Goal: Information Seeking & Learning: Understand process/instructions

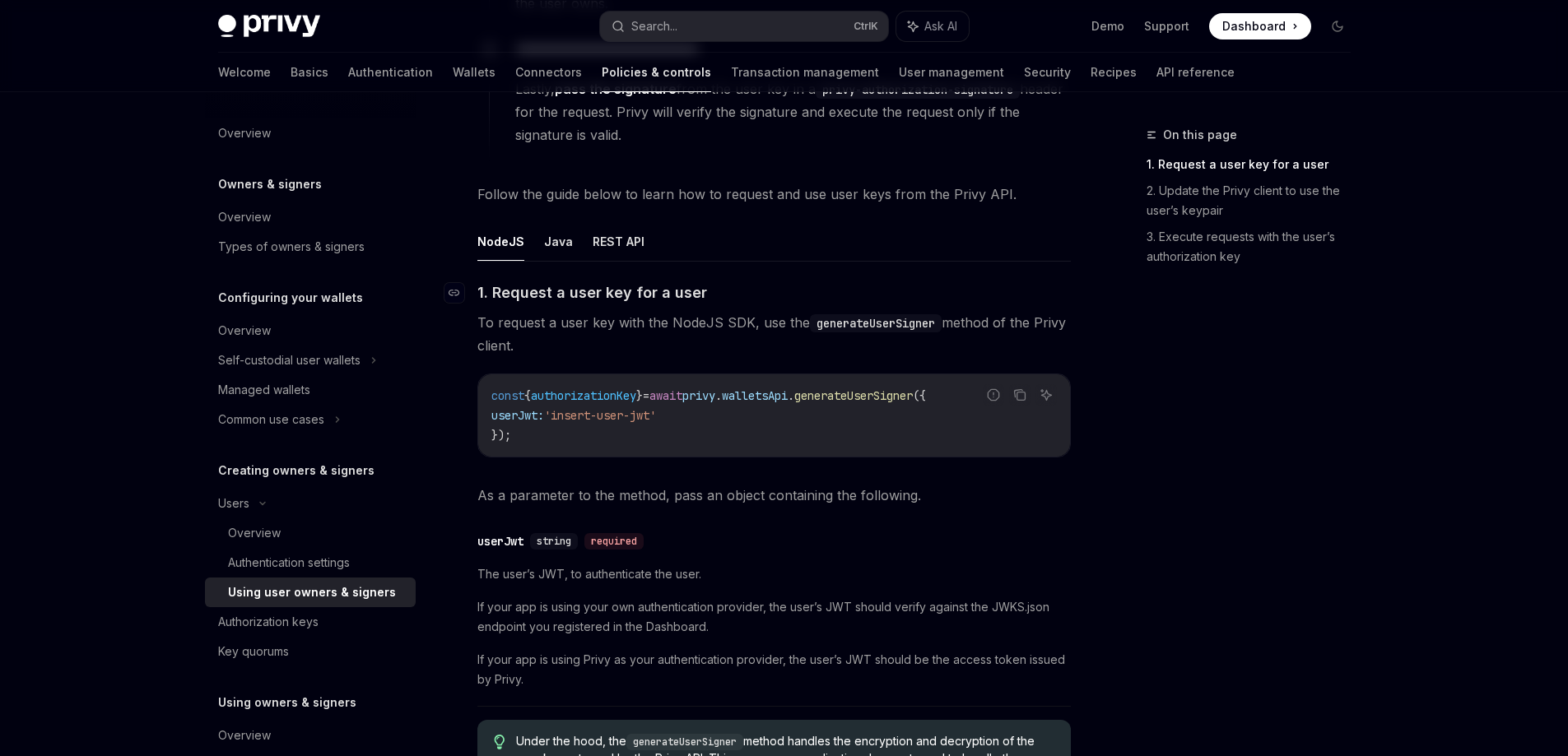
scroll to position [535, 0]
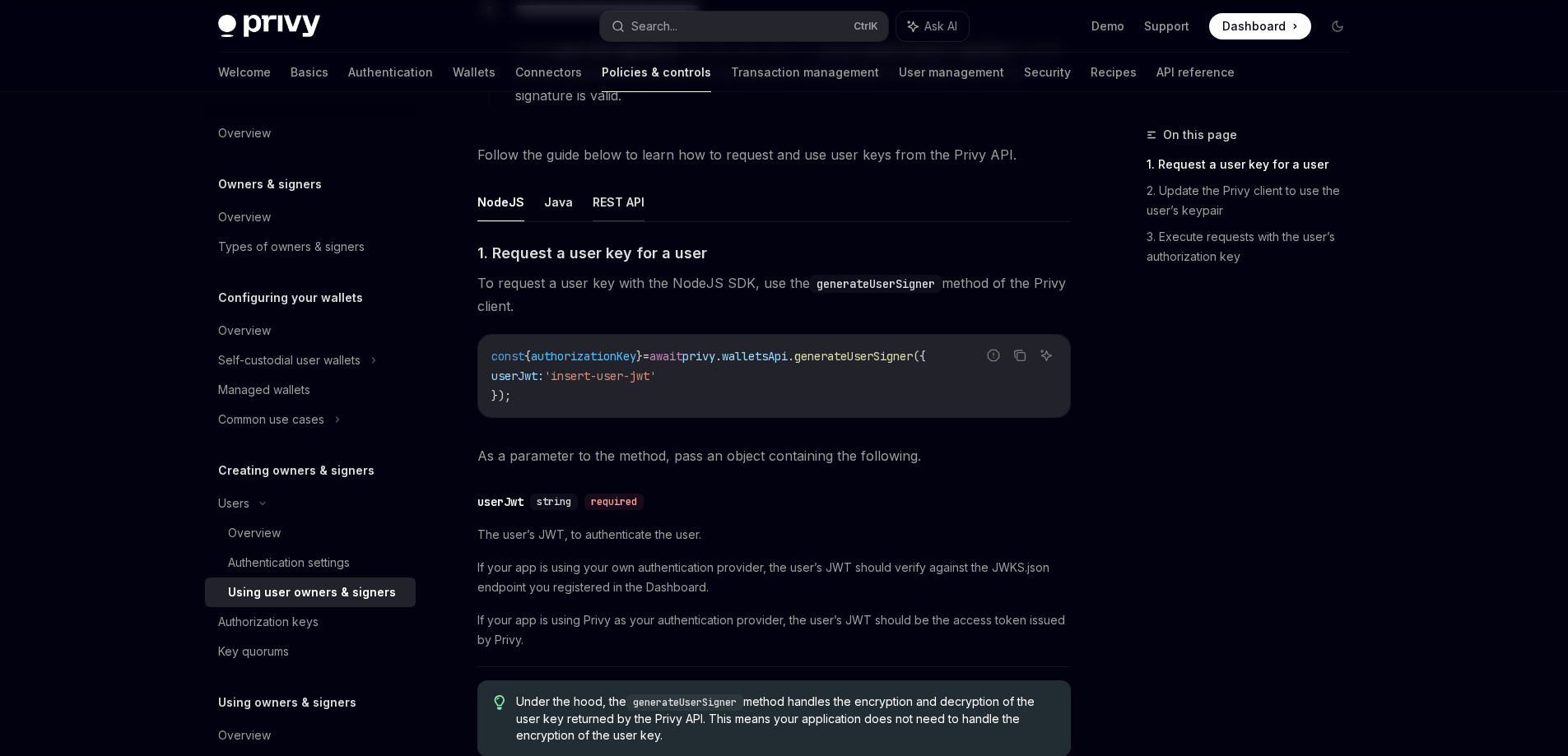
click at [611, 190] on button "REST API" at bounding box center [618, 202] width 52 height 38
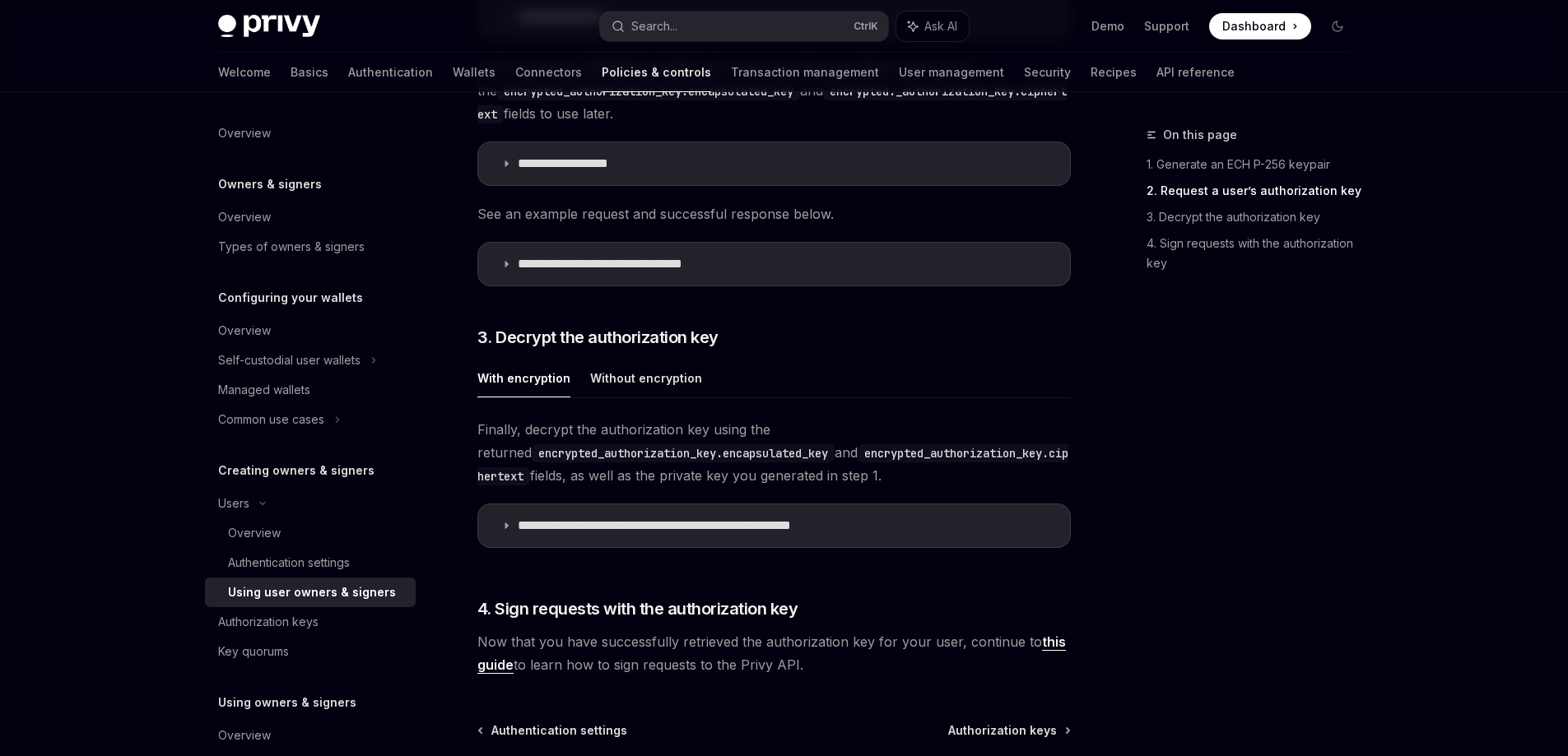
scroll to position [1932, 0]
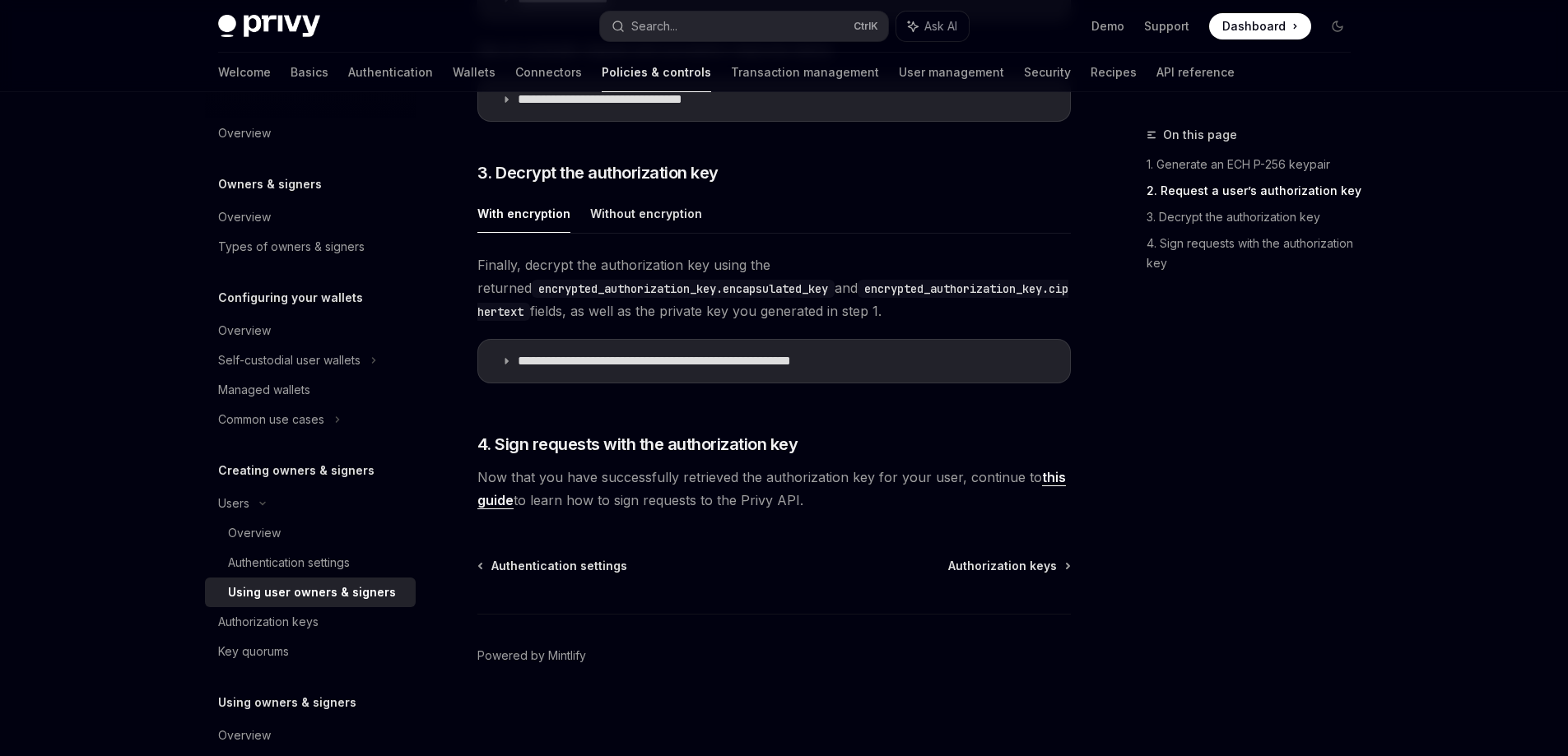
click at [1303, 348] on div "On this page 1. Generate an ECH P-256 keypair 2. Request a user’s authorization…" at bounding box center [1239, 440] width 251 height 631
click at [774, 280] on code "encrypted_authorization_key.encapsulated_key" at bounding box center [683, 288] width 303 height 18
copy span "encapsulated_key"
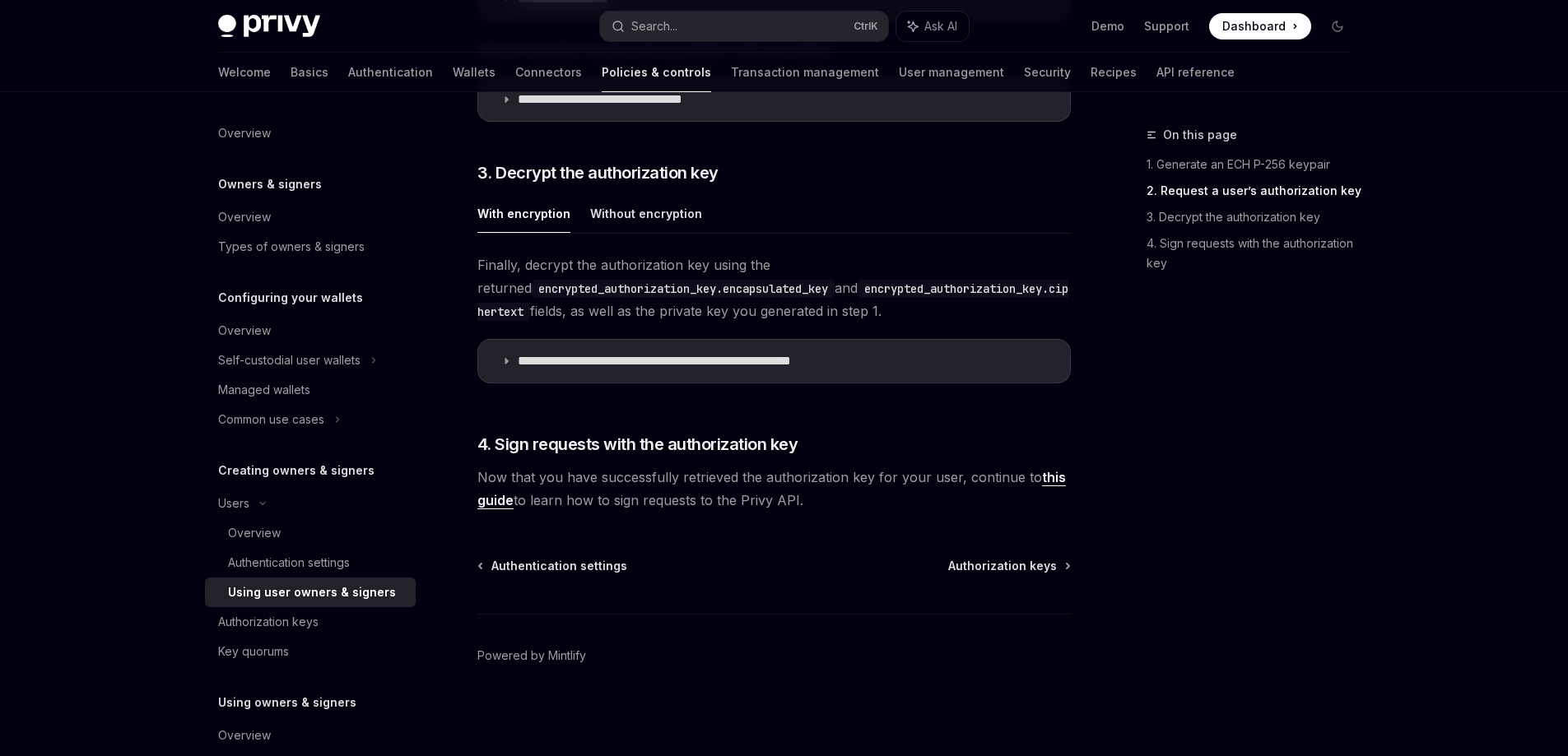
click at [727, 370] on summary "**********" at bounding box center [774, 361] width 592 height 43
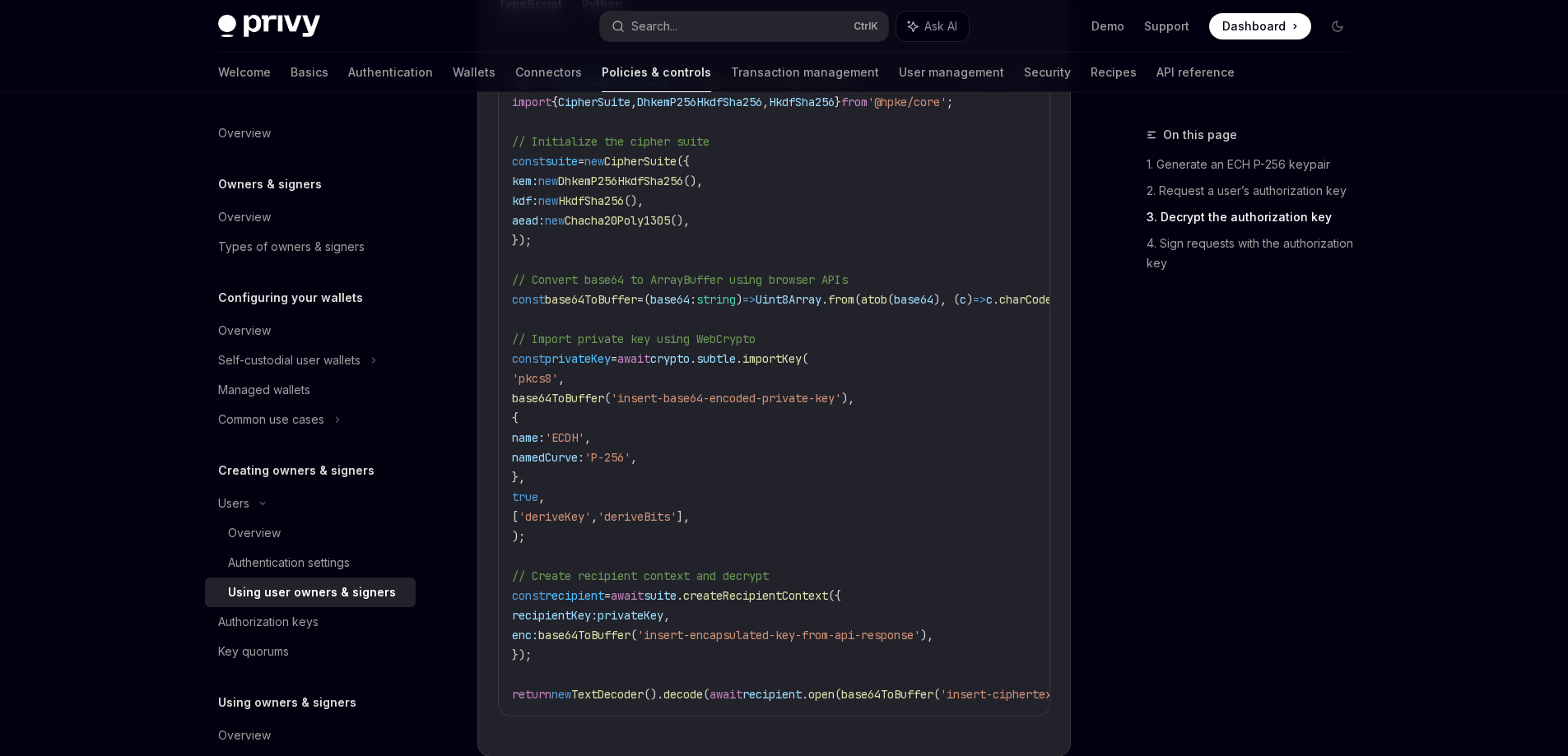
scroll to position [2179, 0]
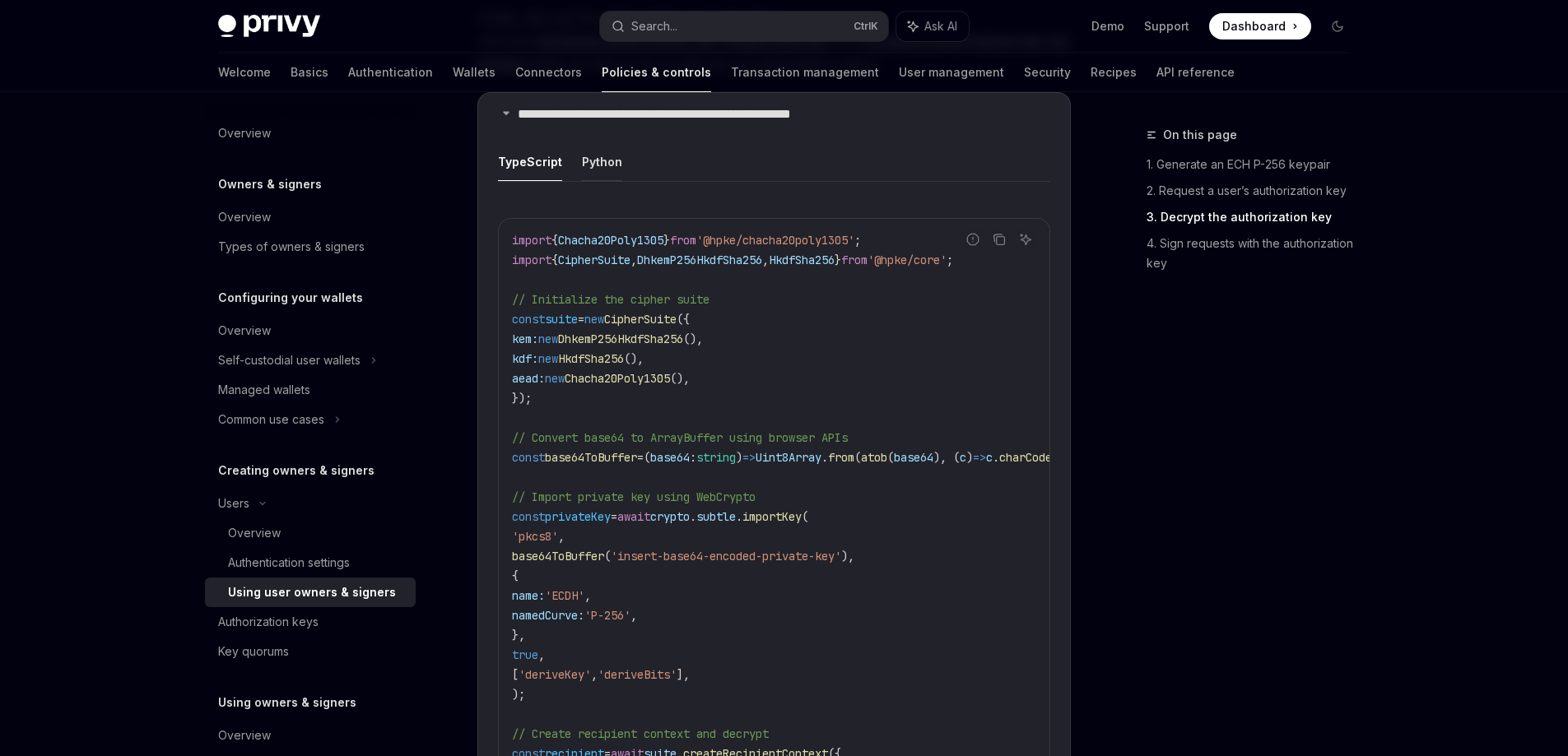
click at [593, 174] on button "Python" at bounding box center [601, 161] width 40 height 38
type textarea "*"
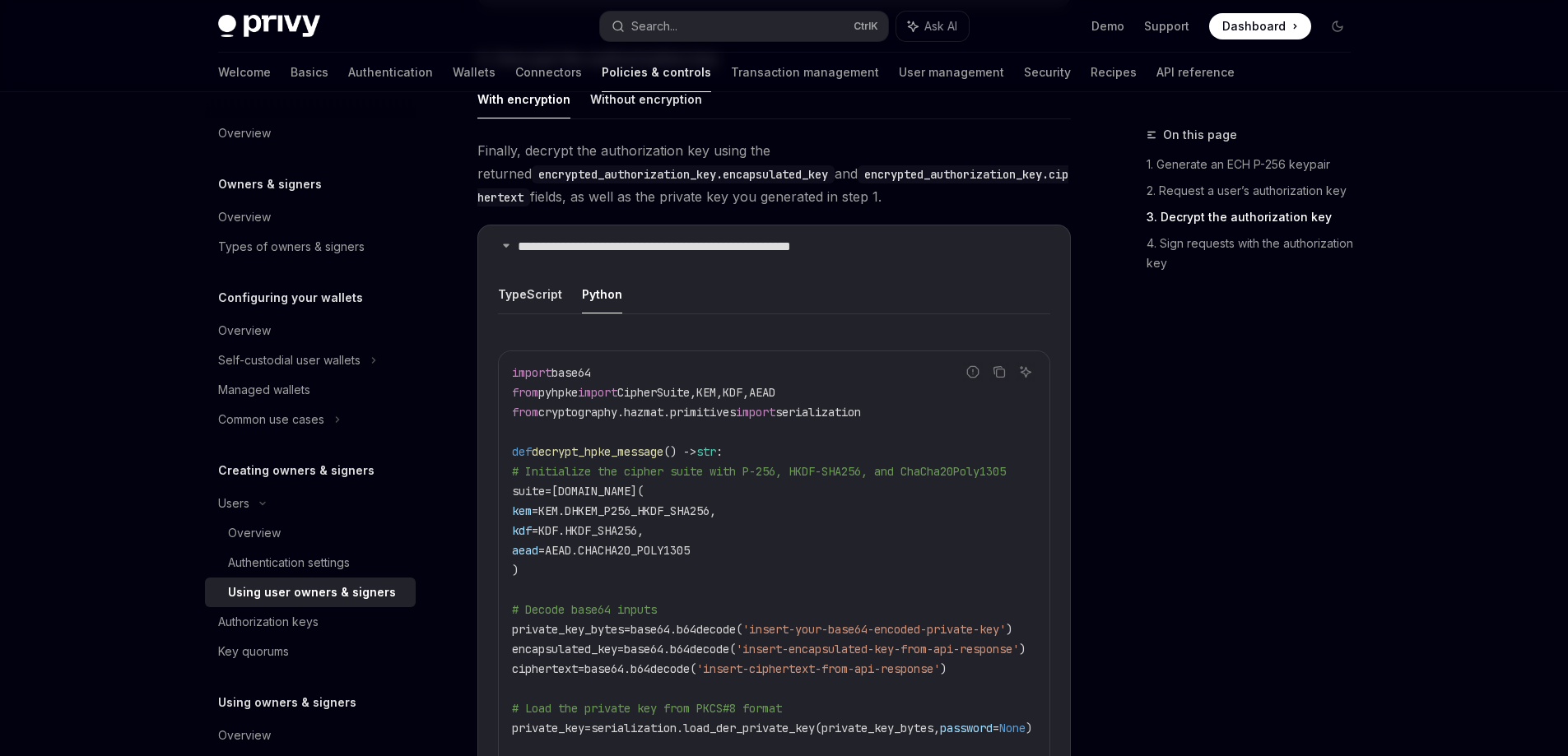
scroll to position [2164, 0]
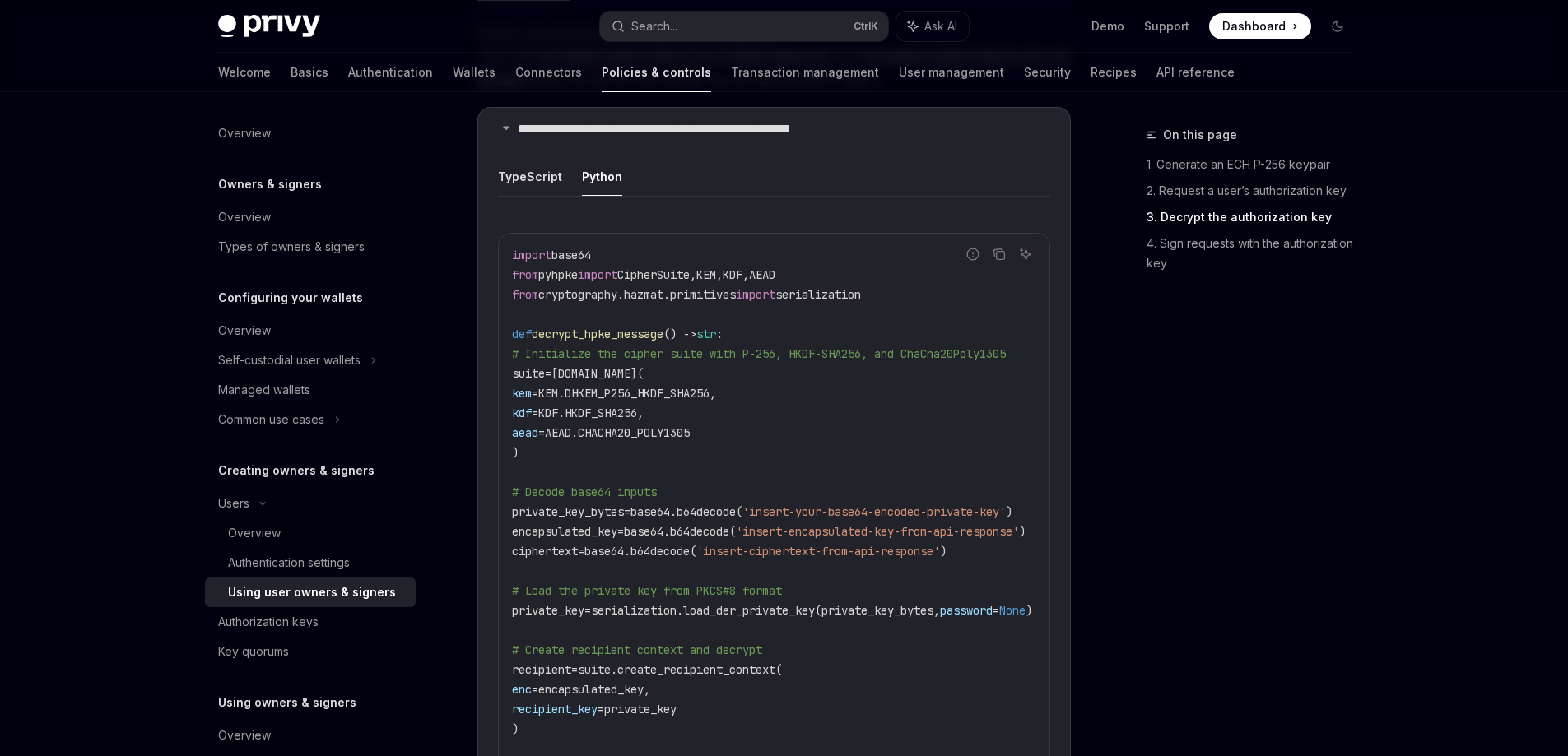
click at [1214, 687] on div "On this page 1. Generate an ECH P-256 keypair 2. Request a user’s authorization…" at bounding box center [1239, 440] width 251 height 631
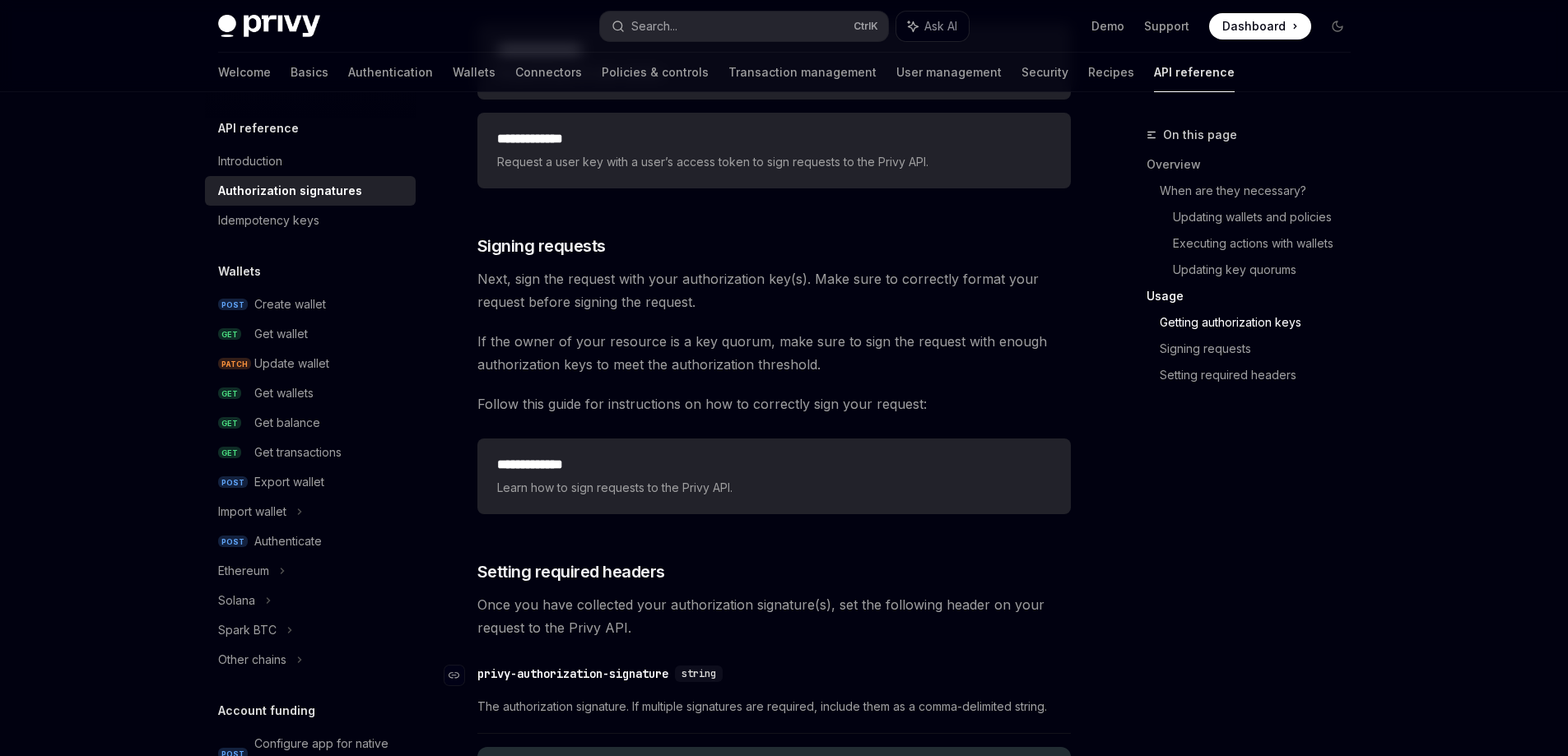
scroll to position [2355, 0]
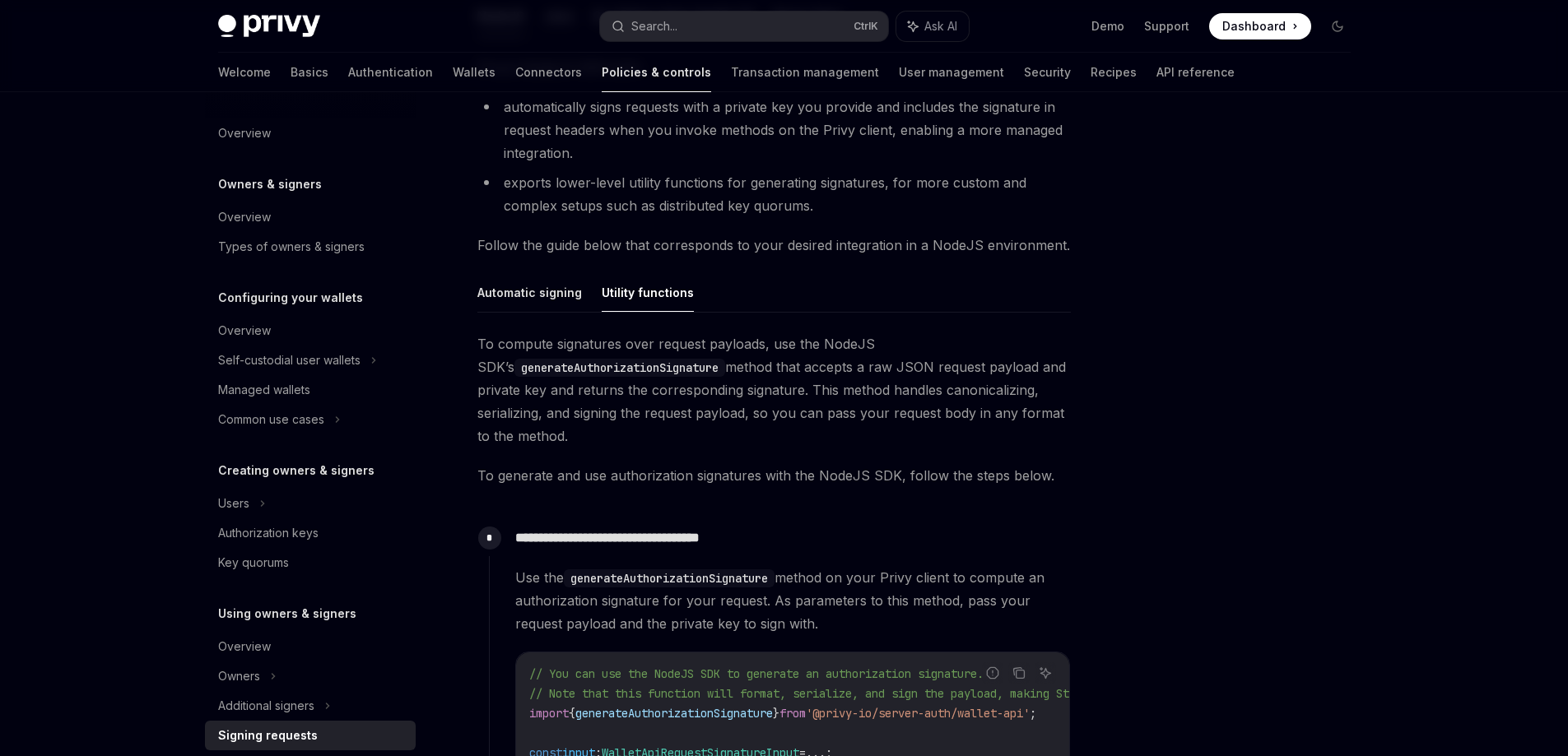
scroll to position [593, 0]
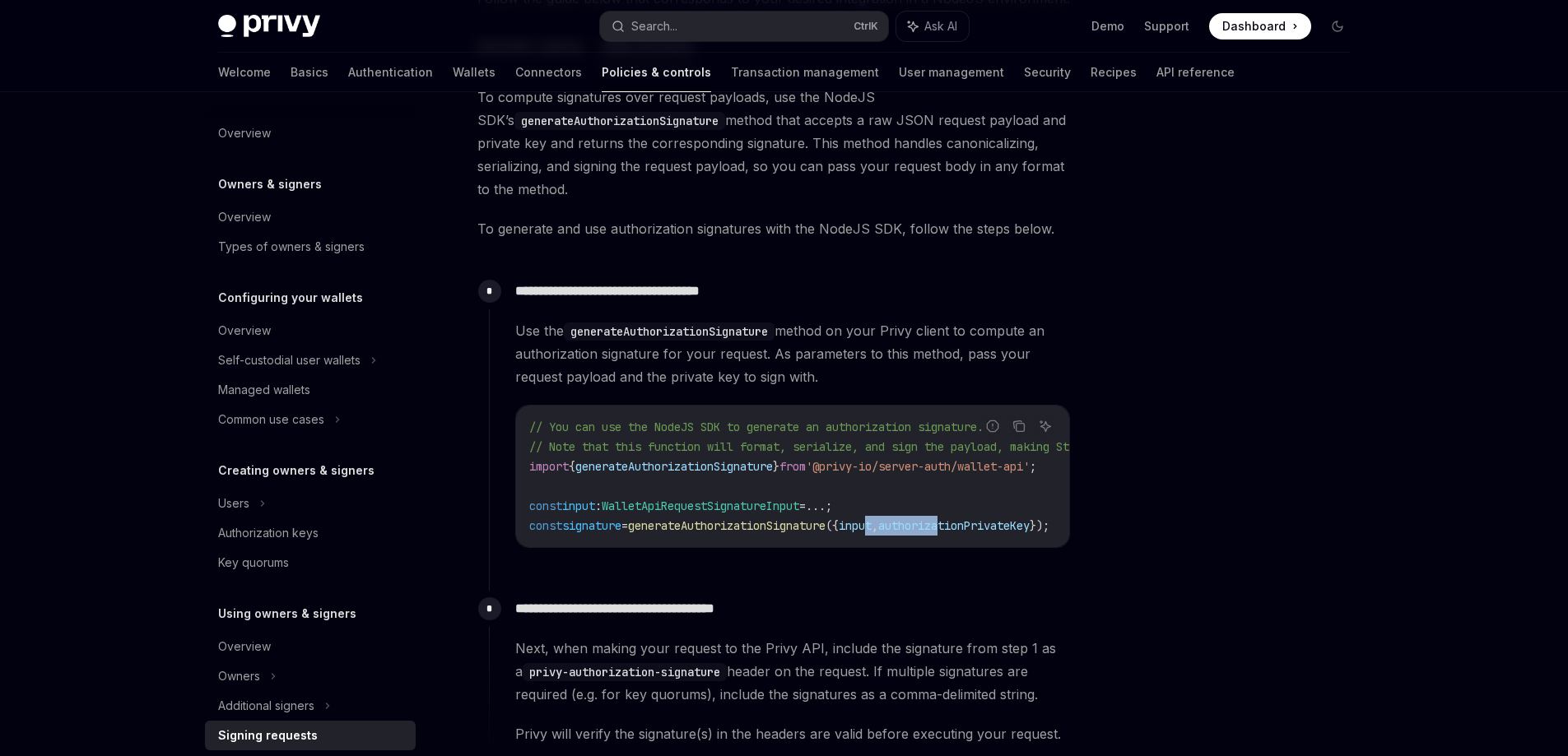
drag, startPoint x: 904, startPoint y: 546, endPoint x: 982, endPoint y: 550, distance: 78.1
click at [982, 547] on div "// You can use the NodeJS SDK to generate an authorization signature. // Note t…" at bounding box center [792, 476] width 553 height 142
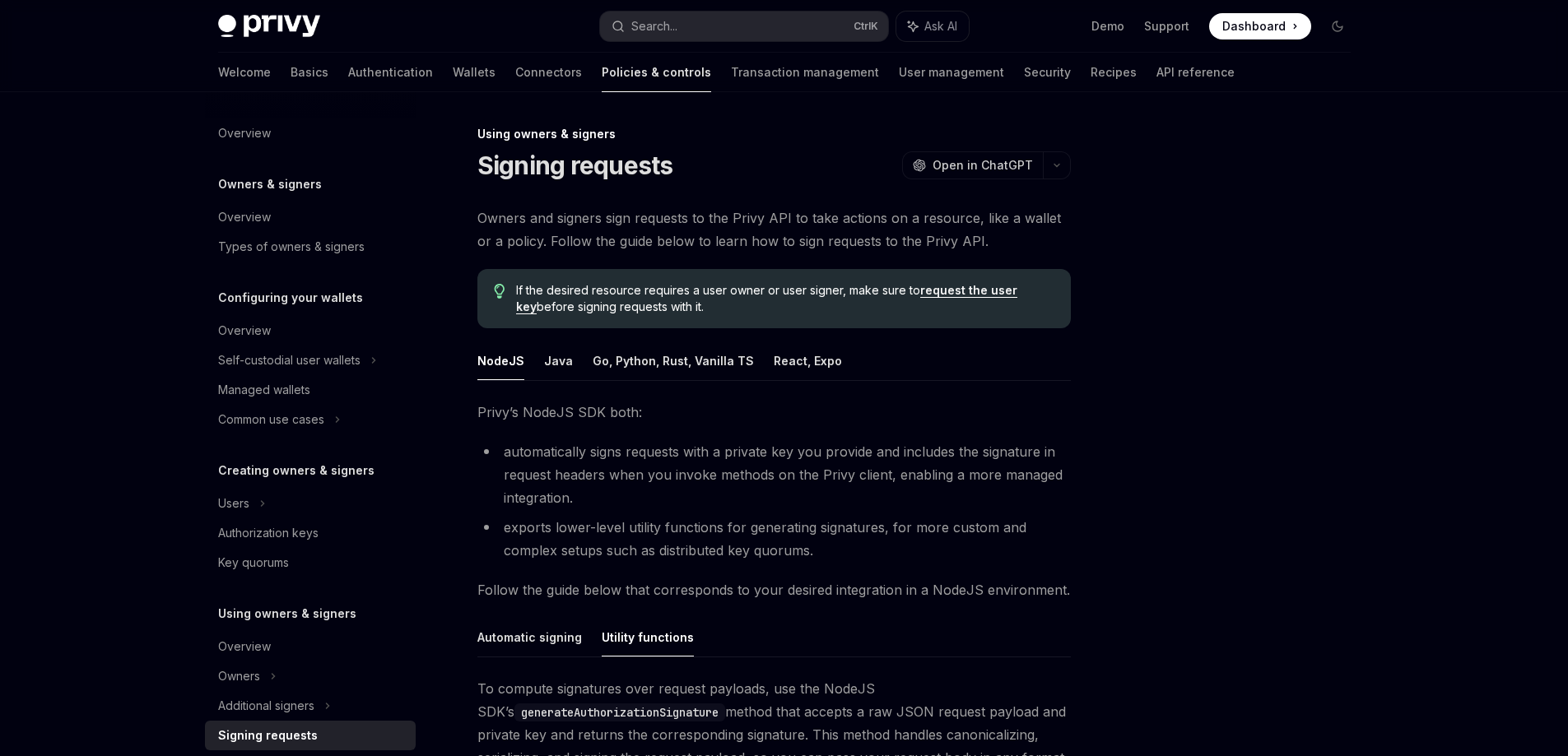
scroll to position [0, 0]
click at [669, 359] on button "Go, Python, Rust, Vanilla TS" at bounding box center [674, 361] width 161 height 38
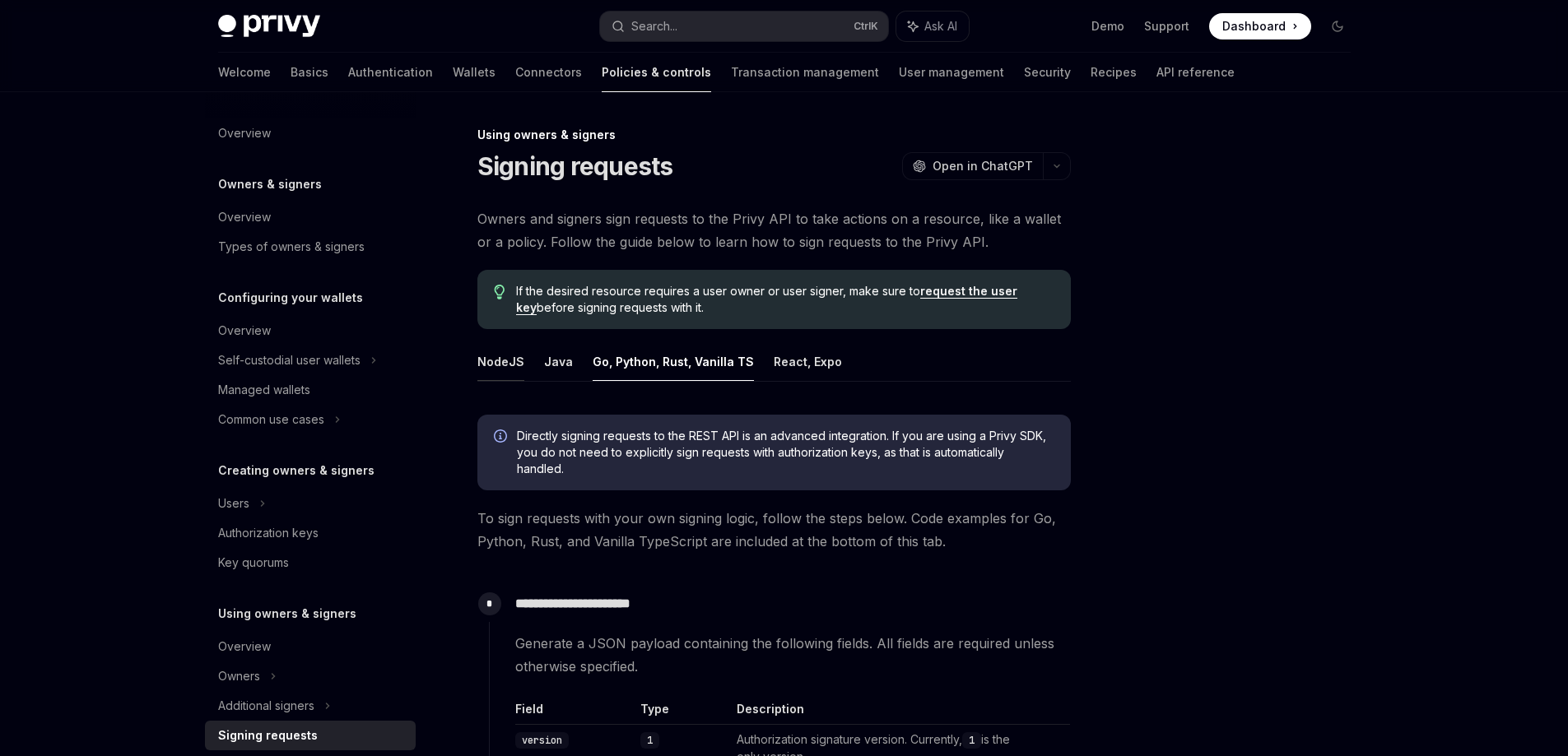
click at [513, 359] on button "NodeJS" at bounding box center [501, 361] width 47 height 38
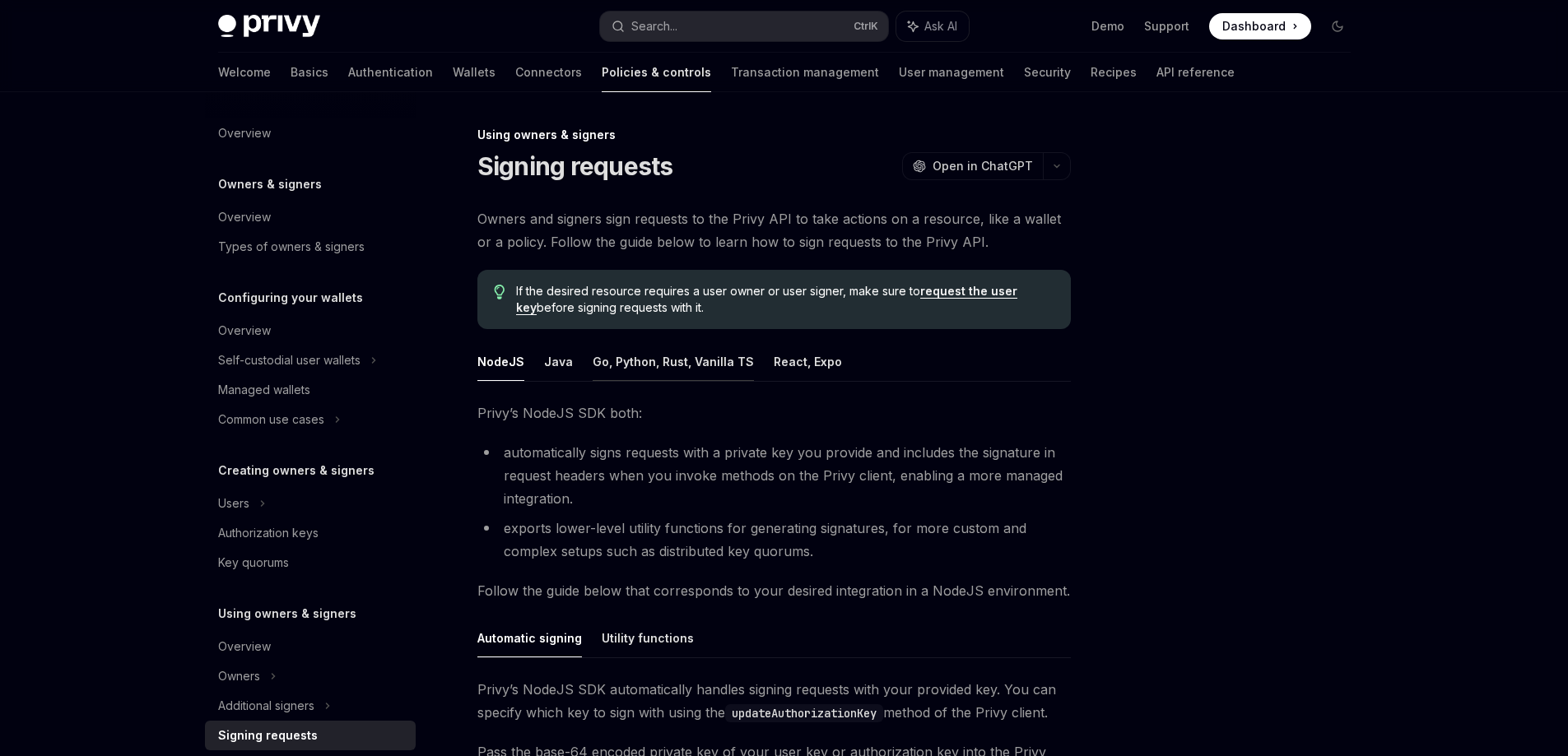
click at [719, 371] on button "Go, Python, Rust, Vanilla TS" at bounding box center [674, 361] width 161 height 38
type textarea "*"
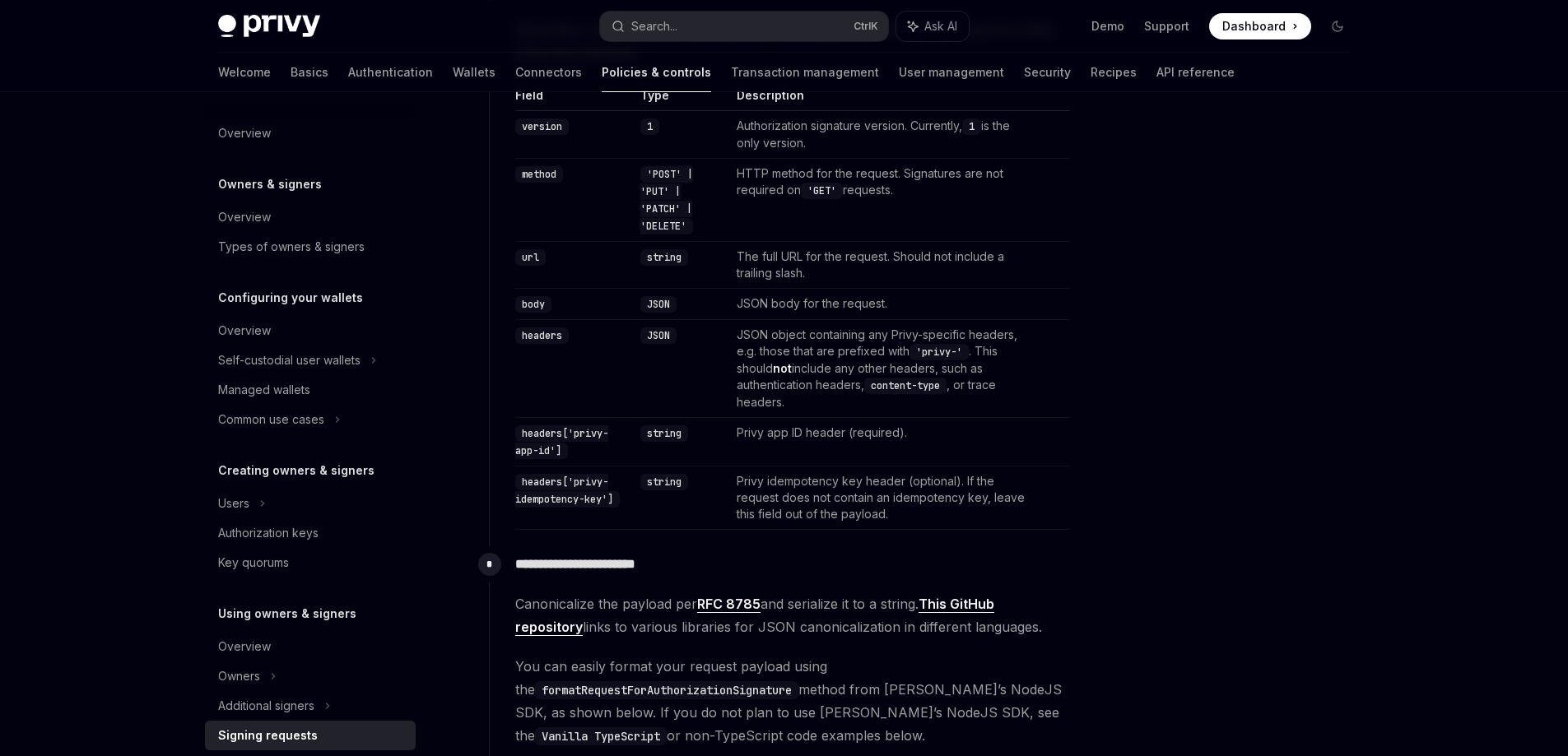
scroll to position [576, 0]
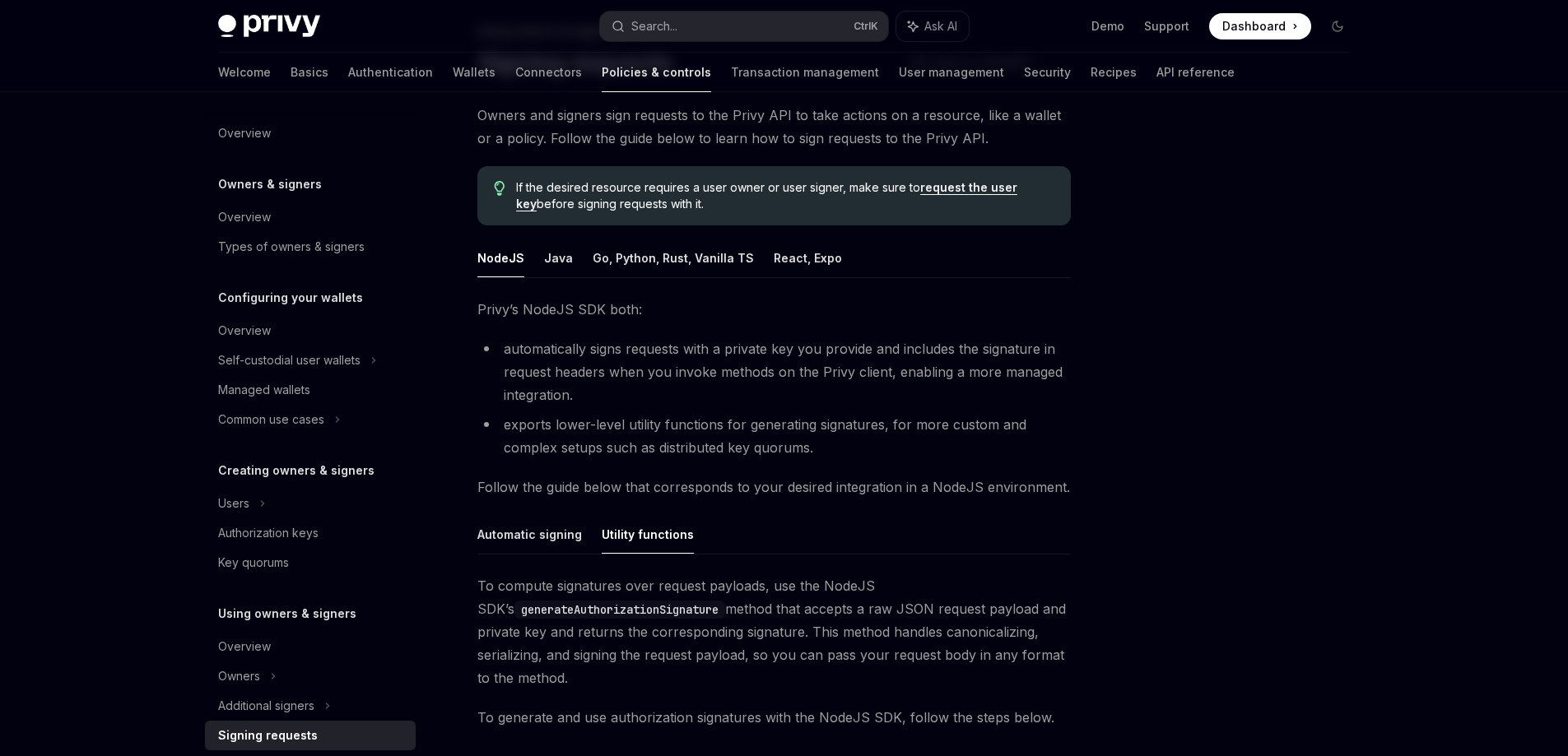
scroll to position [100, 0]
click at [699, 257] on button "Go, Python, Rust, Vanilla TS" at bounding box center [674, 261] width 161 height 38
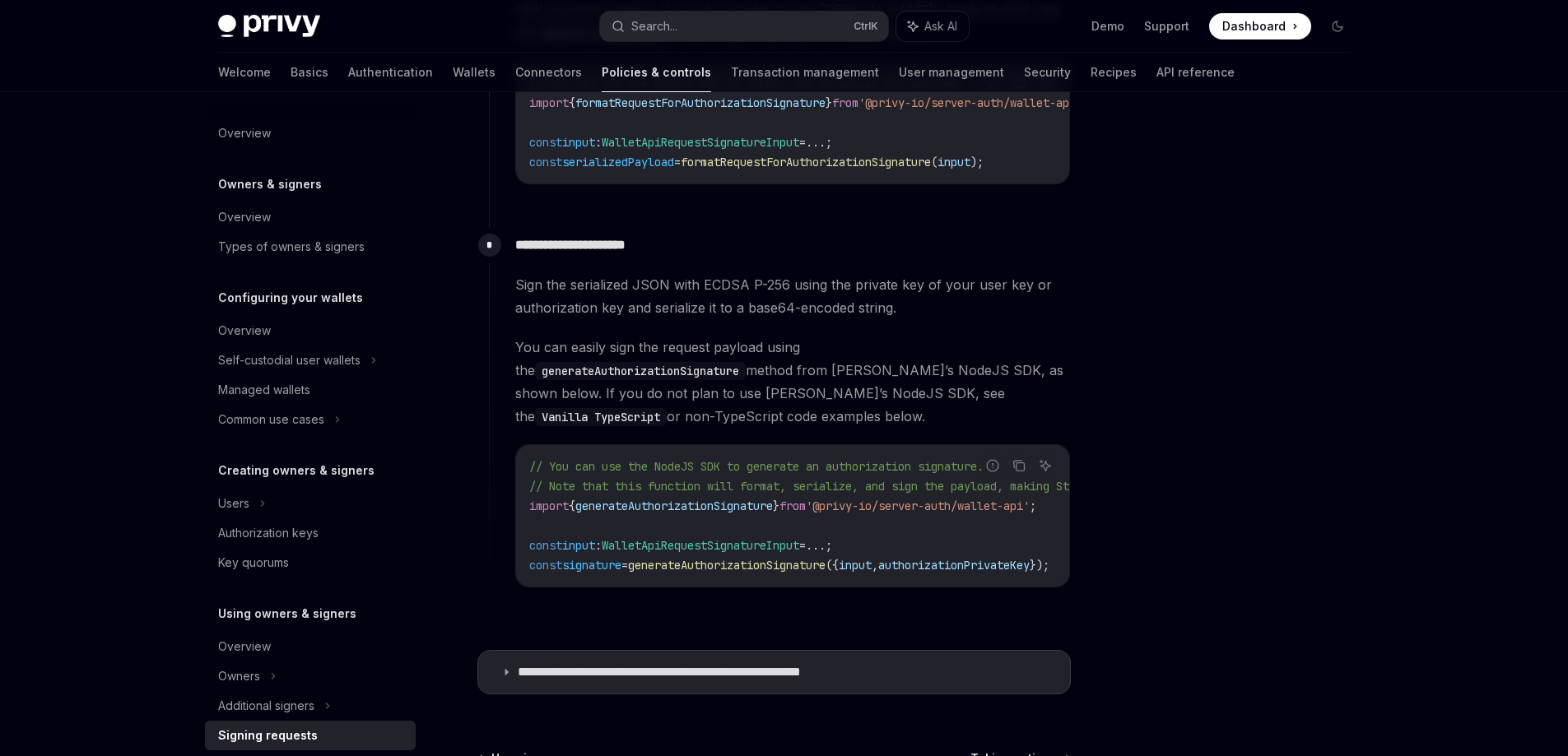
scroll to position [1499, 0]
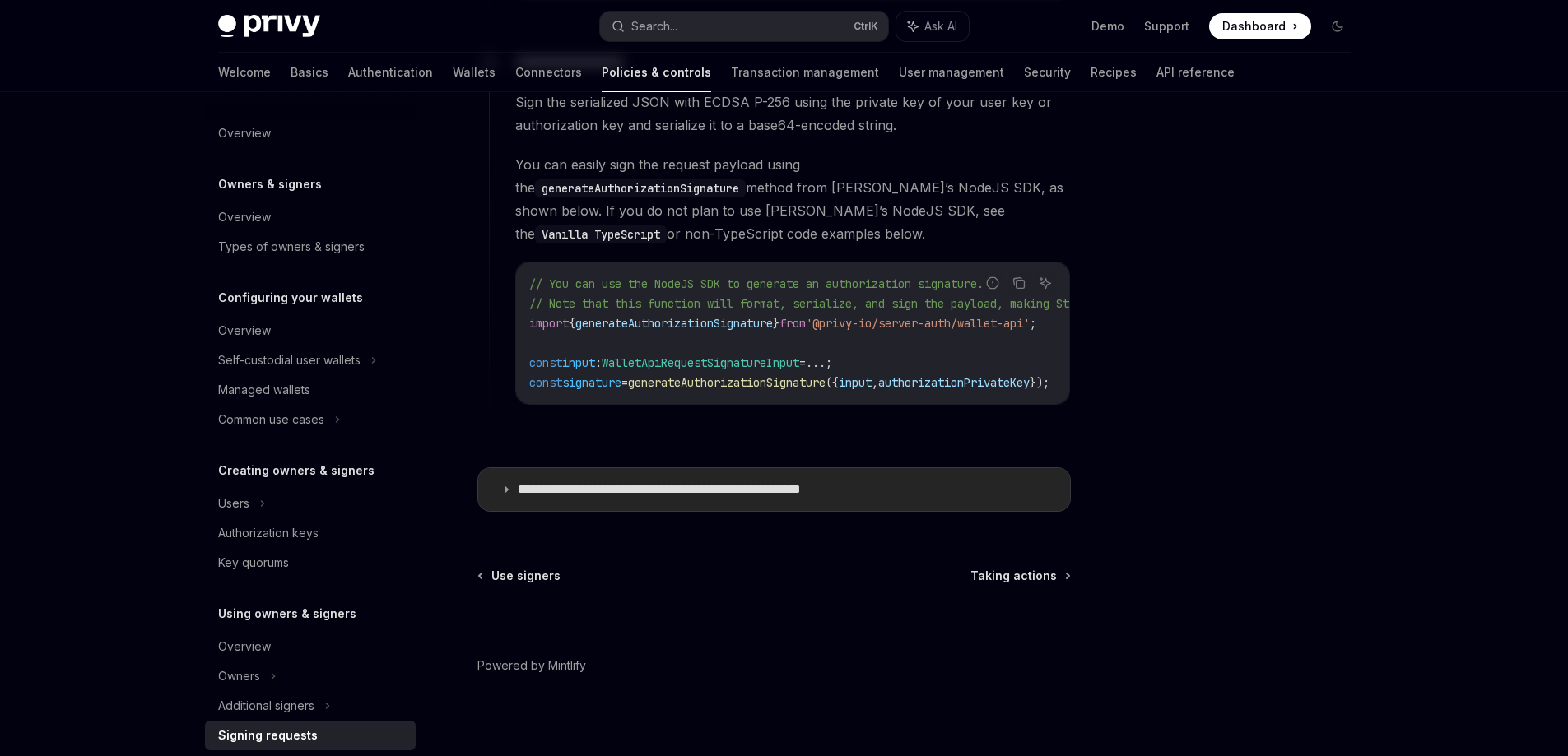
click at [778, 481] on p "**********" at bounding box center [705, 490] width 373 height 17
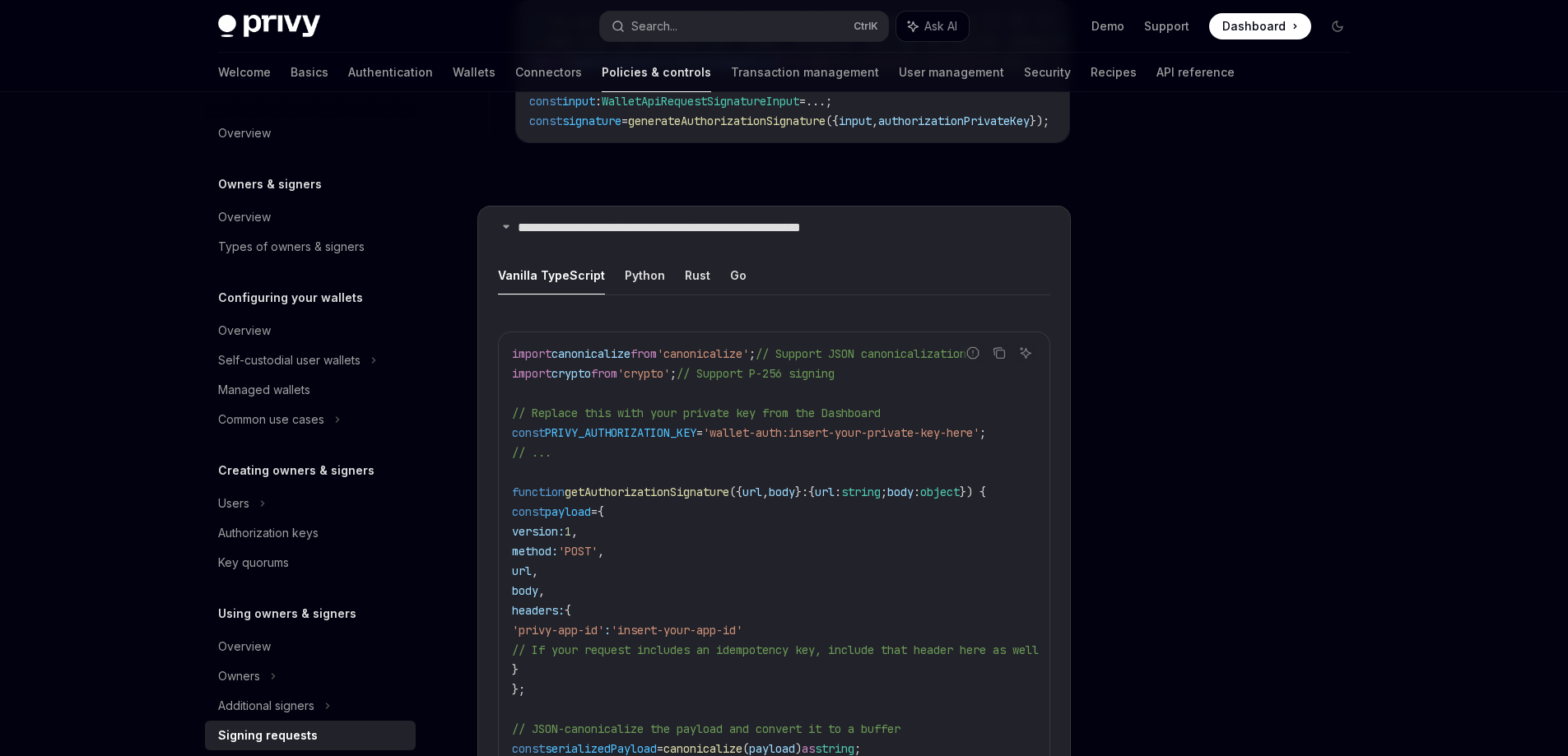
scroll to position [1828, 0]
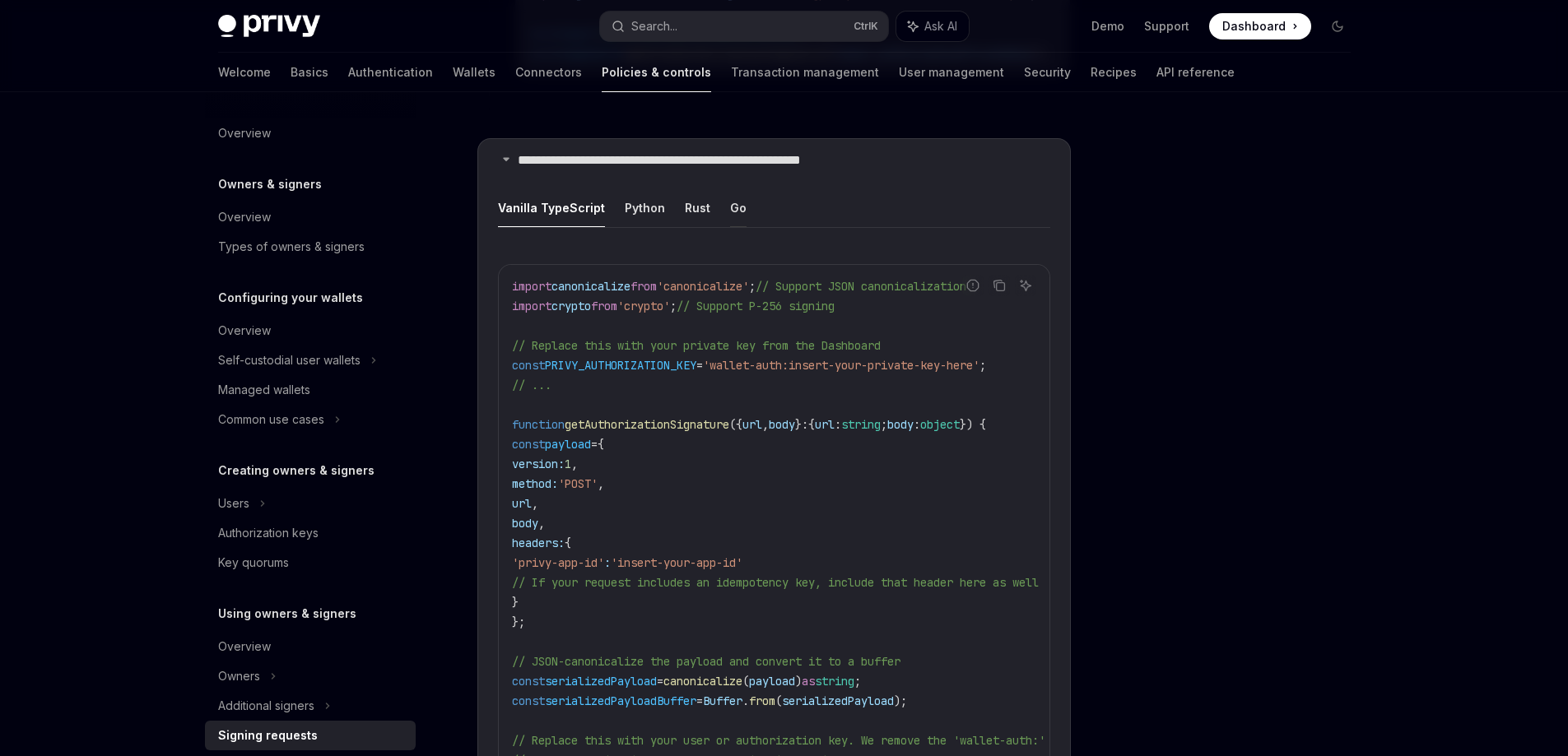
click at [730, 197] on button "Go" at bounding box center [738, 207] width 17 height 38
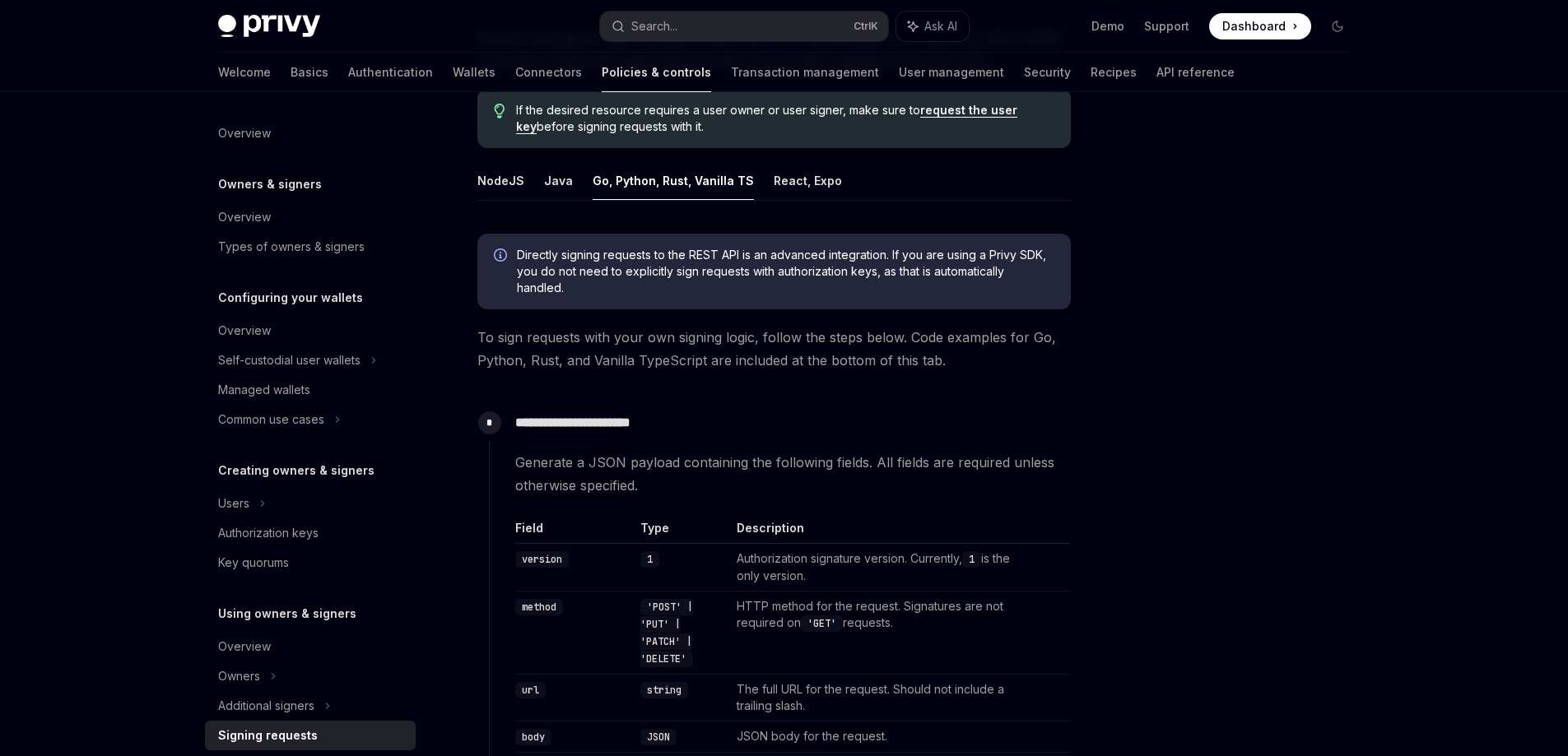
scroll to position [100, 0]
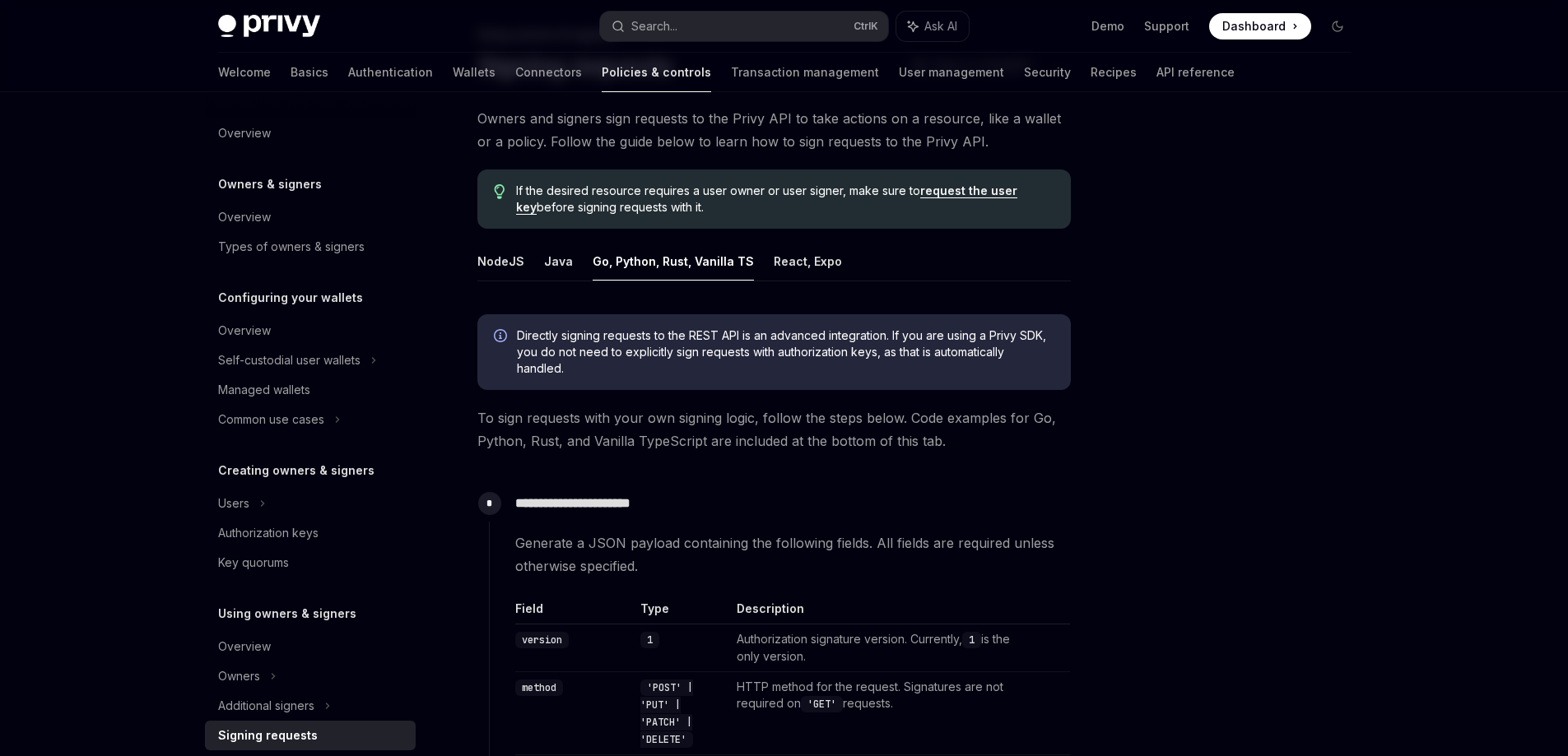
click at [1354, 689] on div at bounding box center [1239, 440] width 251 height 631
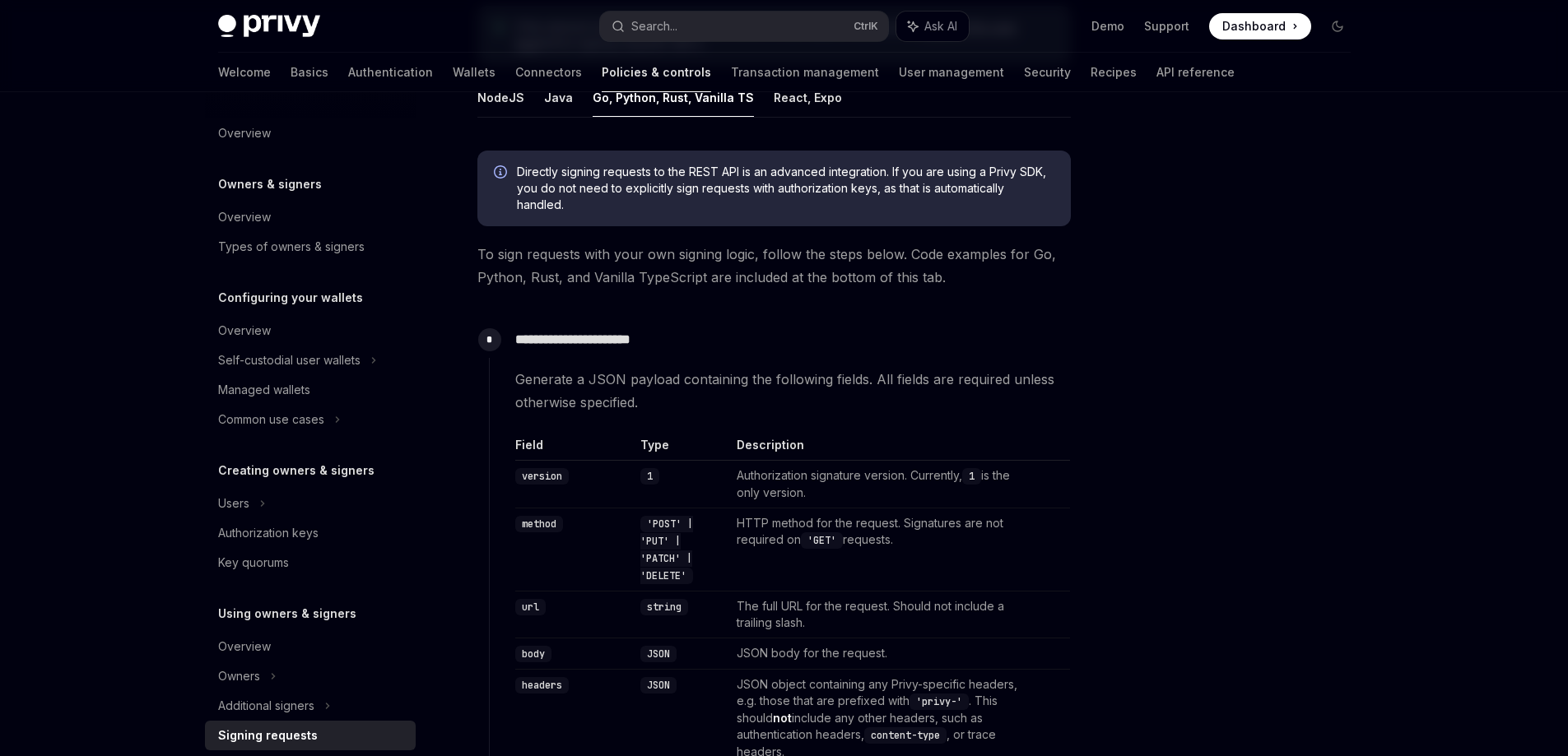
scroll to position [265, 0]
click at [505, 104] on button "NodeJS" at bounding box center [501, 96] width 47 height 38
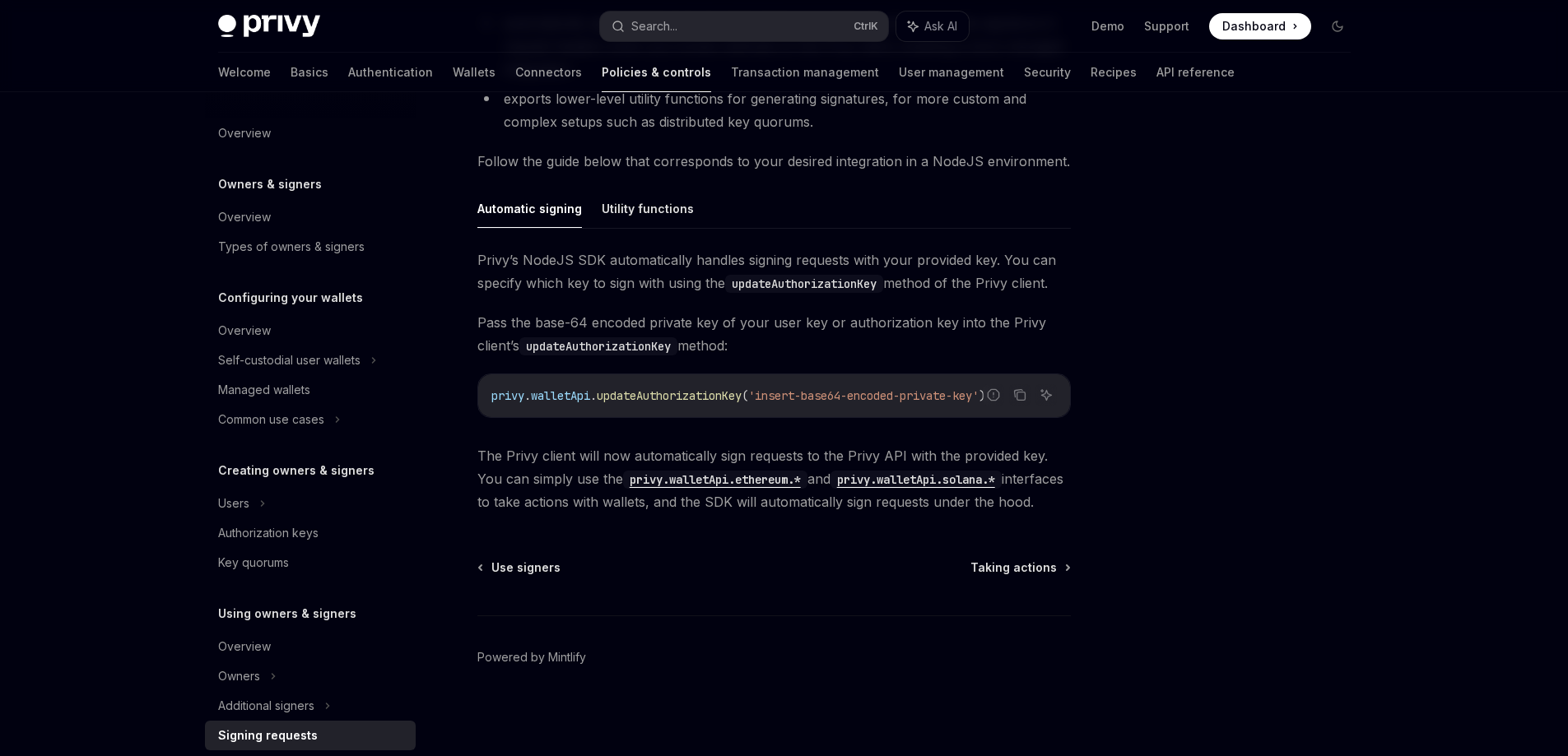
scroll to position [431, 0]
drag, startPoint x: 822, startPoint y: 392, endPoint x: 872, endPoint y: 390, distance: 50.0
click at [872, 390] on span "'insert-base64-encoded-private-key'" at bounding box center [863, 394] width 231 height 15
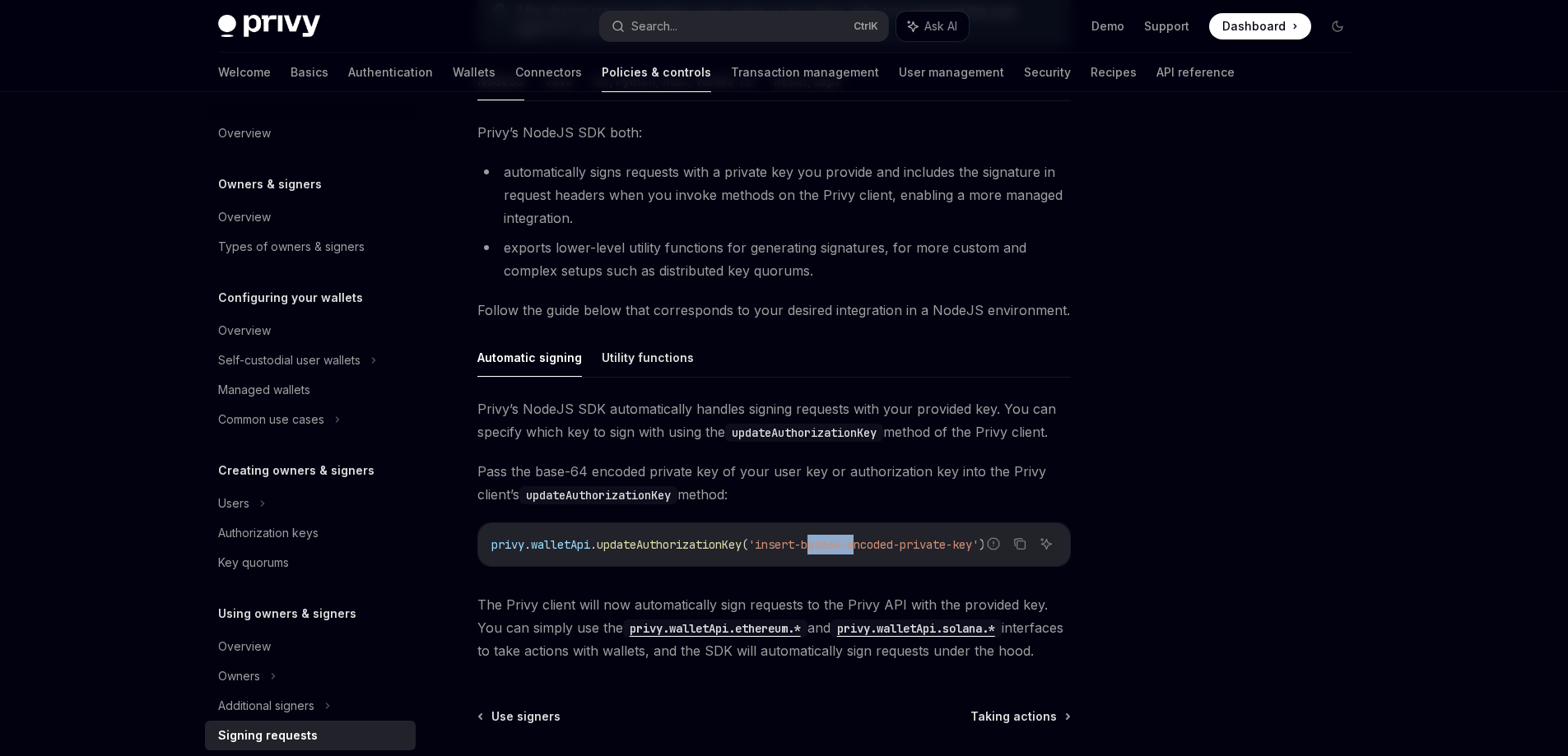
scroll to position [266, 0]
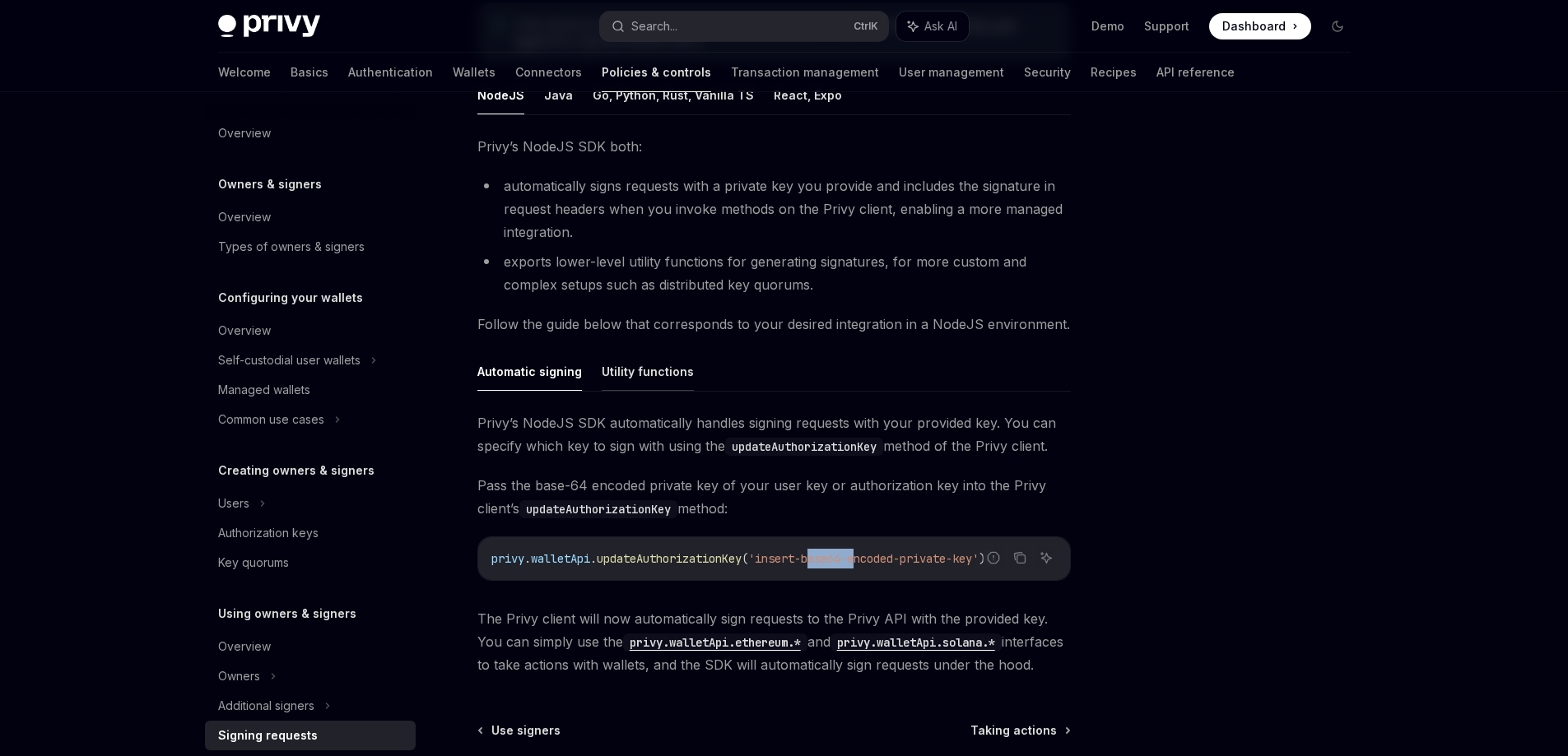
click at [657, 379] on button "Utility functions" at bounding box center [647, 370] width 92 height 38
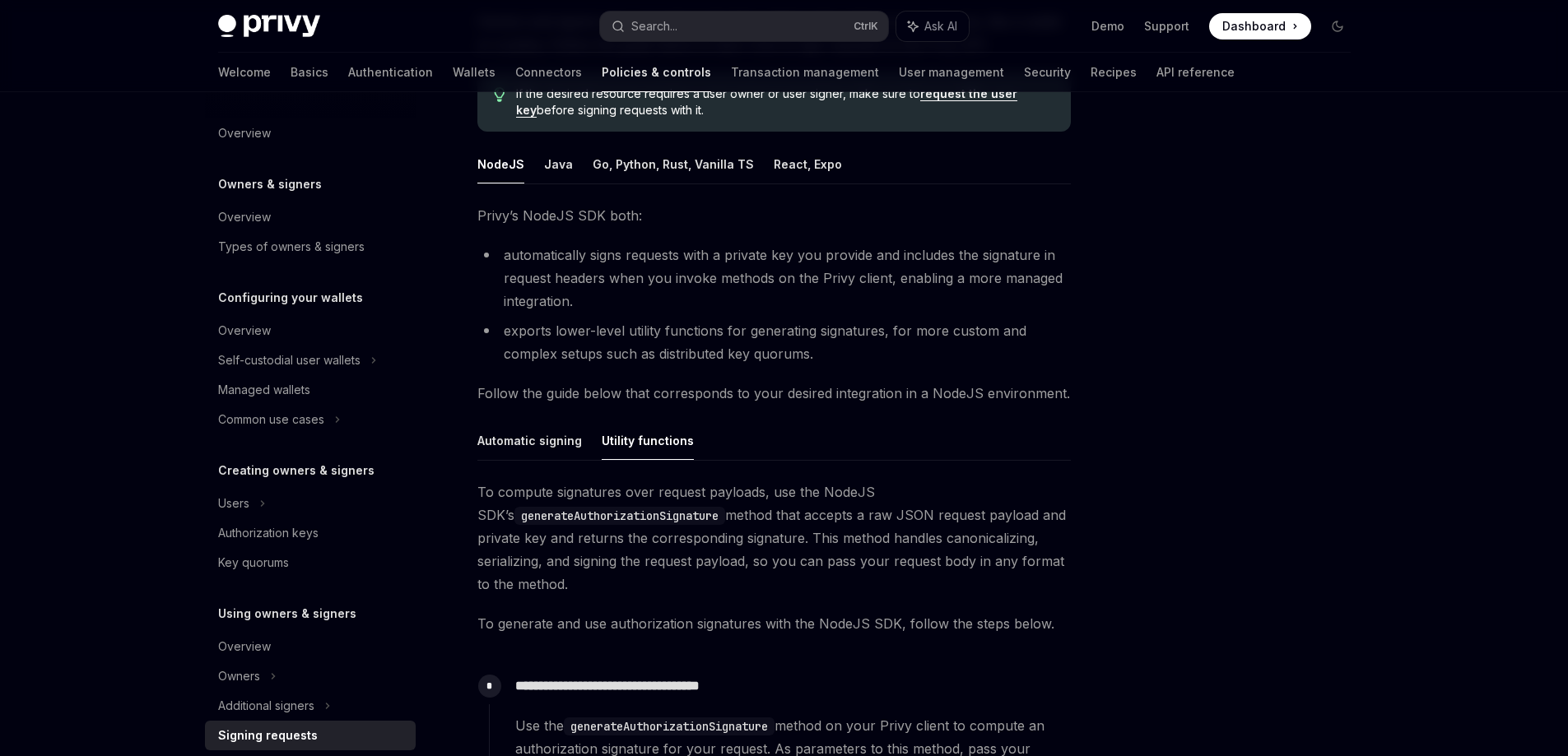
scroll to position [183, 0]
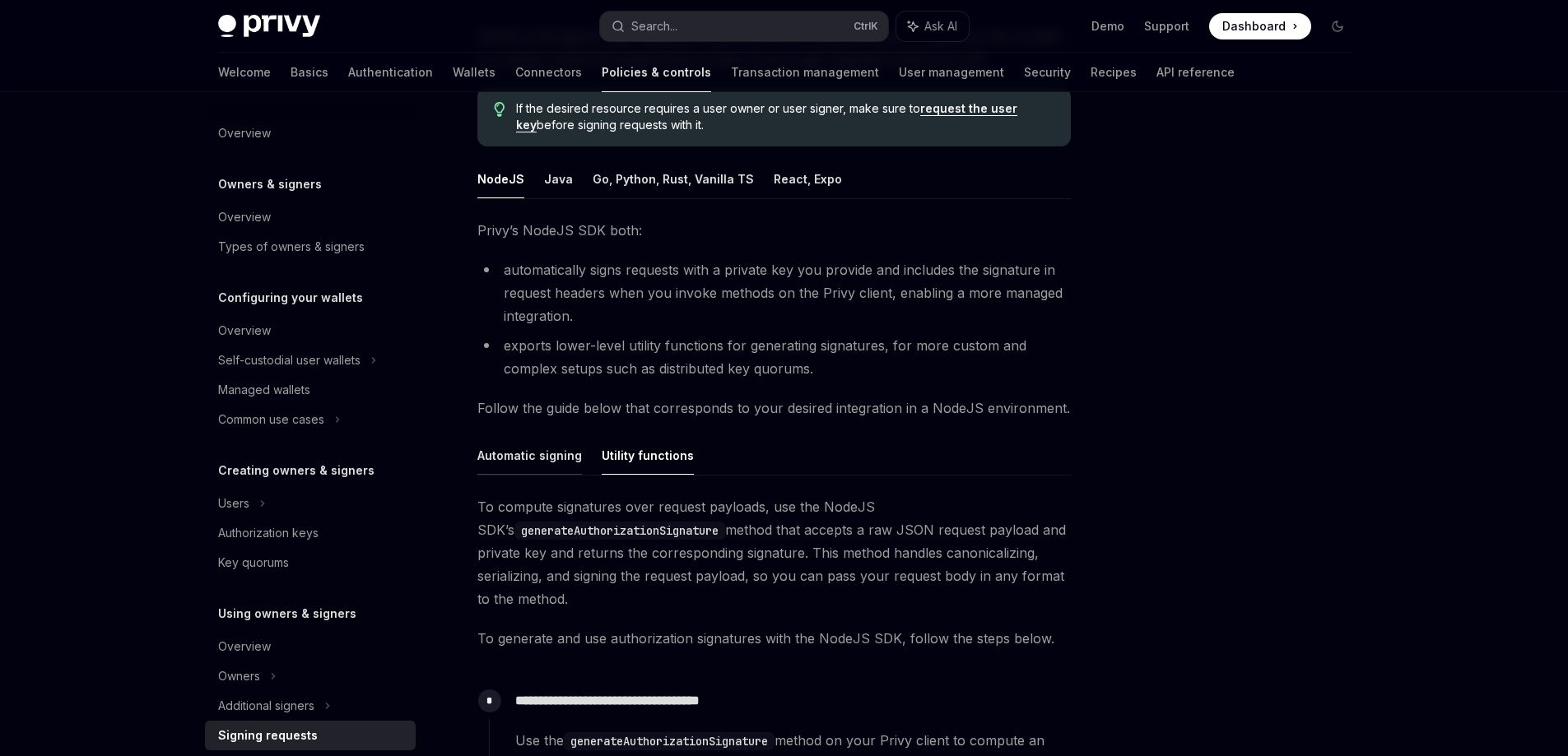
click at [554, 448] on button "Automatic signing" at bounding box center [529, 455] width 104 height 38
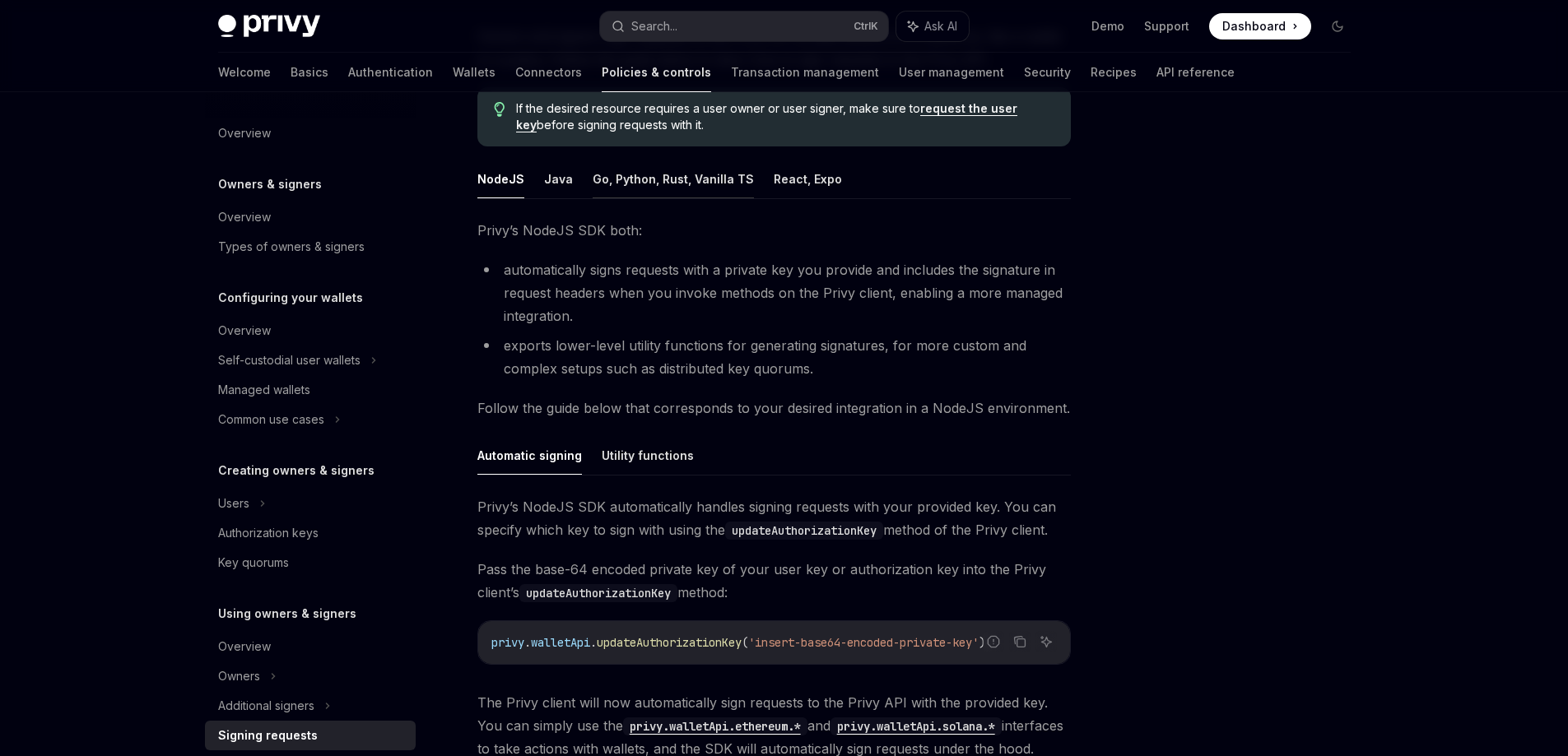
click at [673, 186] on button "Go, Python, Rust, Vanilla TS" at bounding box center [674, 178] width 161 height 38
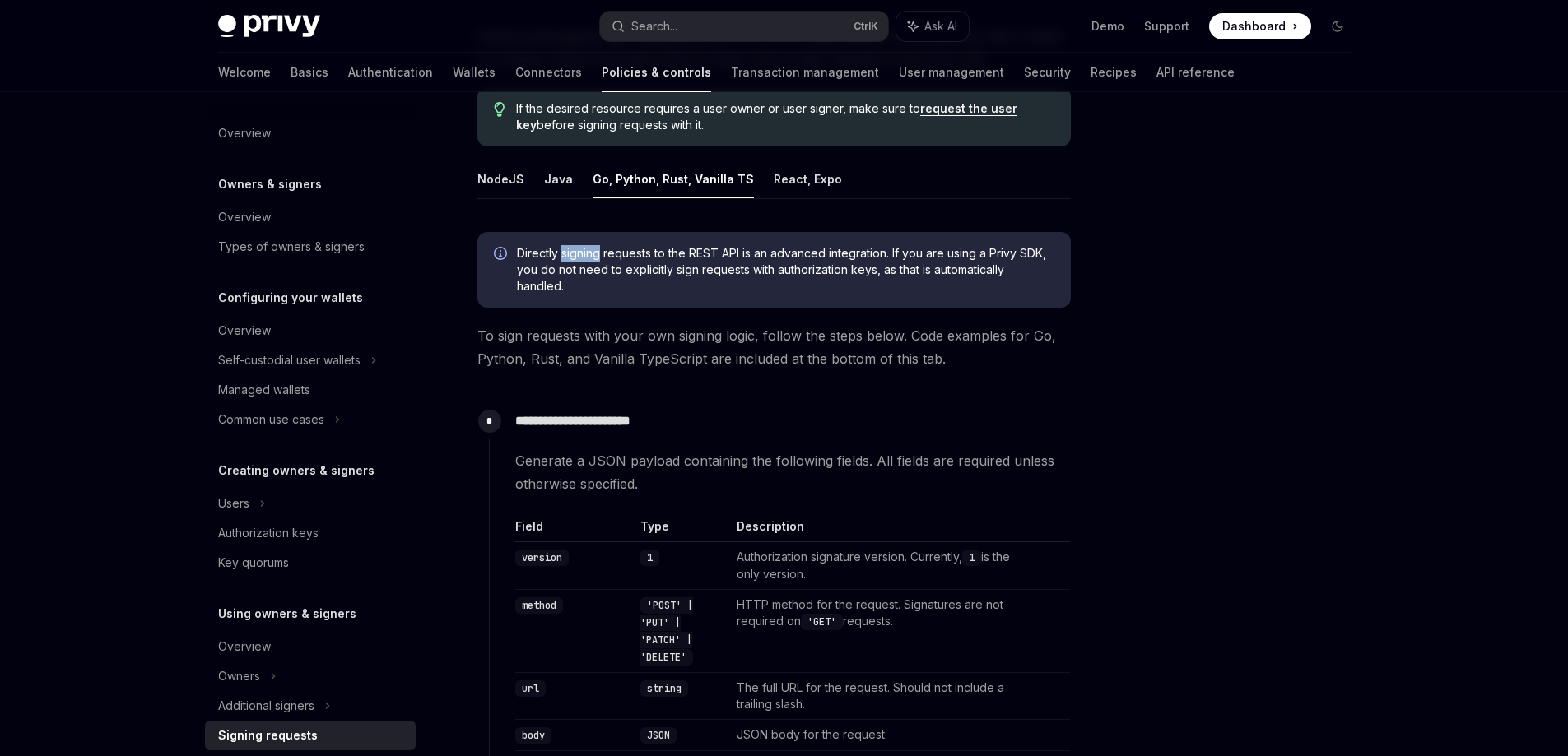
drag, startPoint x: 562, startPoint y: 253, endPoint x: 601, endPoint y: 251, distance: 39.1
click at [601, 251] on span "Directly signing requests to the REST API is an advanced integration. If you ar…" at bounding box center [785, 269] width 538 height 50
drag, startPoint x: 688, startPoint y: 253, endPoint x: 741, endPoint y: 255, distance: 53.0
click at [741, 255] on span "Directly signing requests to the REST API is an advanced integration. If you ar…" at bounding box center [785, 269] width 538 height 50
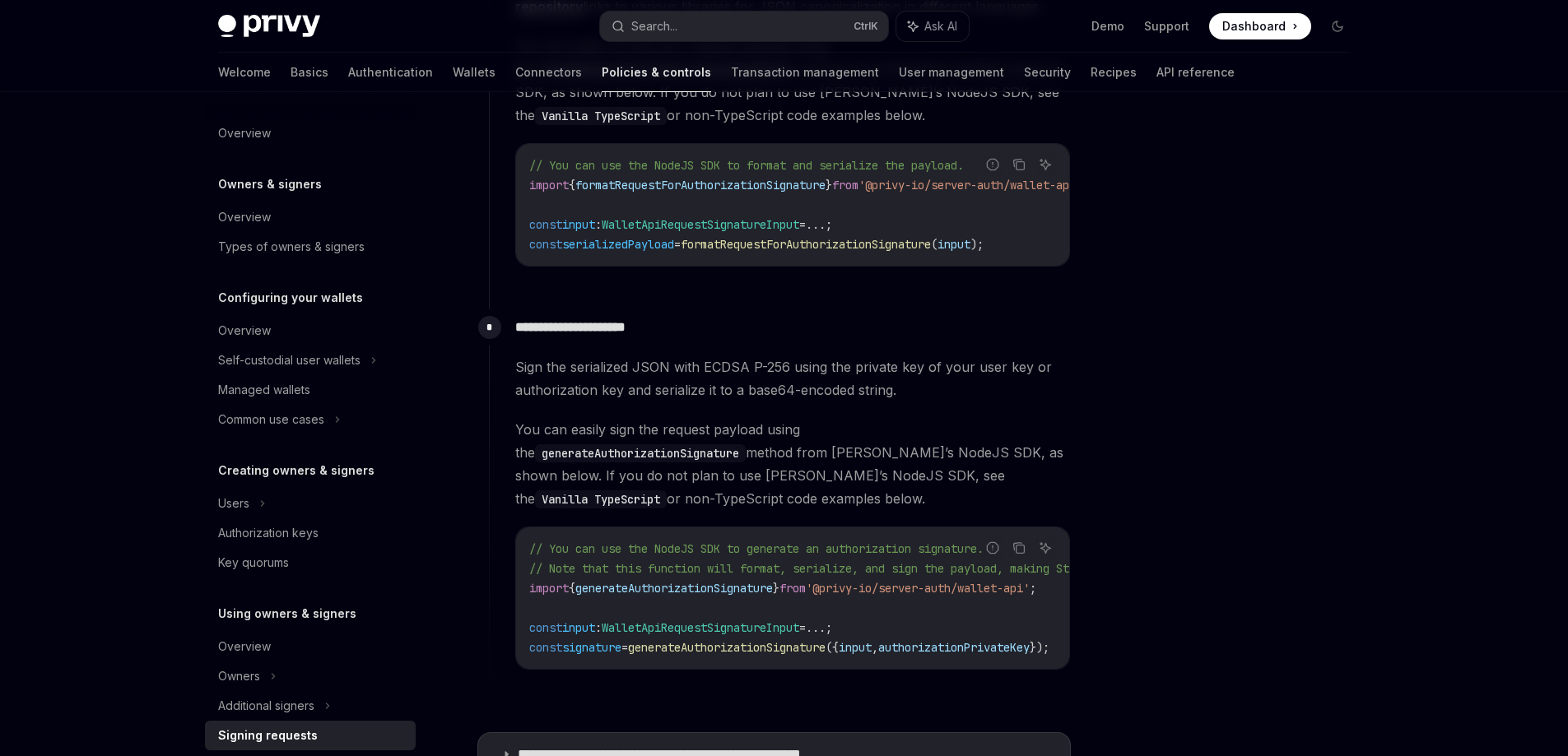
scroll to position [1317, 0]
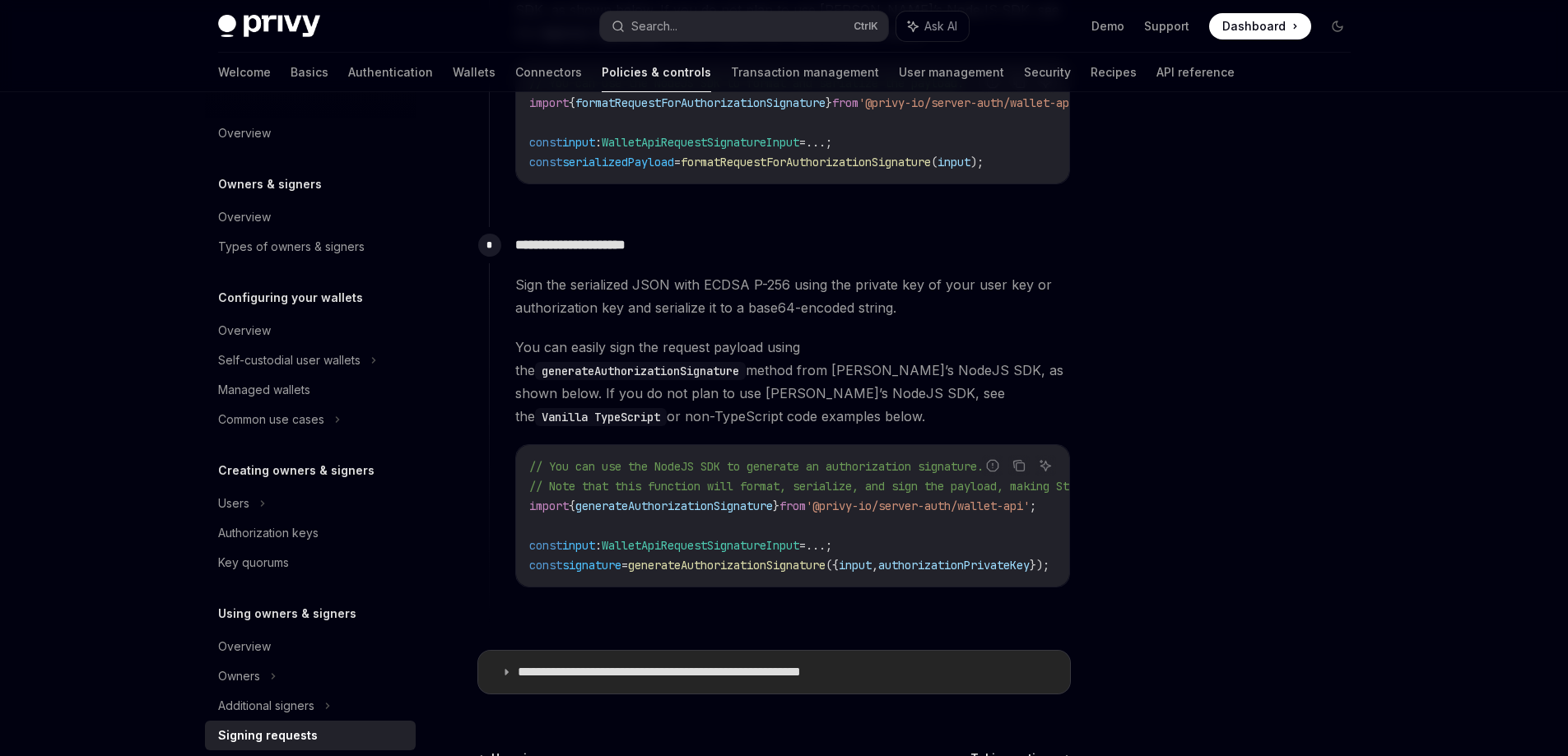
click at [869, 670] on p "**********" at bounding box center [705, 673] width 373 height 17
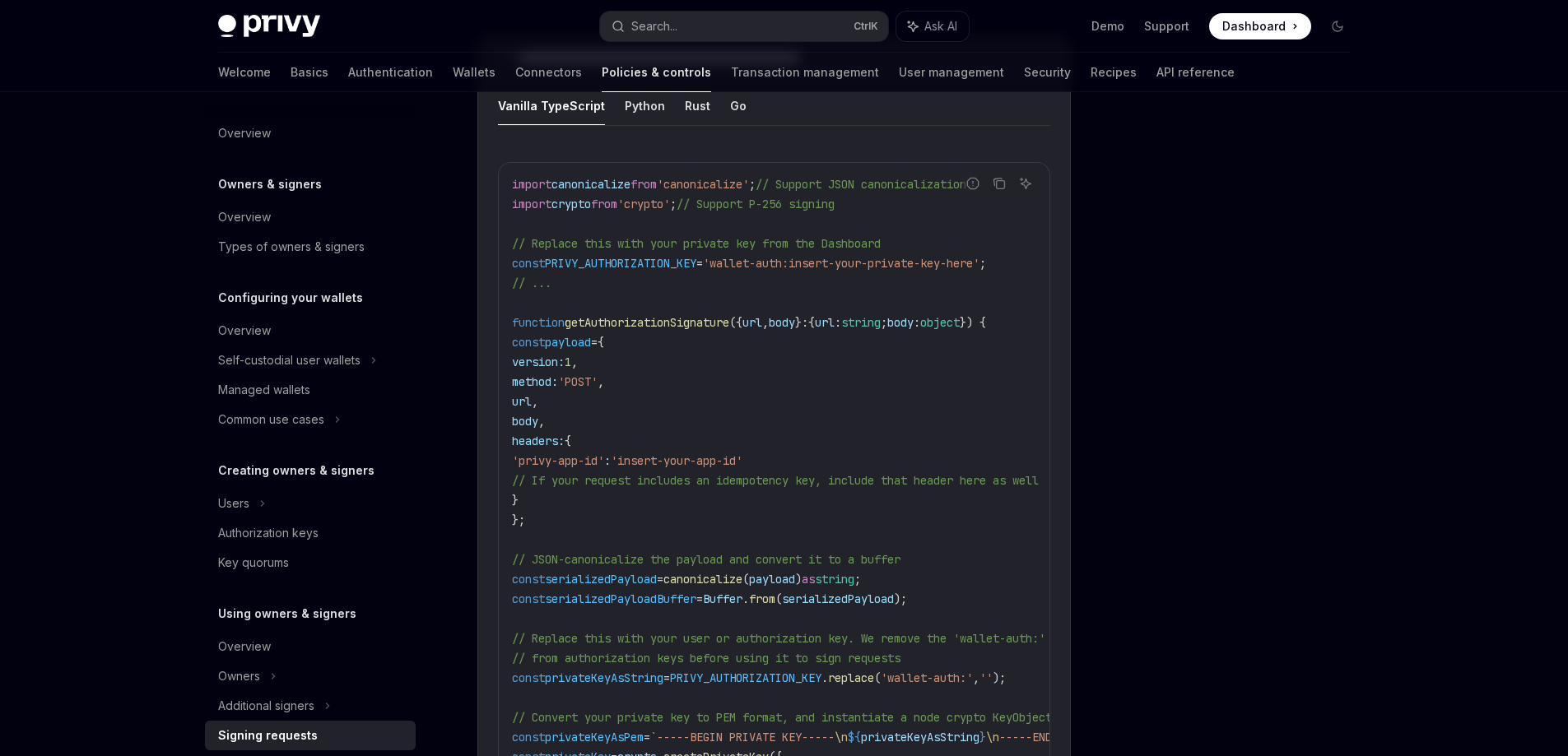
scroll to position [1645, 0]
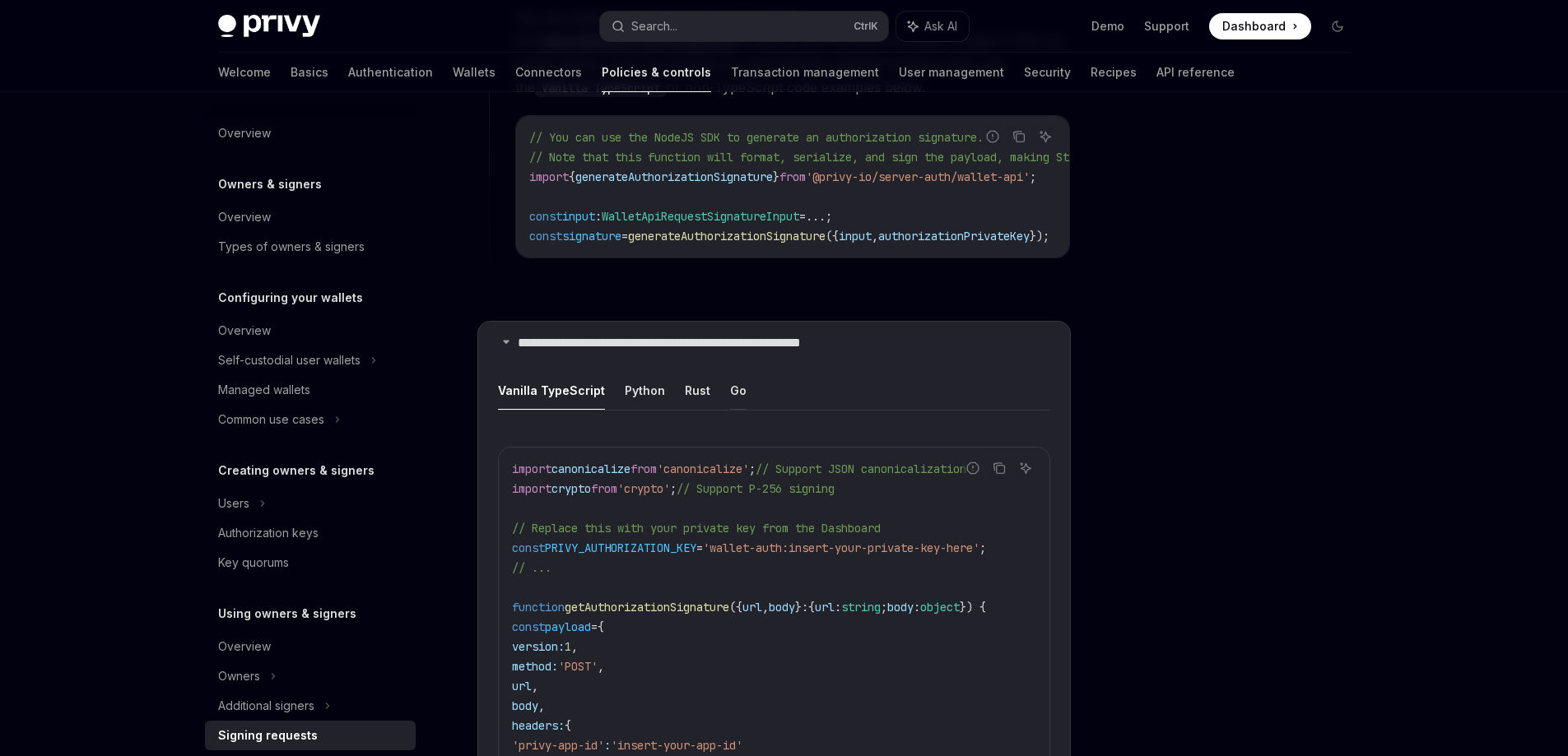
click at [733, 386] on button "Go" at bounding box center [738, 390] width 17 height 38
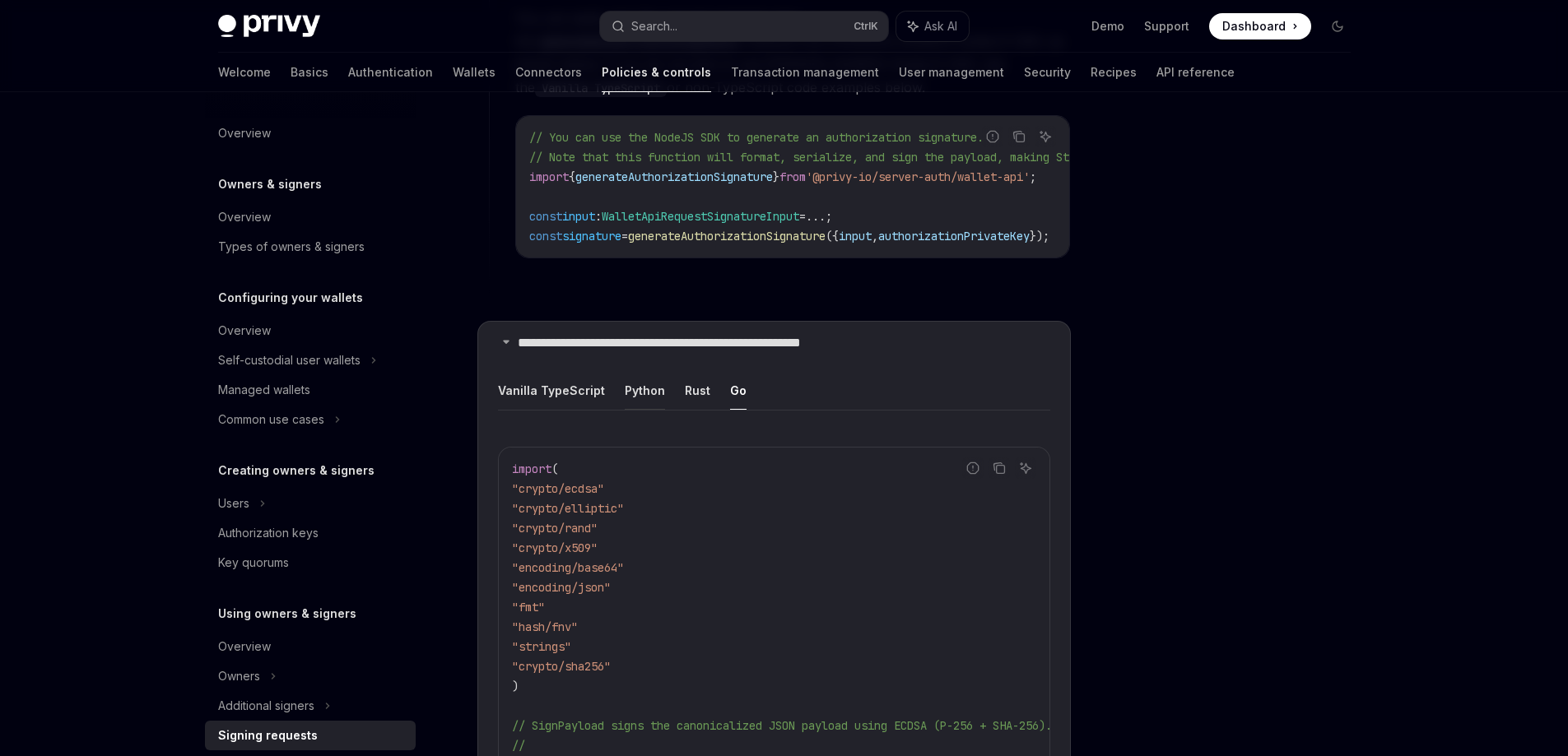
click at [633, 379] on button "Python" at bounding box center [645, 390] width 40 height 38
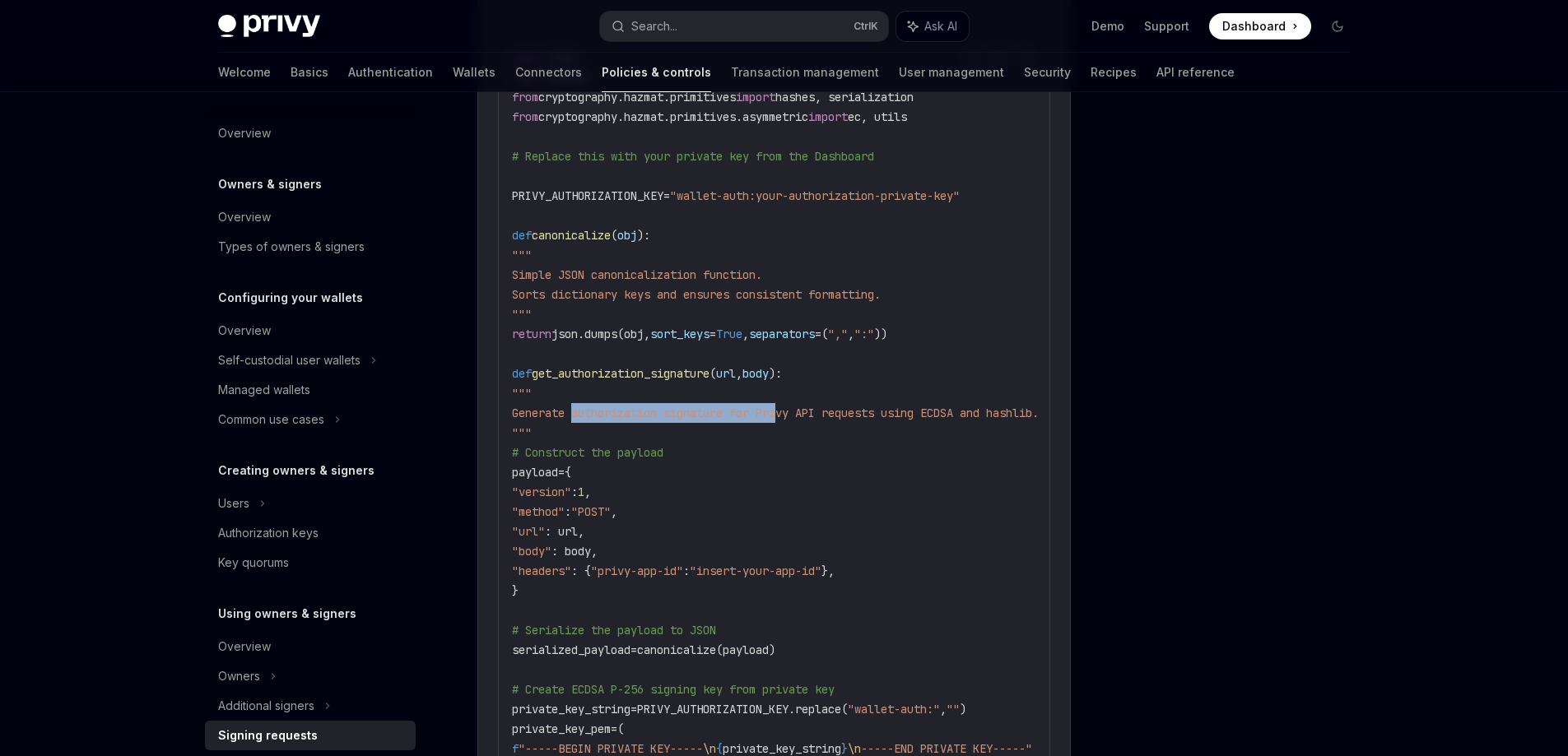
drag, startPoint x: 811, startPoint y: 403, endPoint x: 571, endPoint y: 404, distance: 240.0
click at [571, 405] on span "Generate authorization signature for Privy API requests using ECDSA and hashlib." at bounding box center [775, 413] width 526 height 15
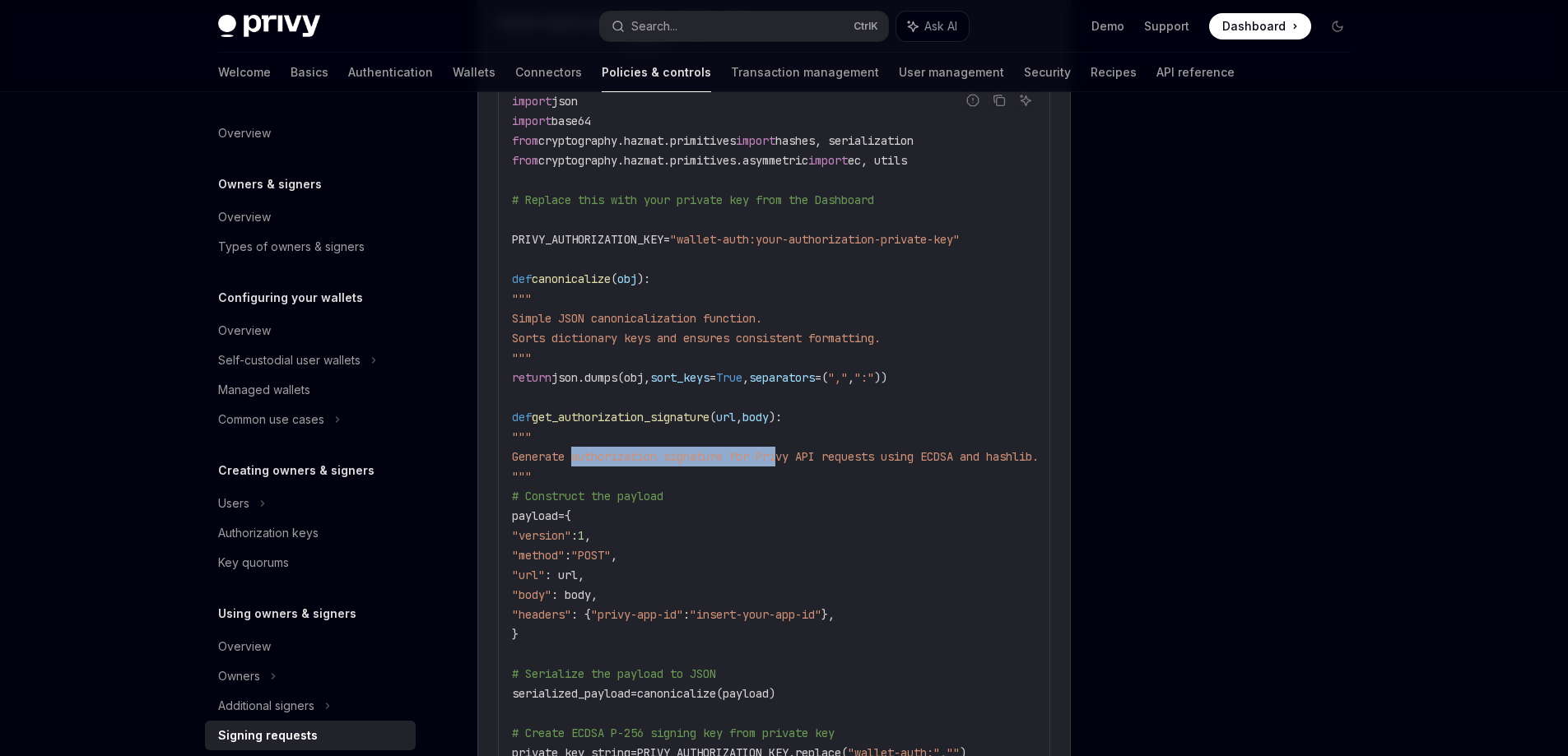
scroll to position [2057, 0]
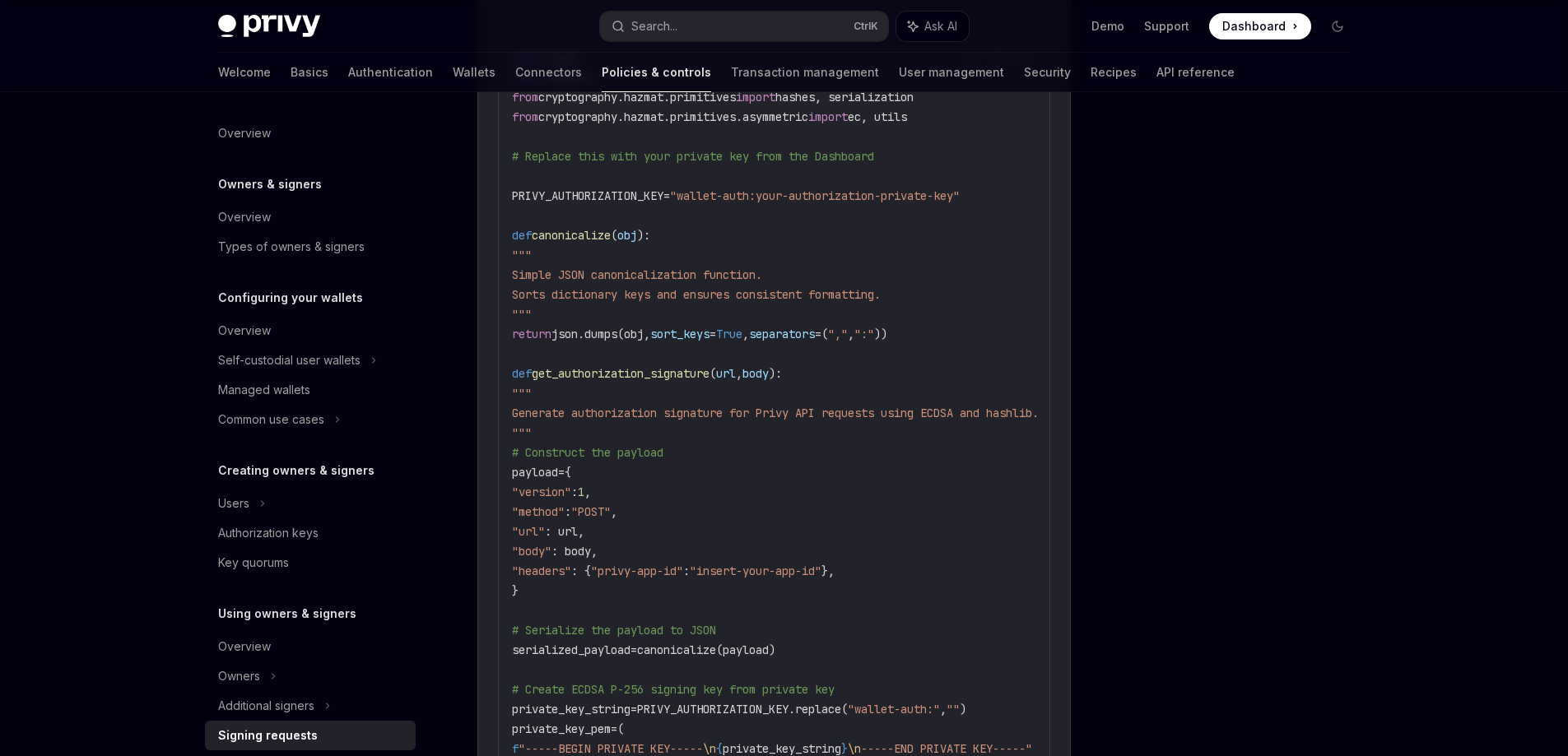
click at [1145, 700] on div at bounding box center [1239, 440] width 251 height 631
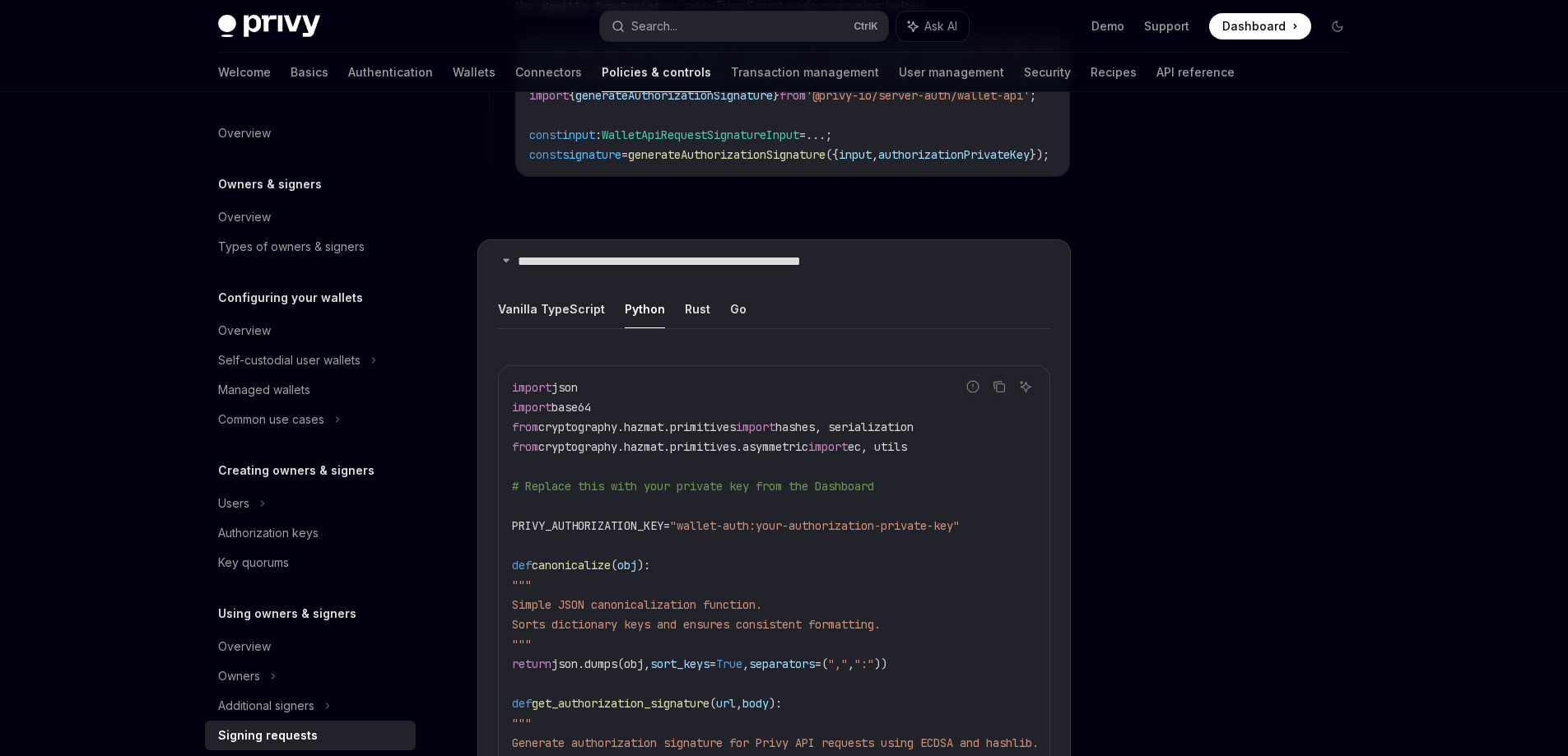
scroll to position [1728, 0]
drag, startPoint x: 787, startPoint y: 514, endPoint x: 988, endPoint y: 517, distance: 201.0
click at [960, 518] on span ""wallet-auth:your-authorization-private-key"" at bounding box center [814, 525] width 290 height 15
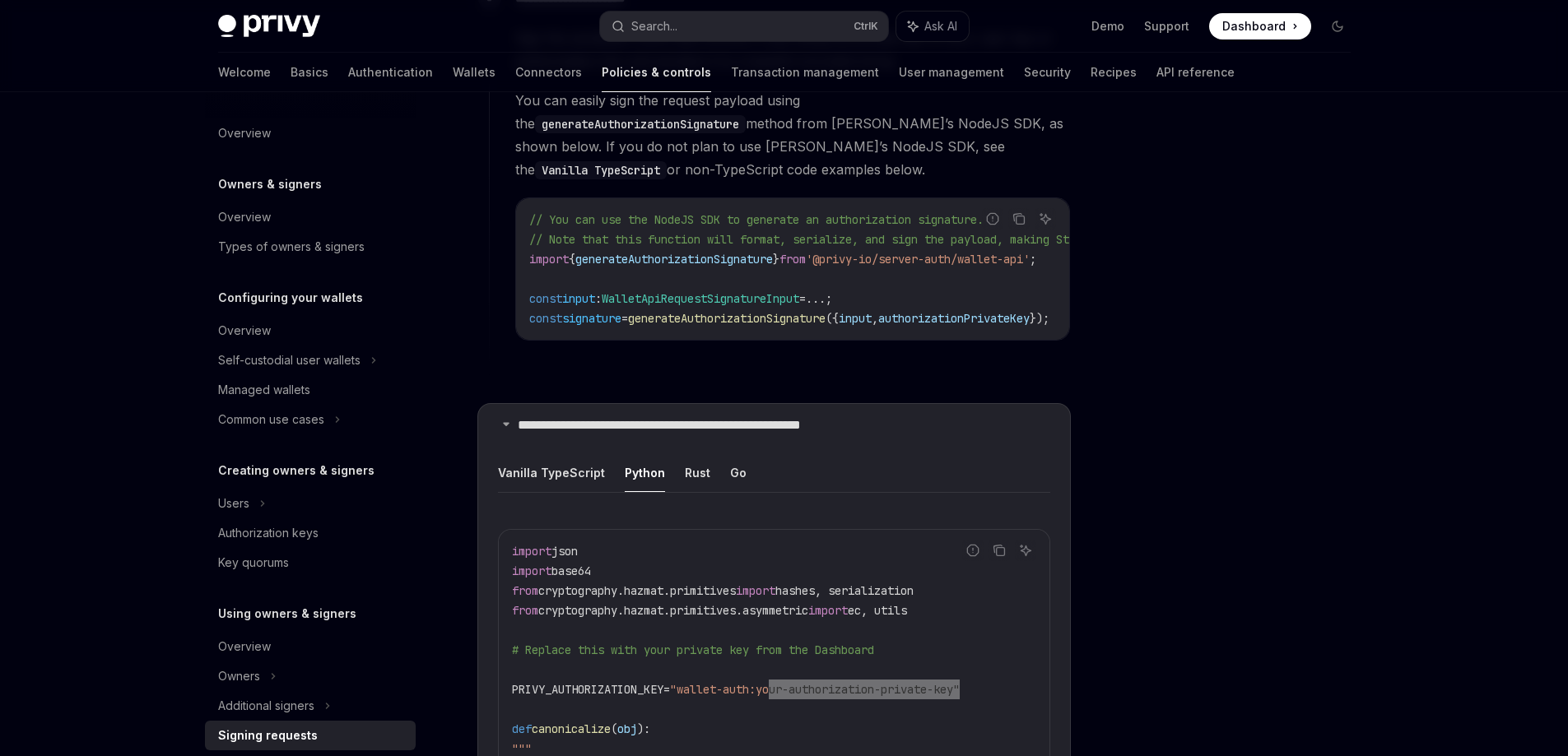
scroll to position [1893, 0]
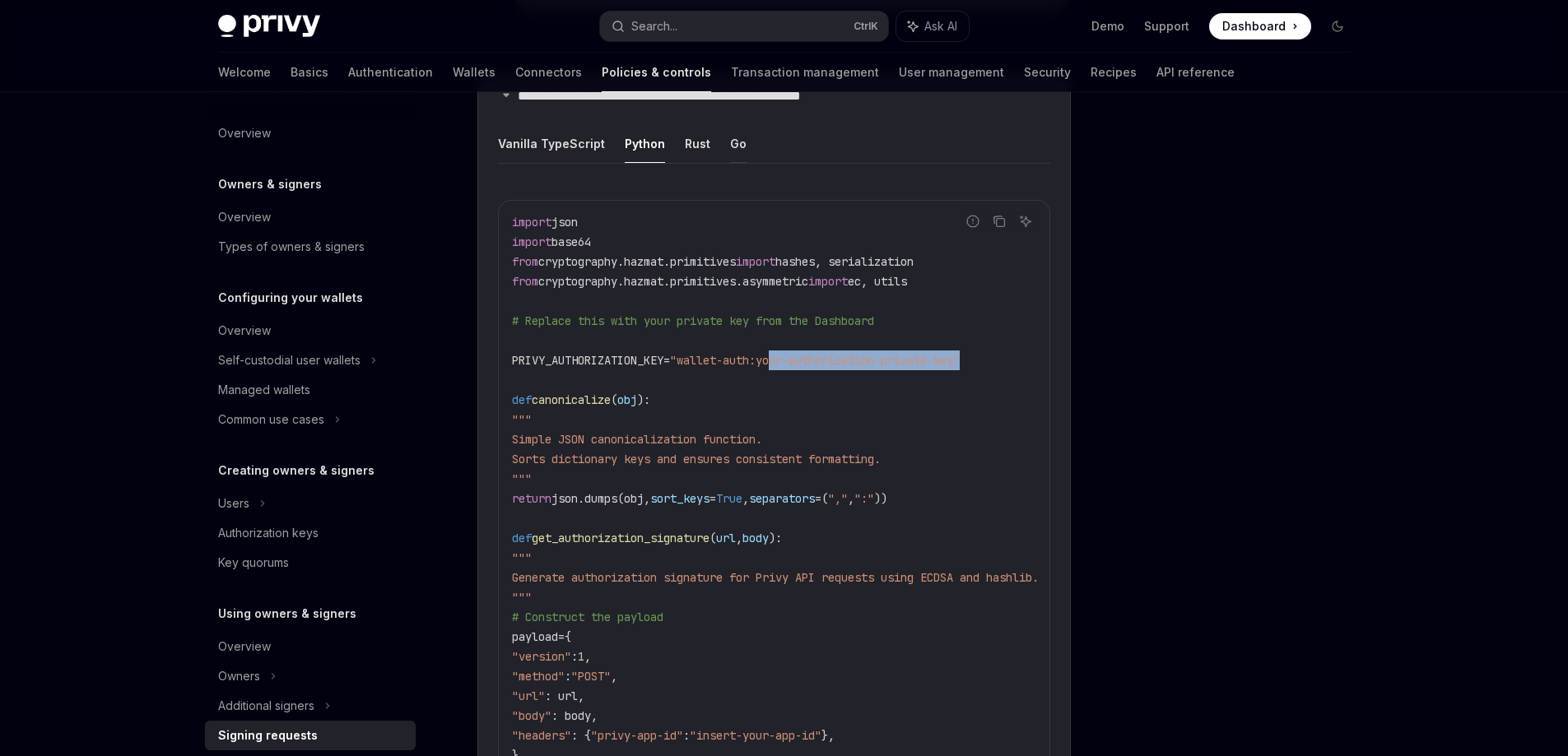
click at [730, 128] on button "Go" at bounding box center [738, 143] width 17 height 38
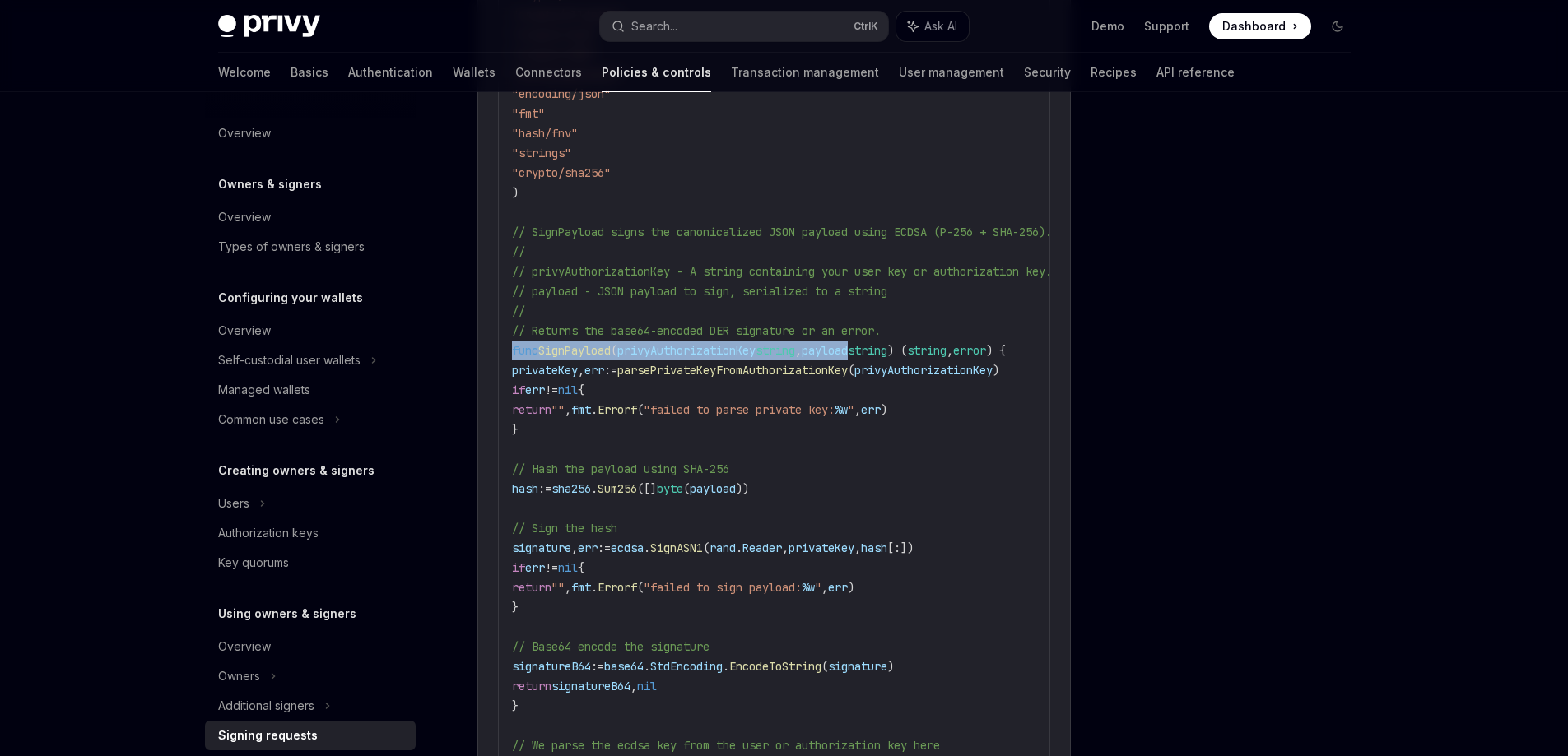
drag, startPoint x: 907, startPoint y: 345, endPoint x: 499, endPoint y: 344, distance: 408.0
click at [499, 344] on div "import ( " crypto/ecdsa " " crypto/elliptic " " crypto/rand " " crypto/x509 " "…" at bounding box center [774, 716] width 551 height 1524
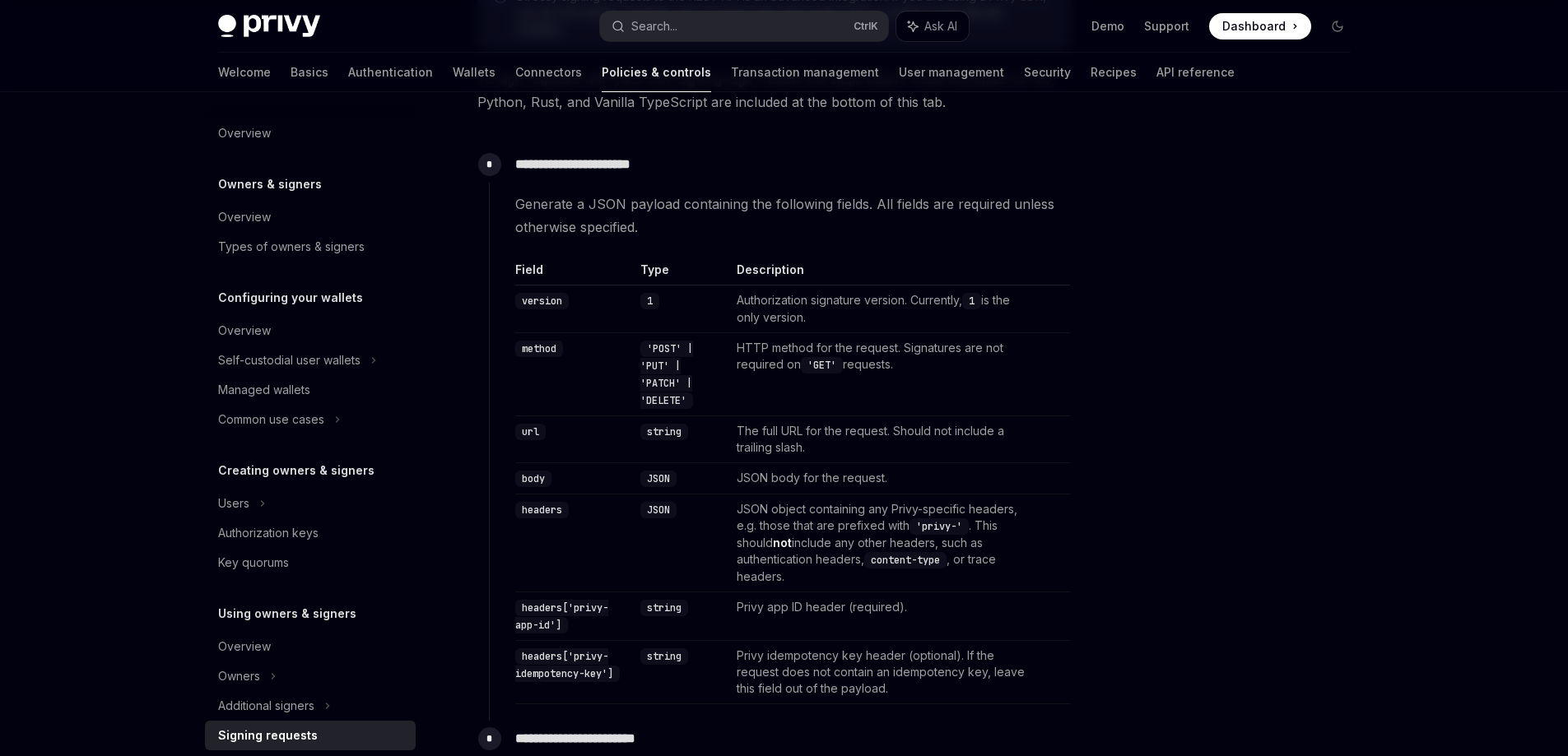
scroll to position [412, 0]
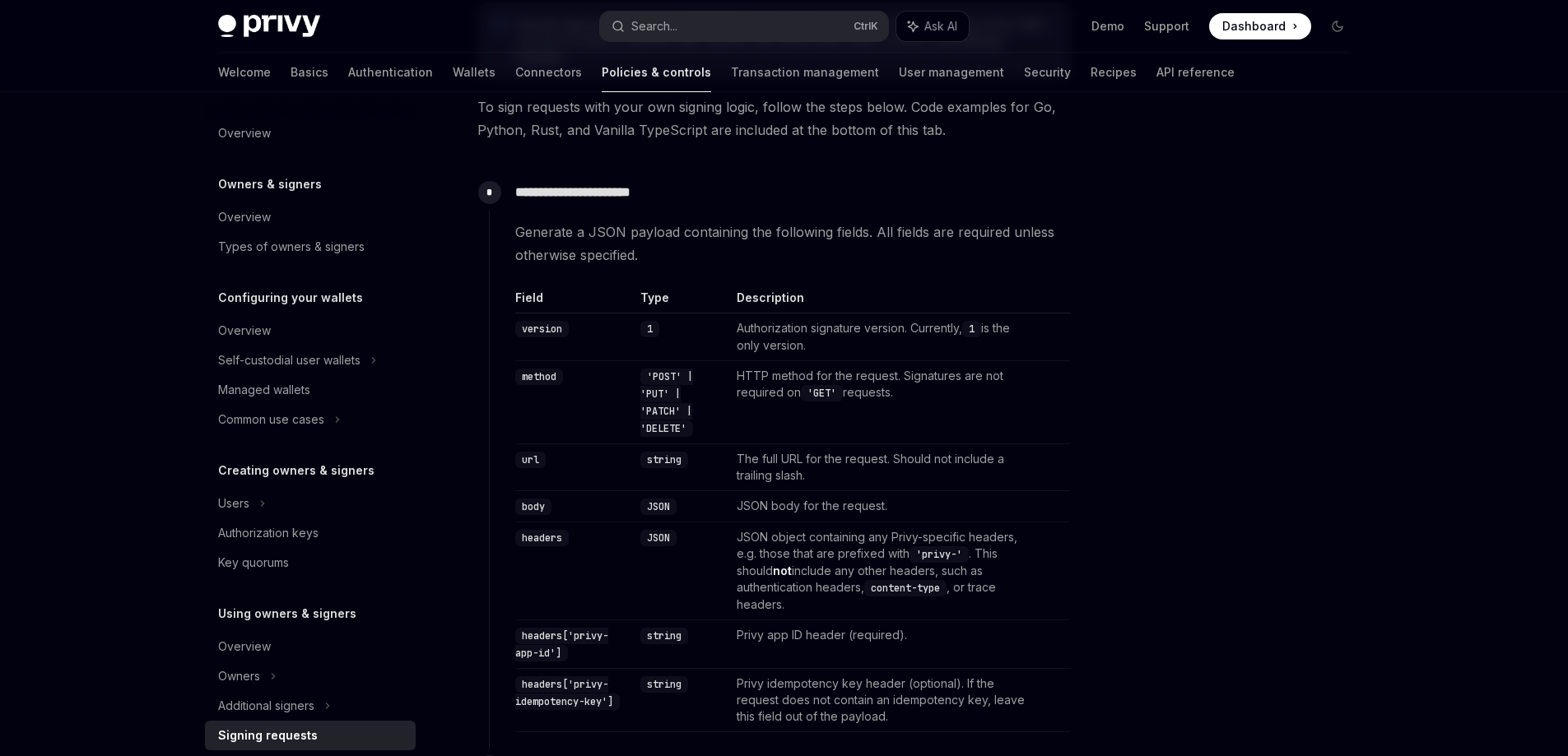
drag, startPoint x: 1306, startPoint y: 658, endPoint x: 1297, endPoint y: 651, distance: 11.4
click at [1306, 658] on div at bounding box center [1239, 440] width 251 height 631
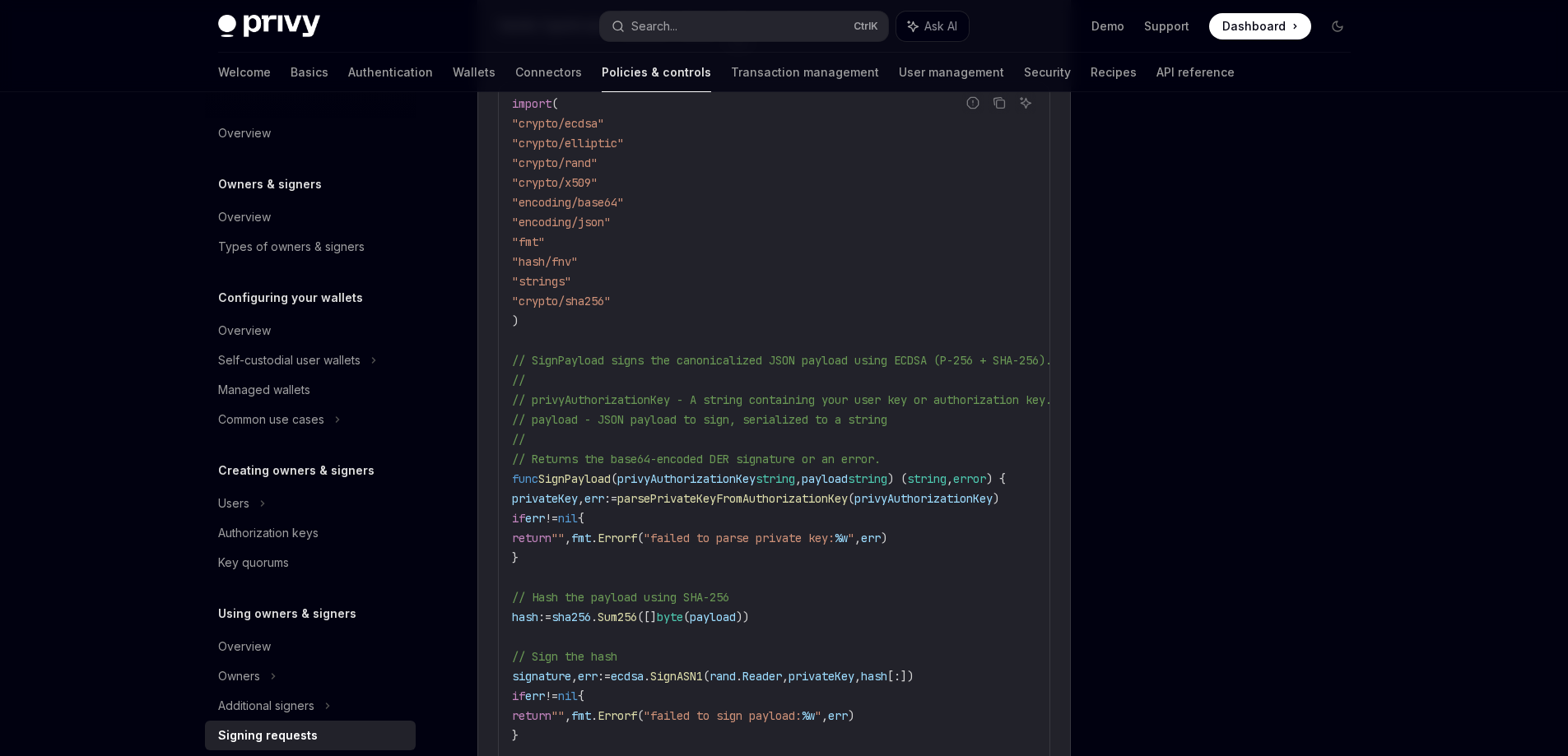
scroll to position [2001, 0]
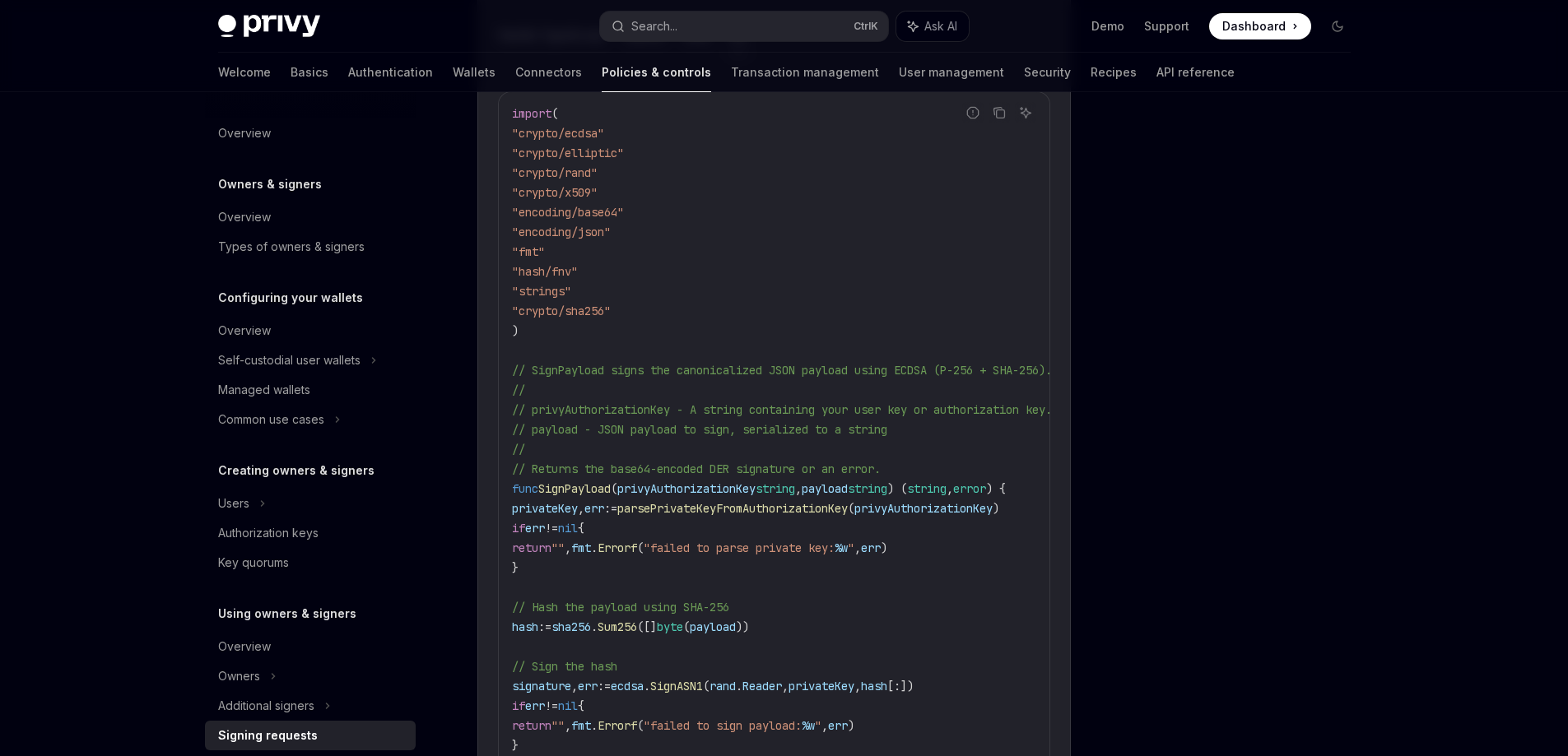
type textarea "*"
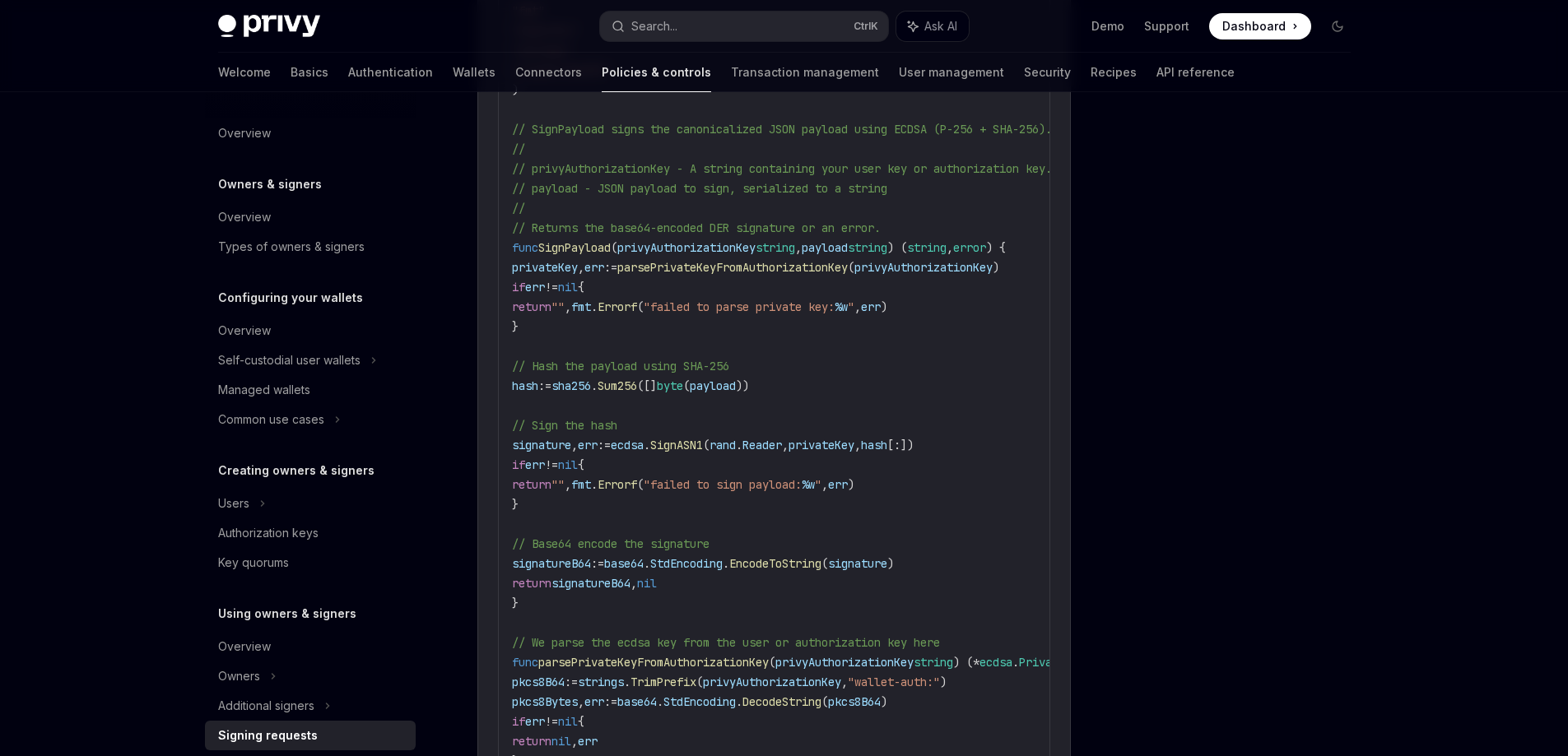
scroll to position [2248, 0]
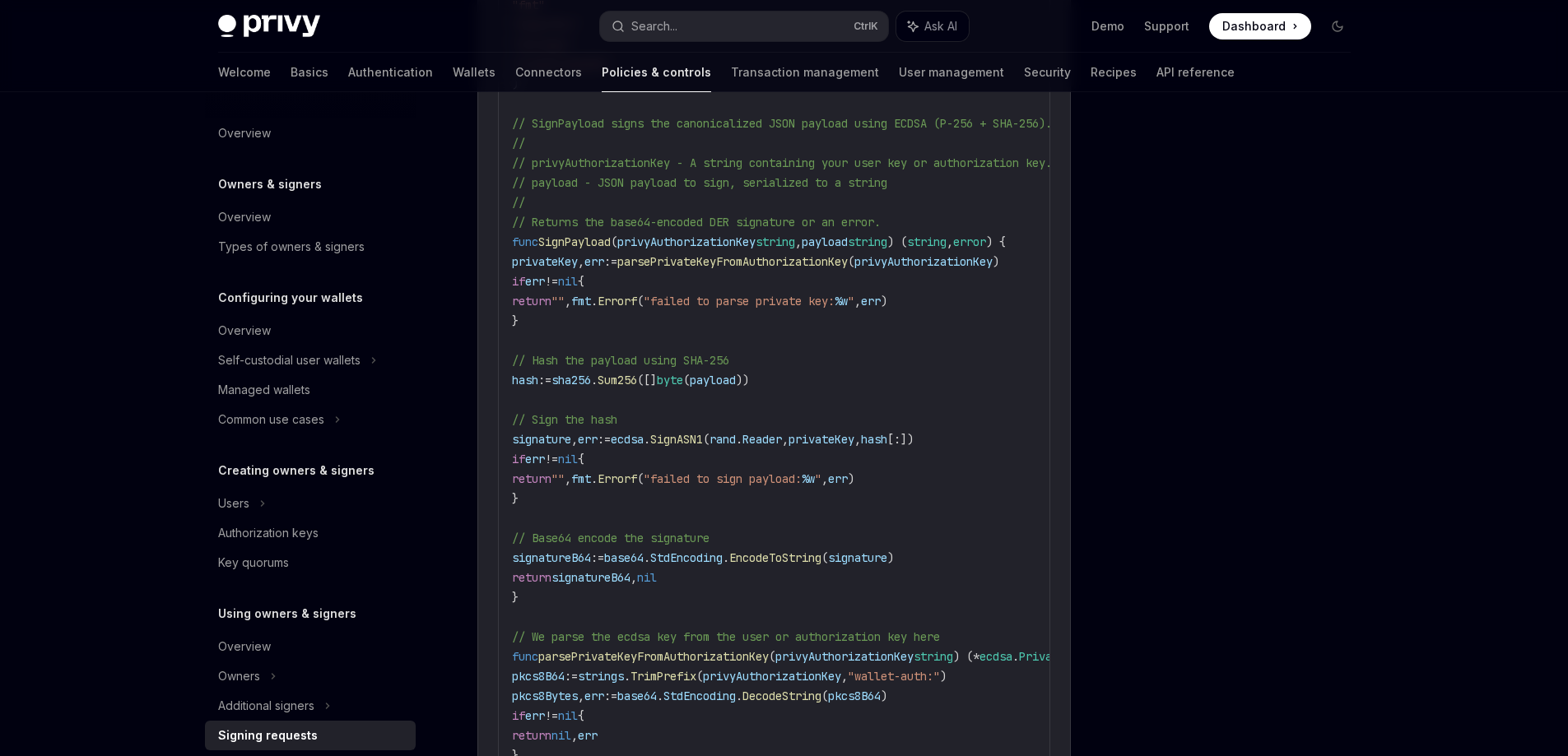
click at [1262, 678] on div at bounding box center [1239, 440] width 251 height 631
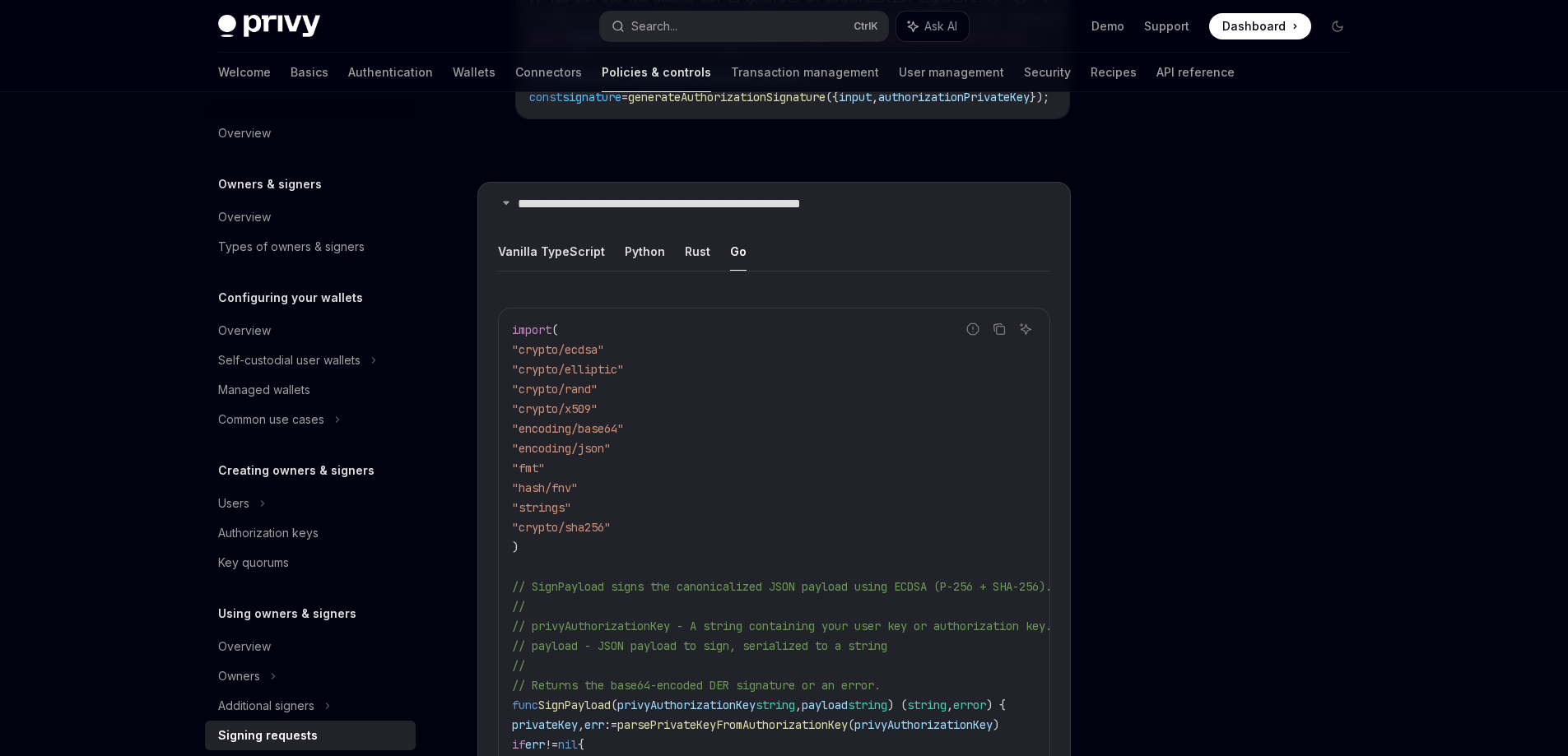
scroll to position [1754, 0]
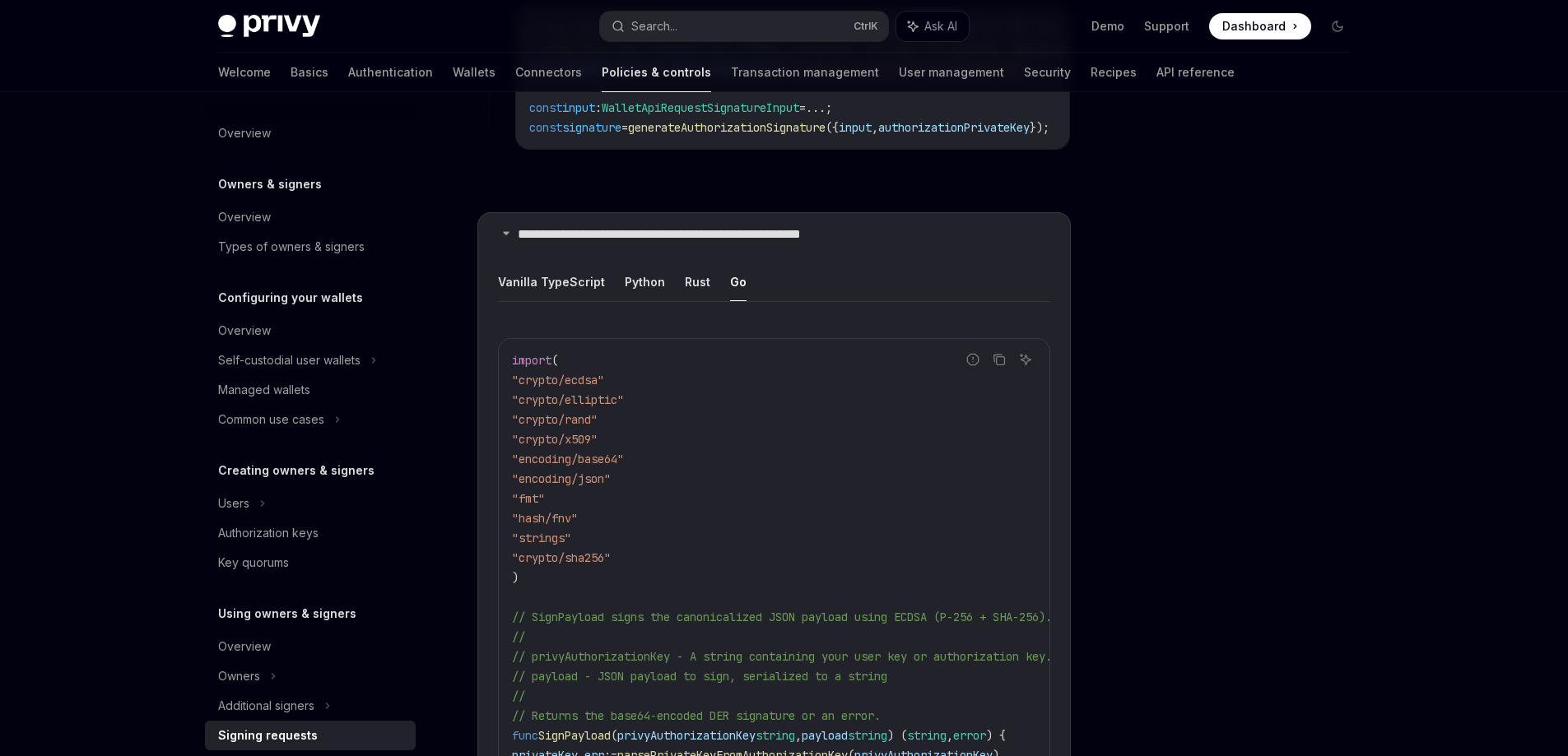
click at [1180, 700] on div at bounding box center [1239, 440] width 251 height 631
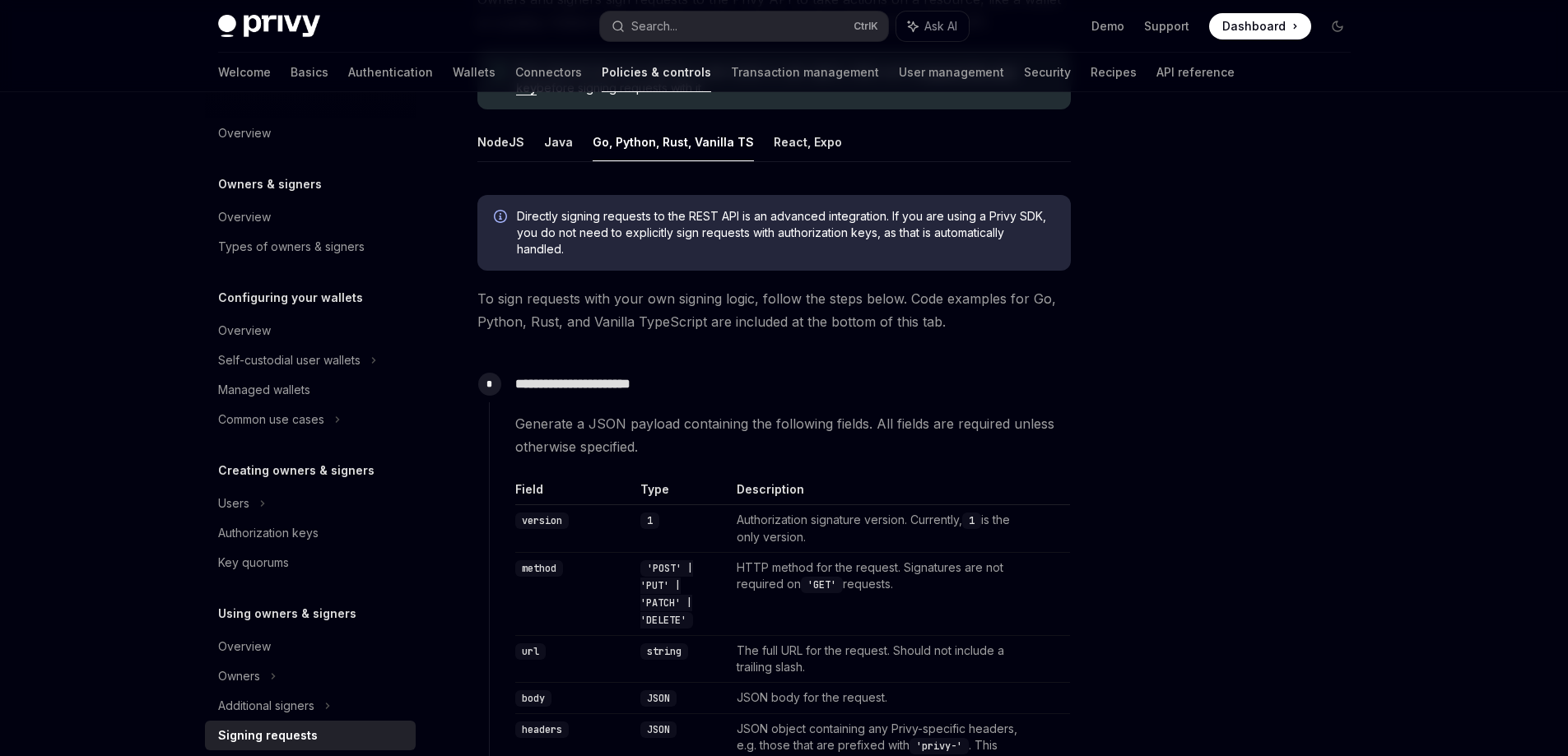
scroll to position [493, 0]
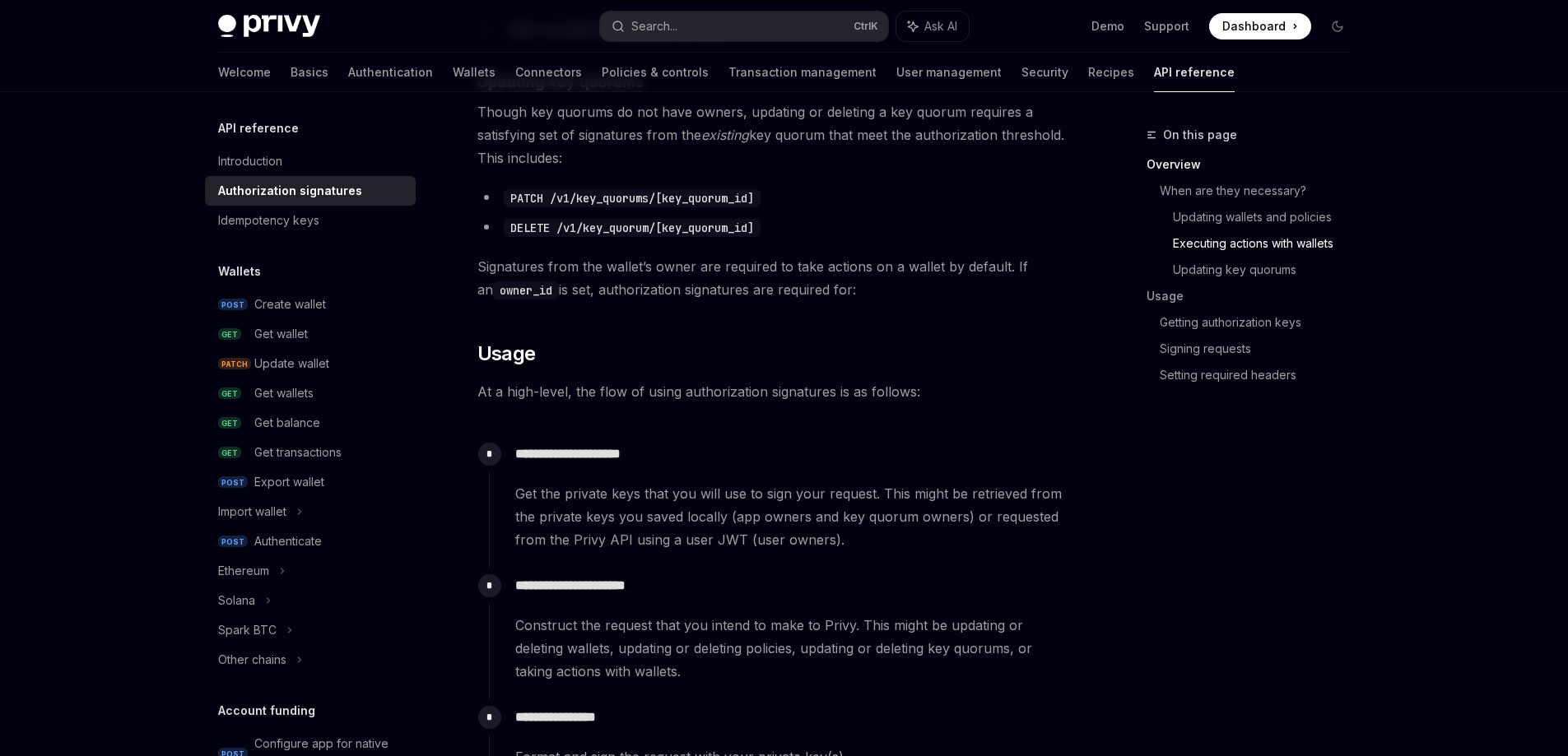
scroll to position [1234, 0]
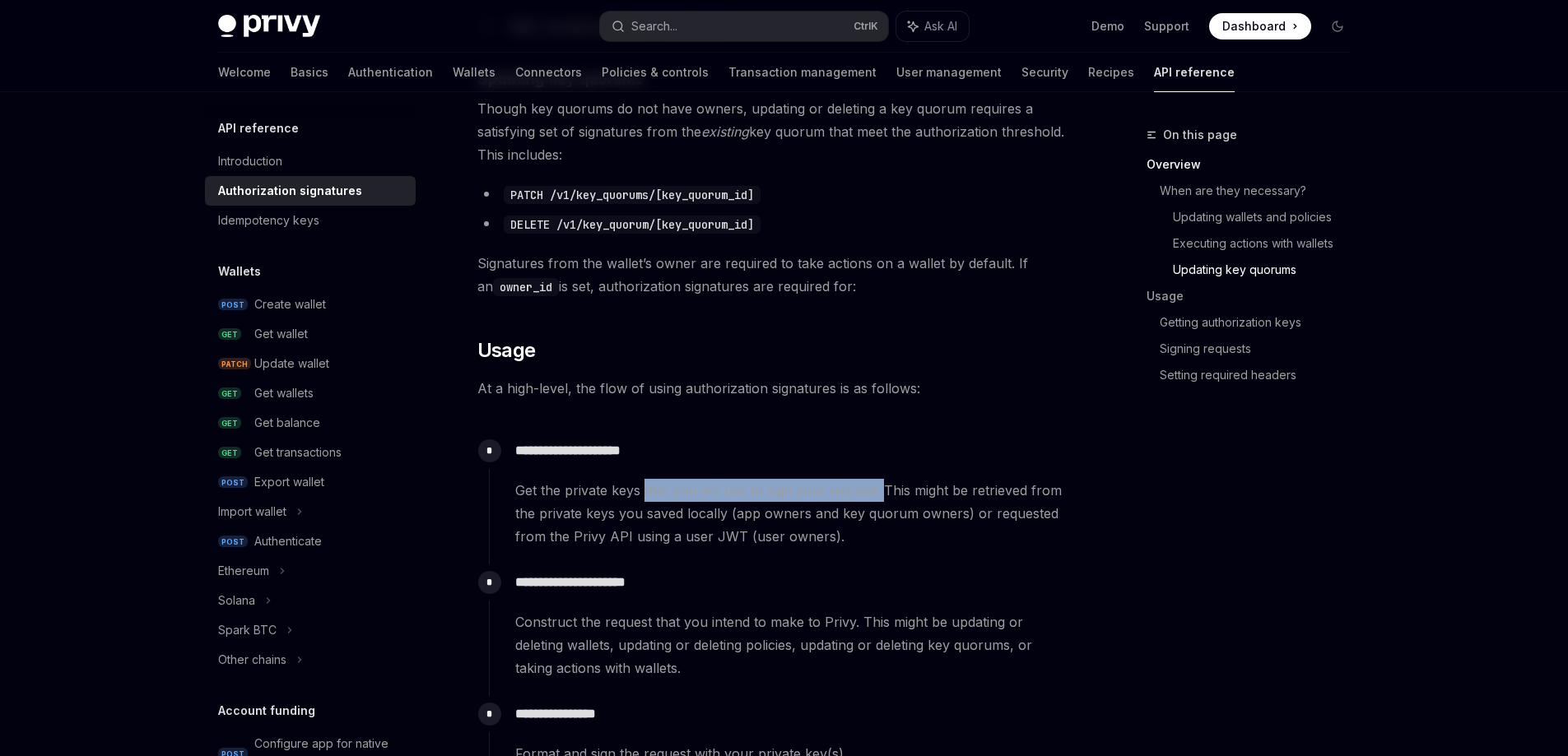
drag, startPoint x: 645, startPoint y: 492, endPoint x: 880, endPoint y: 493, distance: 235.0
click at [880, 493] on span "Get the private keys that you will use to sign your request. This might be retr…" at bounding box center [792, 514] width 555 height 69
click at [1471, 675] on div "Privy Docs home page Search... Ctrl K Ask AI Demo Support Dashboard Dashboard S…" at bounding box center [784, 486] width 1568 height 3441
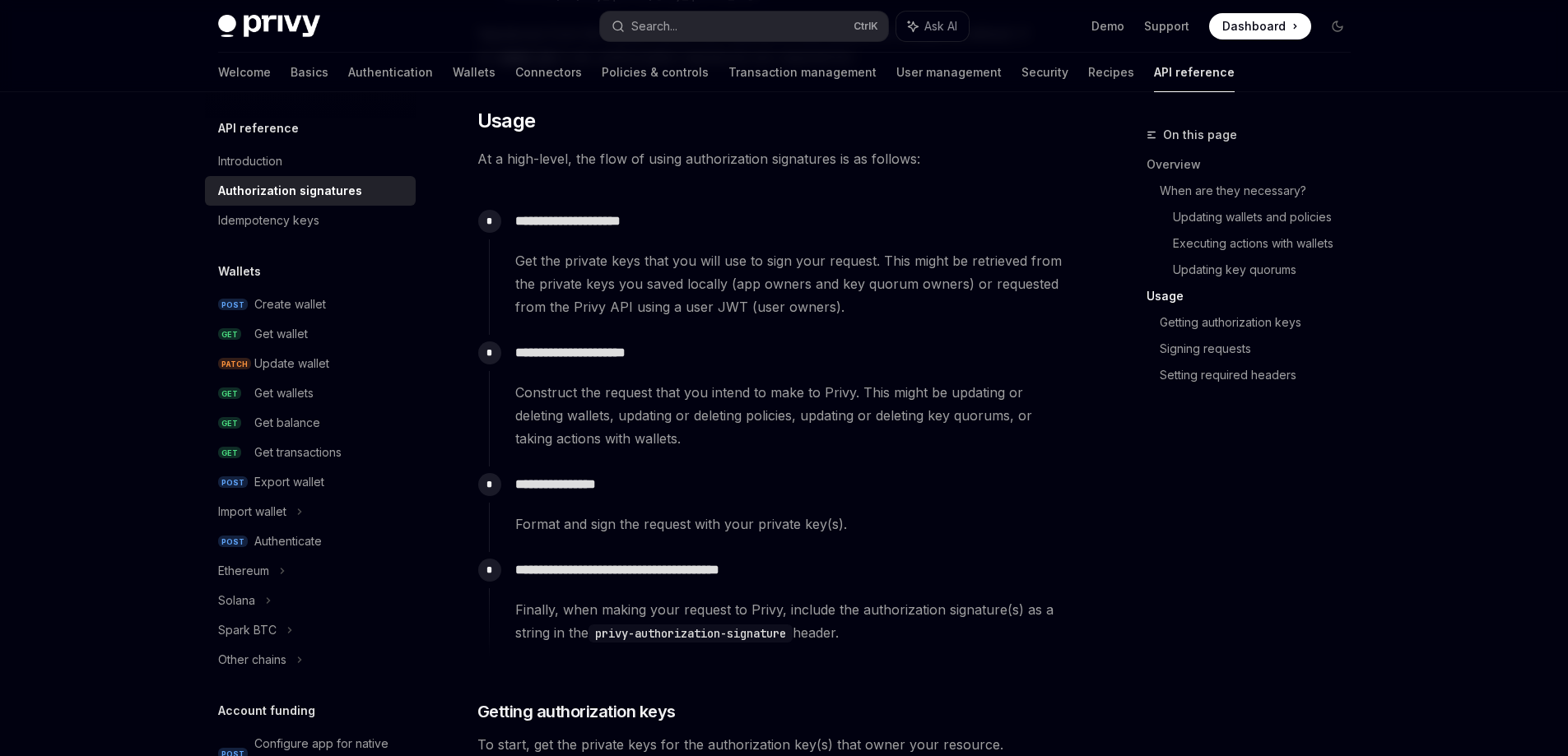
scroll to position [1564, 0]
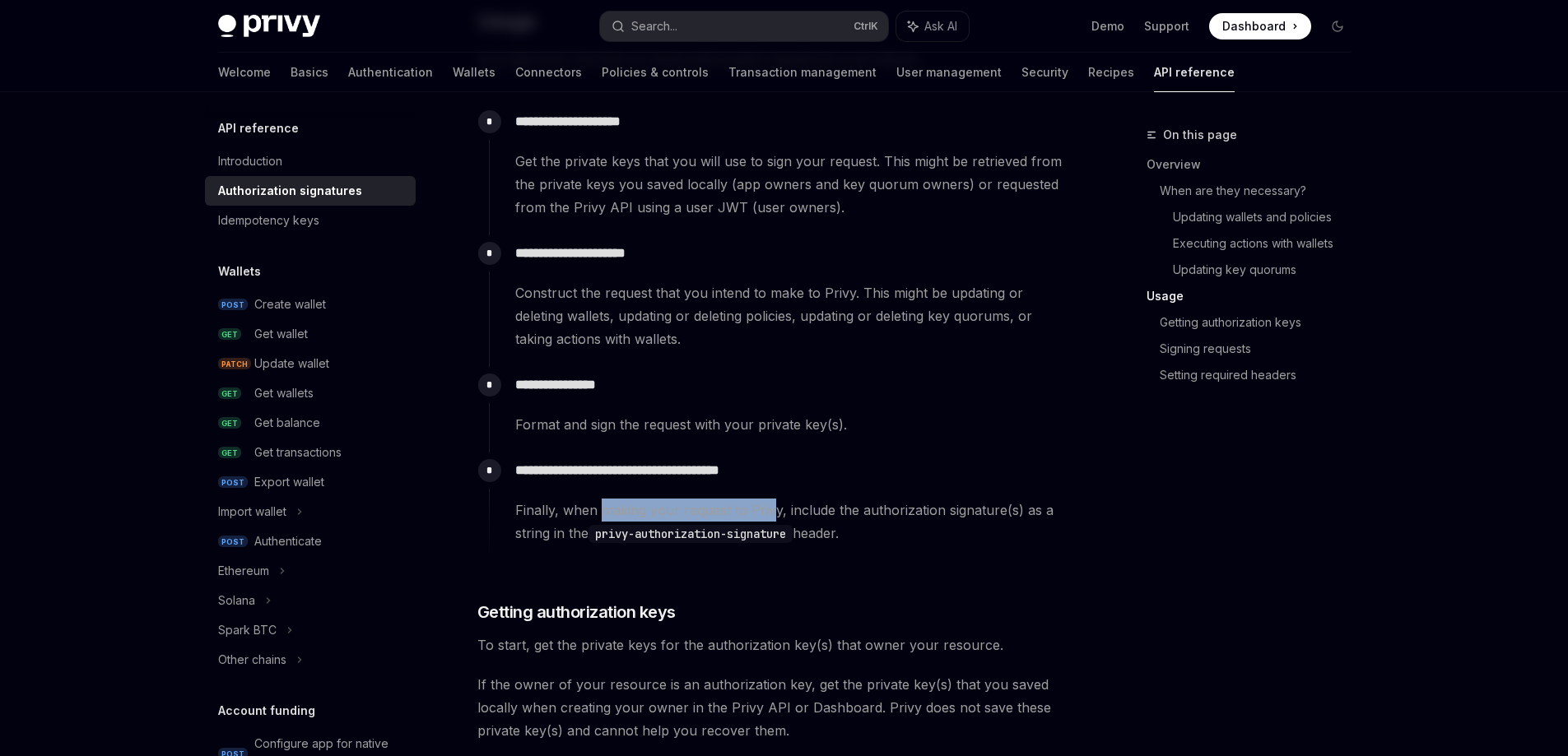
drag, startPoint x: 599, startPoint y: 507, endPoint x: 769, endPoint y: 506, distance: 170.0
click at [769, 506] on span "Finally, when making your request to Privy, include the authorization signature…" at bounding box center [792, 522] width 555 height 46
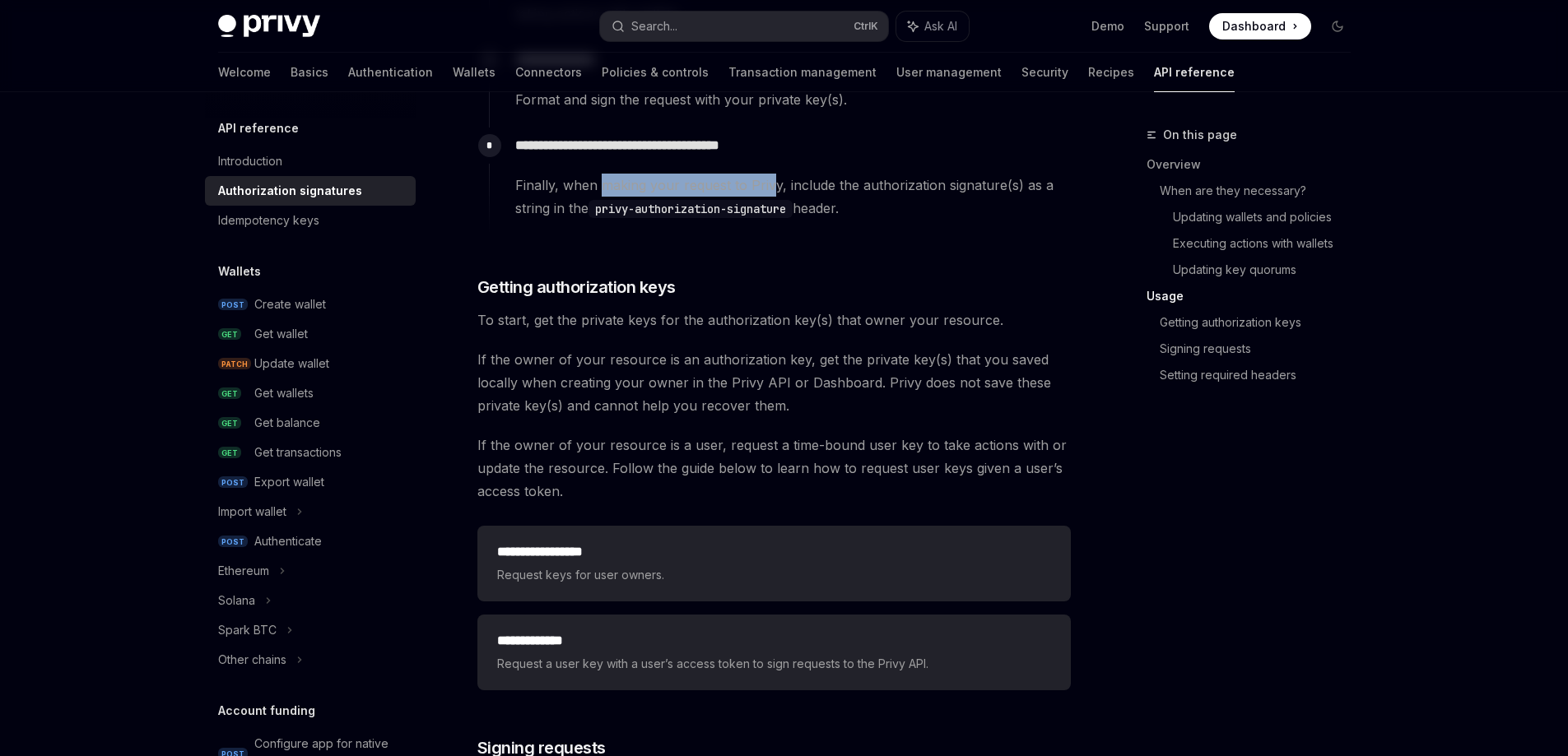
scroll to position [1893, 0]
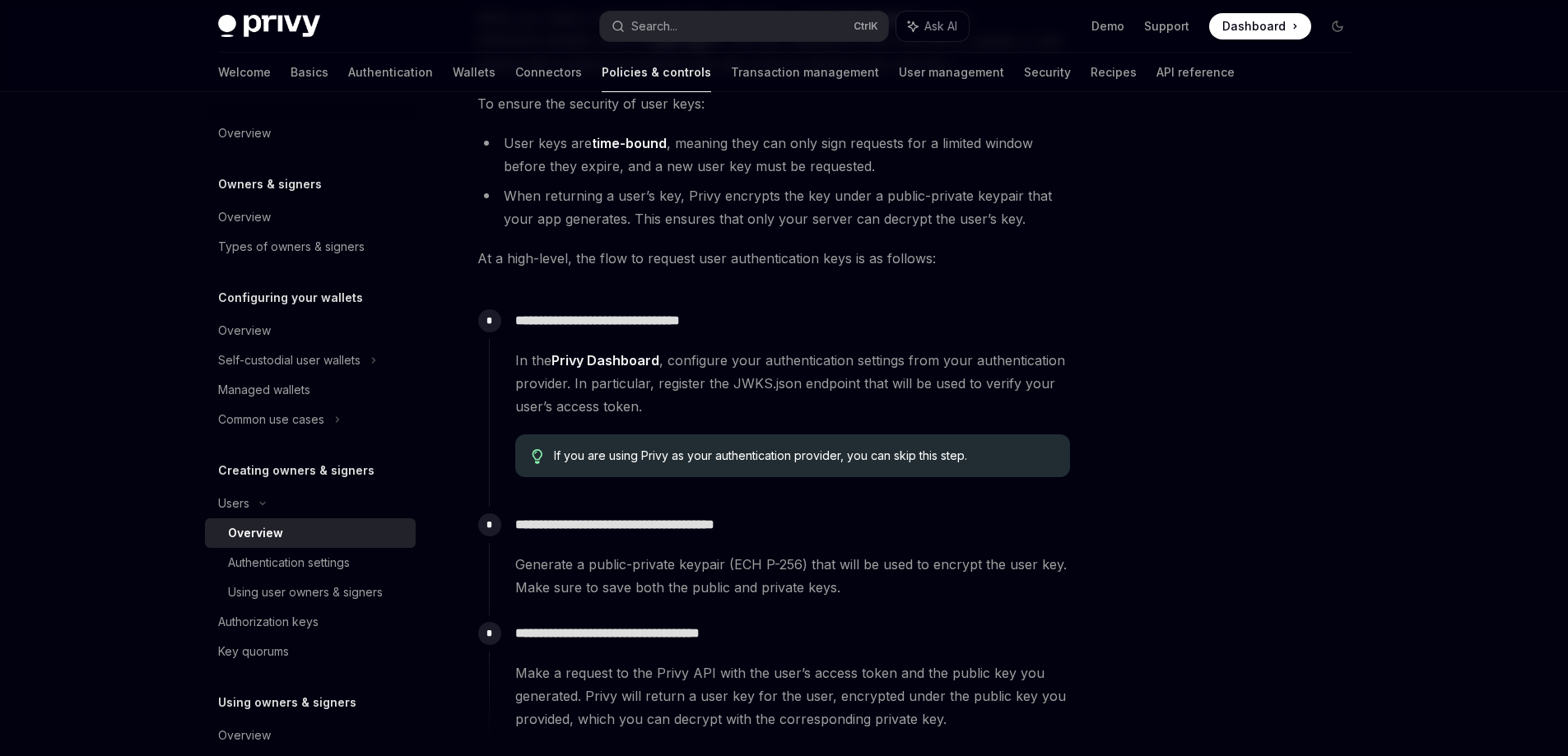
scroll to position [412, 0]
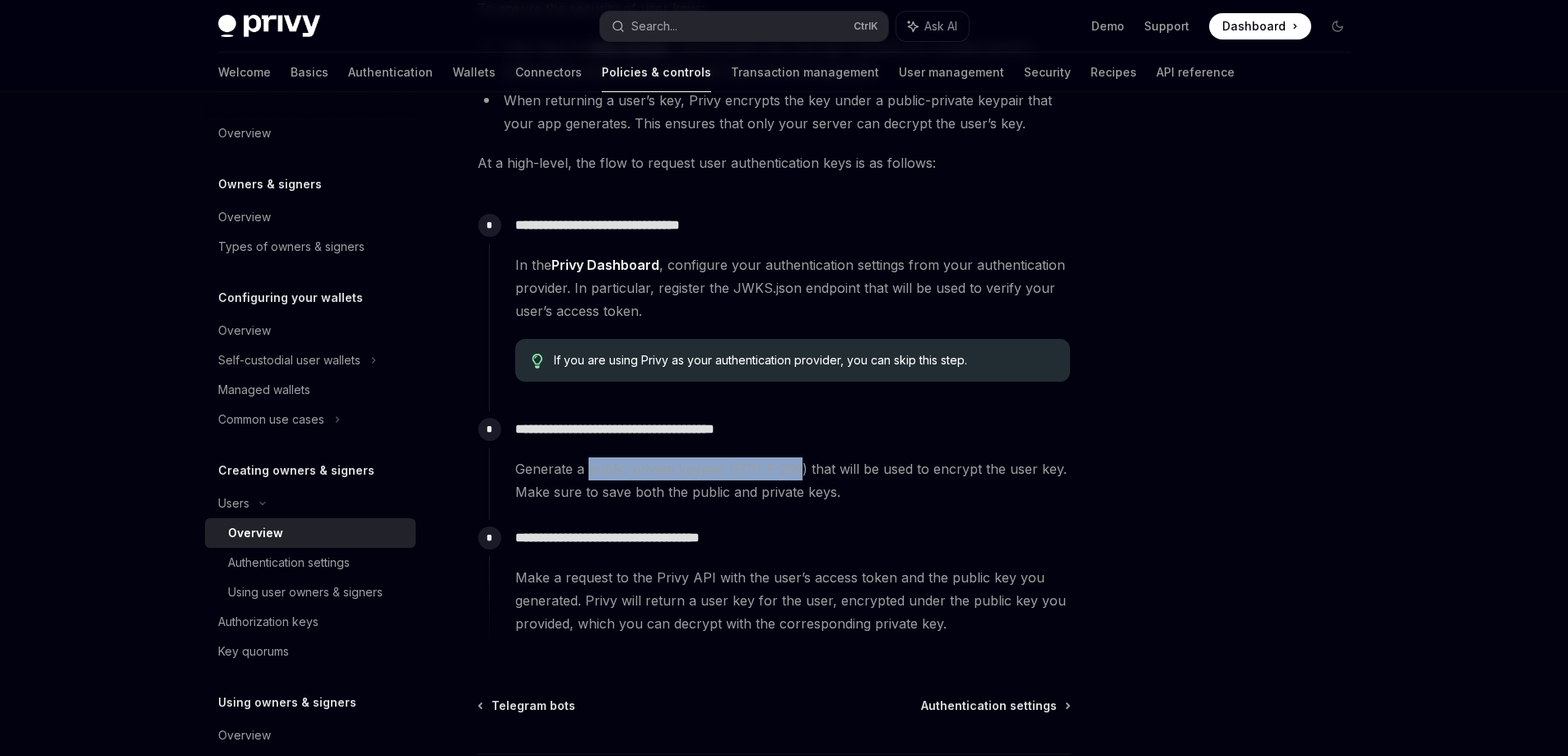
drag, startPoint x: 586, startPoint y: 469, endPoint x: 800, endPoint y: 470, distance: 214.0
click at [800, 470] on span "Generate a public-private keypair (ECH P-256) that will be used to encrypt the …" at bounding box center [792, 480] width 555 height 46
drag, startPoint x: 629, startPoint y: 486, endPoint x: 800, endPoint y: 491, distance: 171.1
click at [800, 491] on span "Generate a public-private keypair (ECH P-256) that will be used to encrypt the …" at bounding box center [792, 480] width 555 height 46
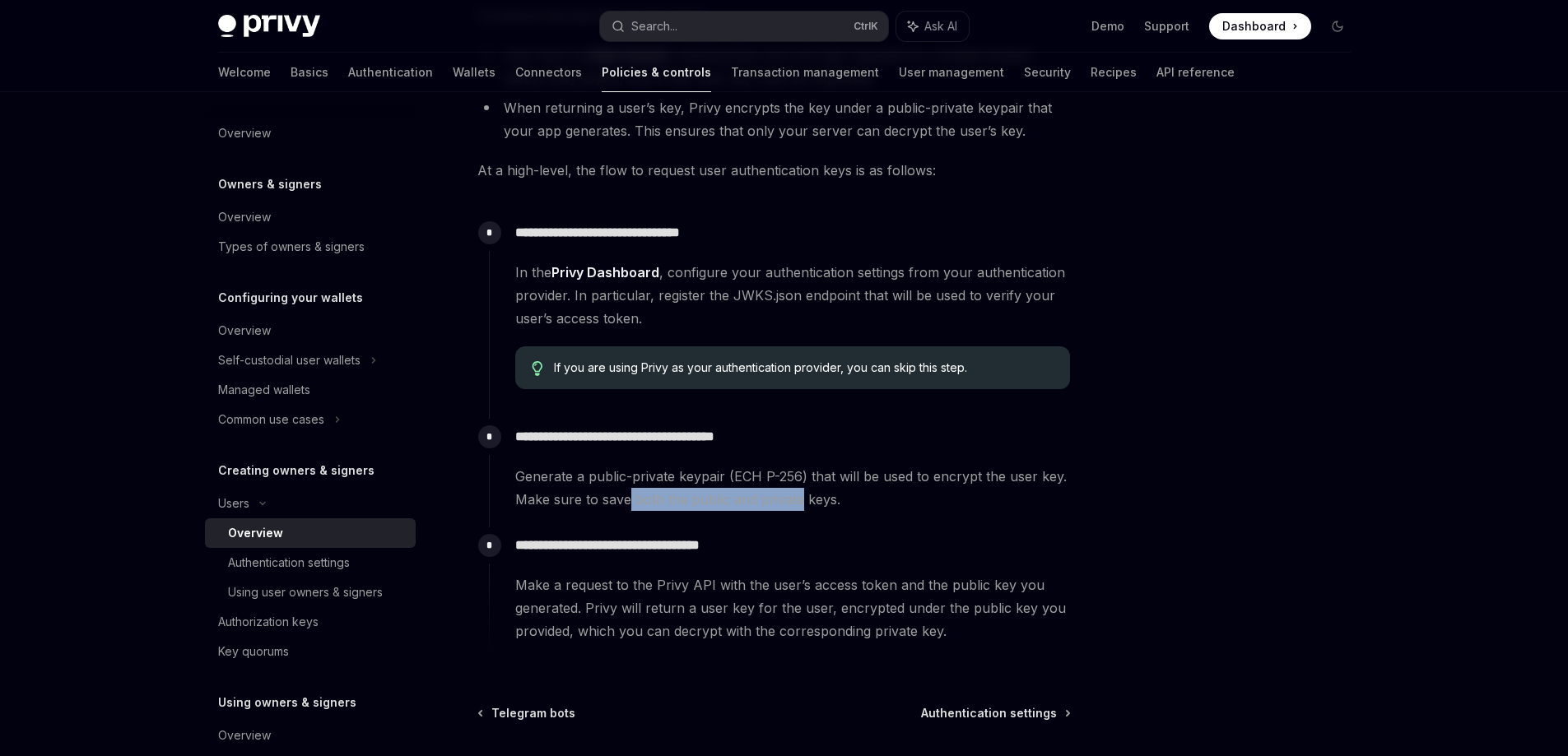
scroll to position [305, 0]
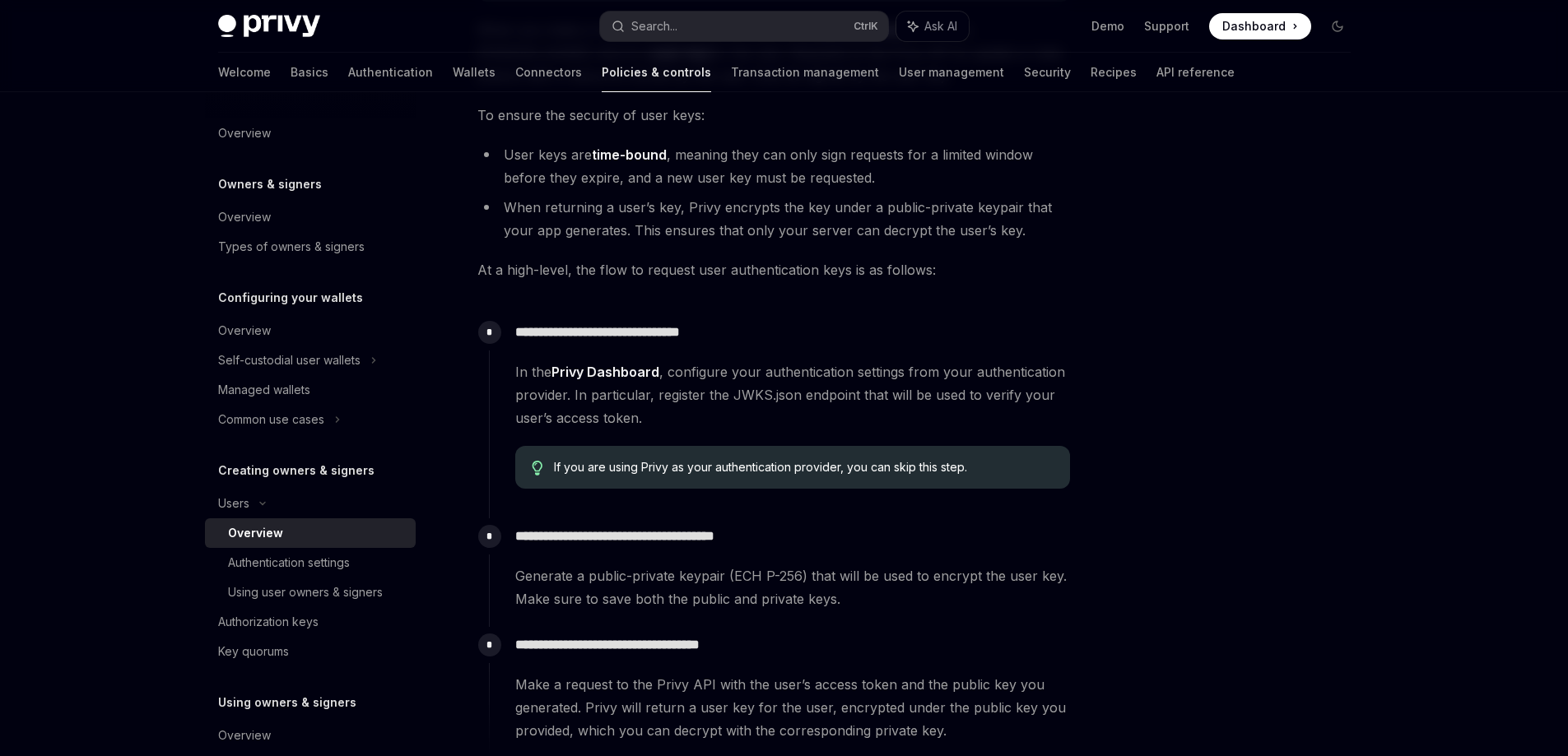
click at [839, 604] on span "Generate a public-private keypair (ECH P-256) that will be used to encrypt the …" at bounding box center [792, 587] width 555 height 46
drag, startPoint x: 809, startPoint y: 578, endPoint x: 977, endPoint y: 572, distance: 168.1
click at [977, 572] on span "Generate a public-private keypair (ECH P-256) that will be used to encrypt the …" at bounding box center [792, 587] width 555 height 46
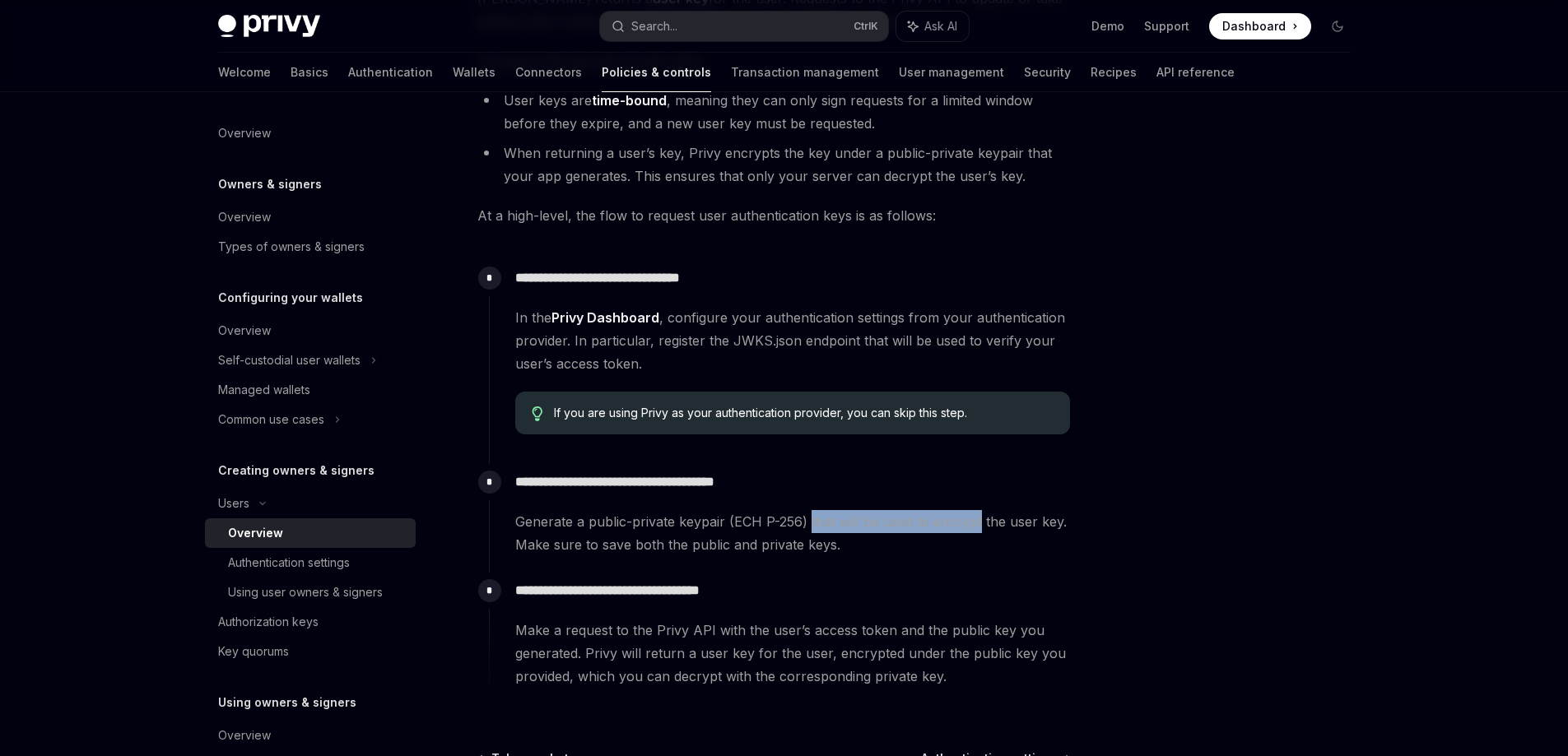
scroll to position [386, 0]
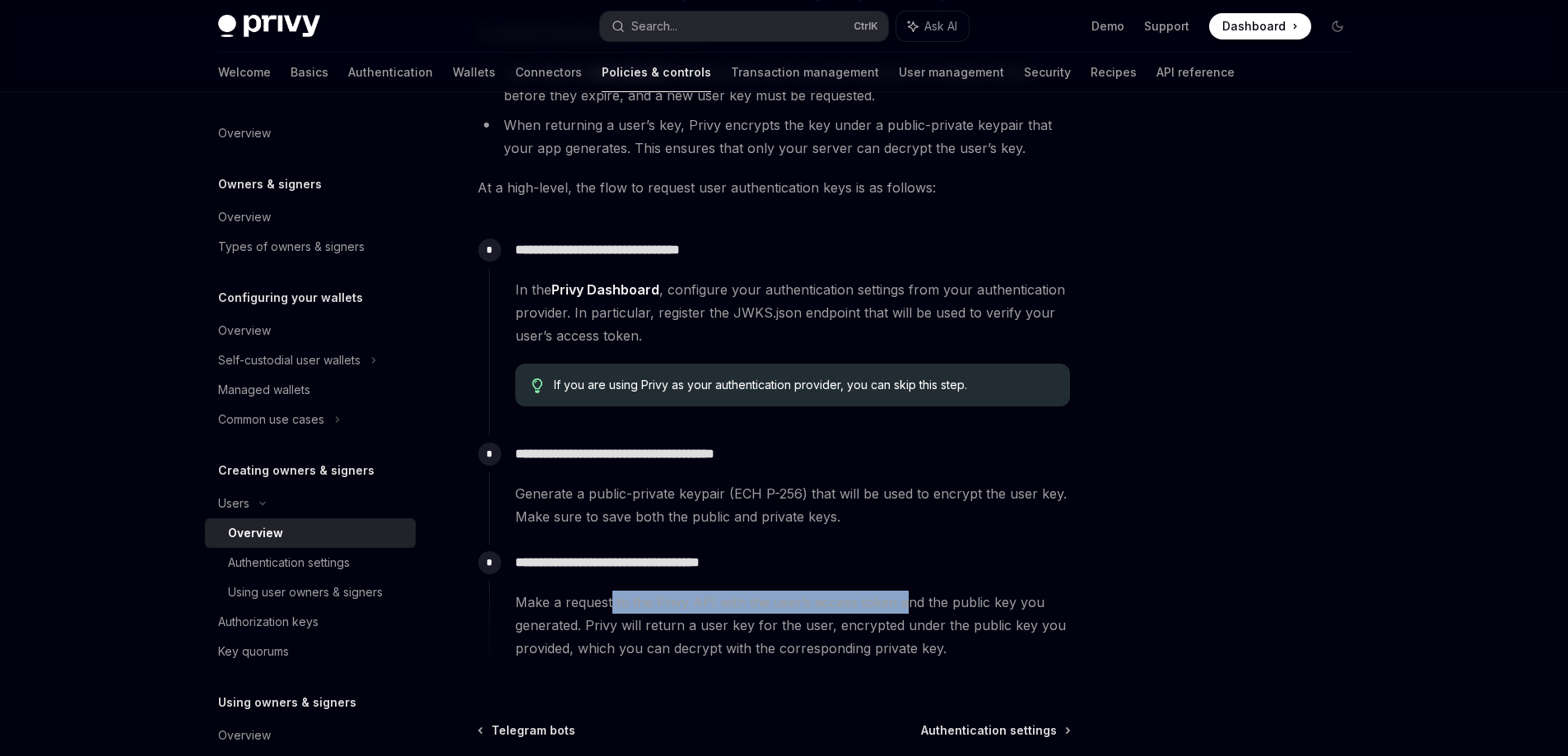
drag, startPoint x: 612, startPoint y: 603, endPoint x: 898, endPoint y: 600, distance: 286.0
click at [898, 600] on span "Make a request to the Privy API with the user’s access token and the public key…" at bounding box center [792, 626] width 555 height 69
click at [879, 600] on span "Make a request to the Privy API with the user’s access token and the public key…" at bounding box center [792, 626] width 555 height 69
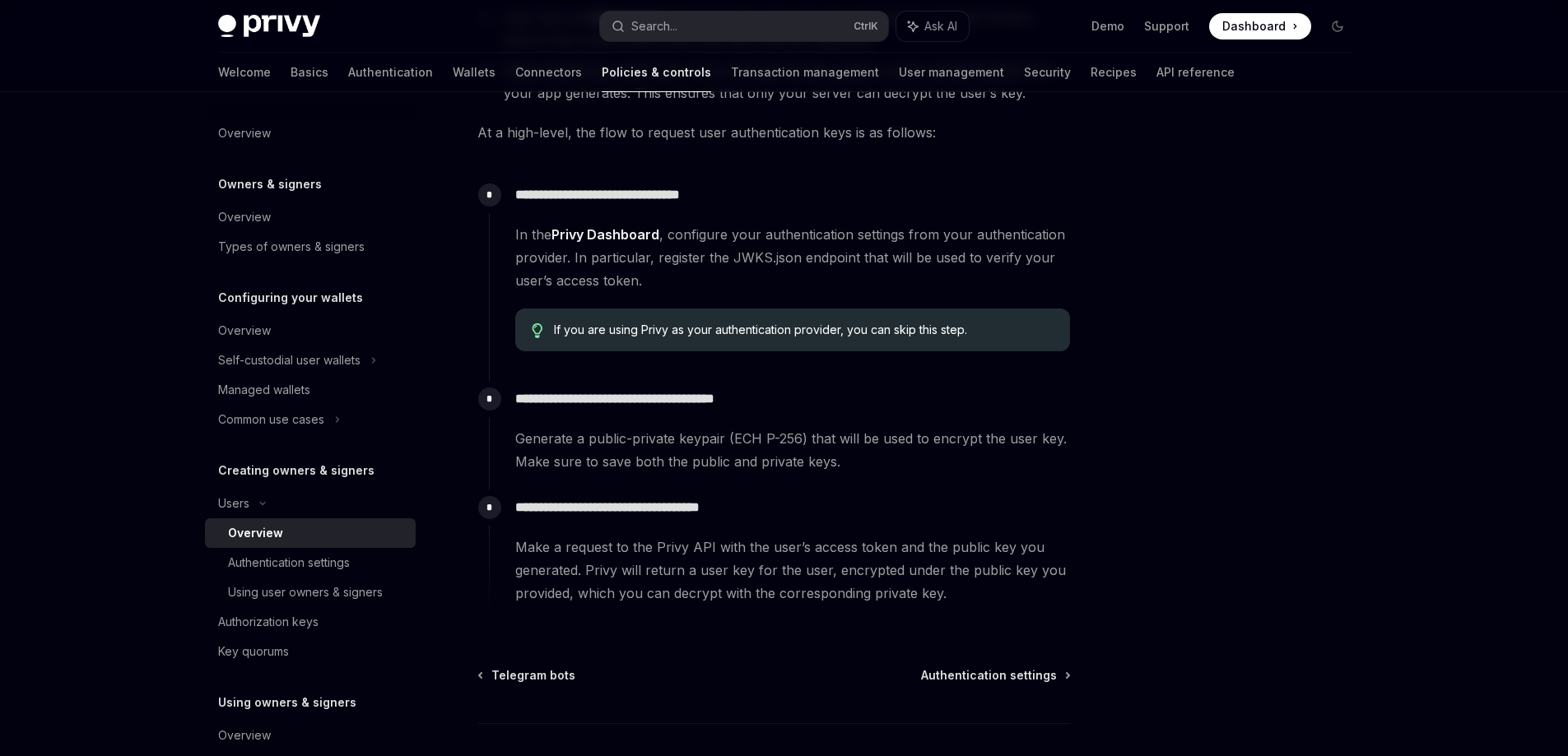
scroll to position [469, 0]
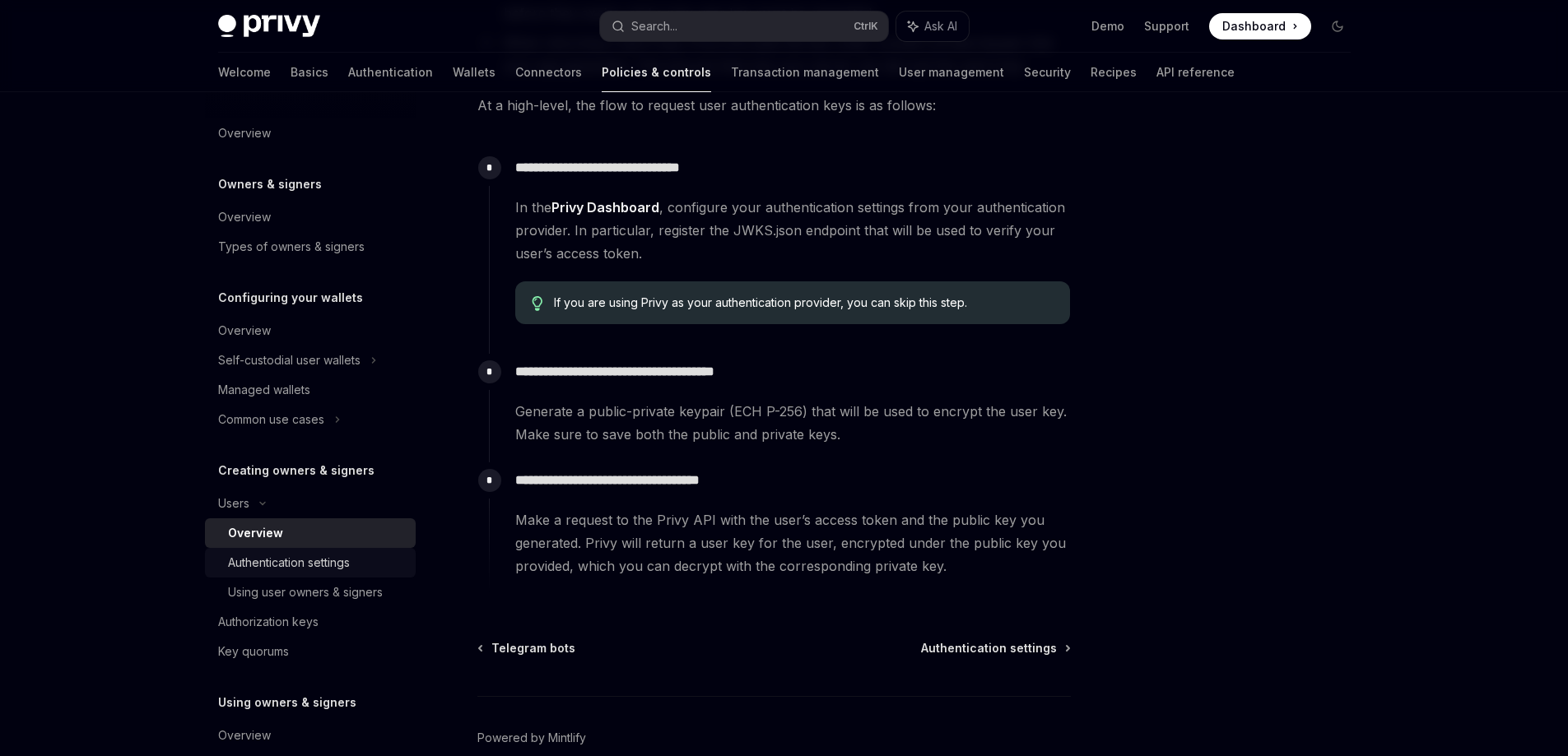
click at [350, 561] on div "Authentication settings" at bounding box center [289, 562] width 122 height 20
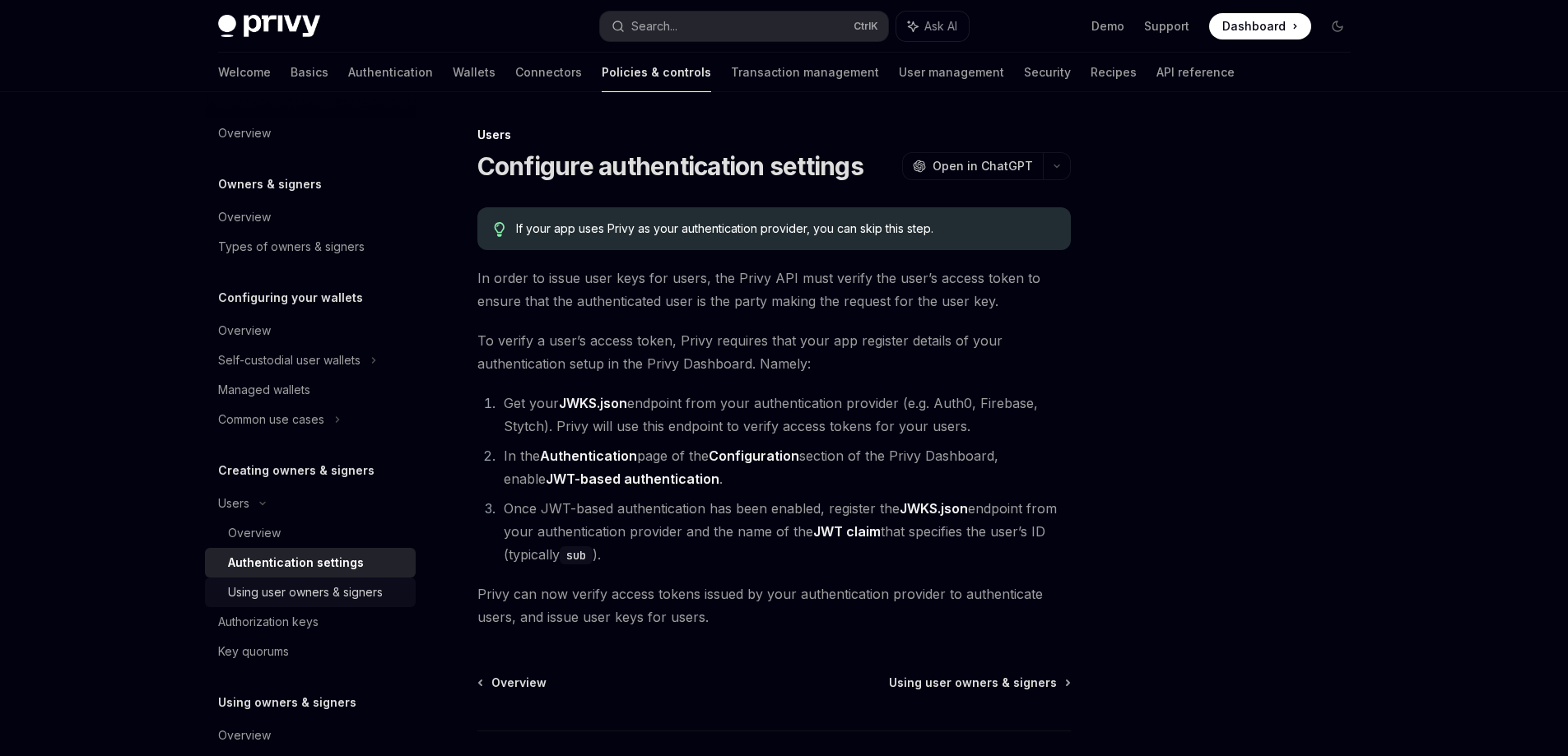
click at [318, 587] on div "Using user owners & signers" at bounding box center [305, 592] width 155 height 20
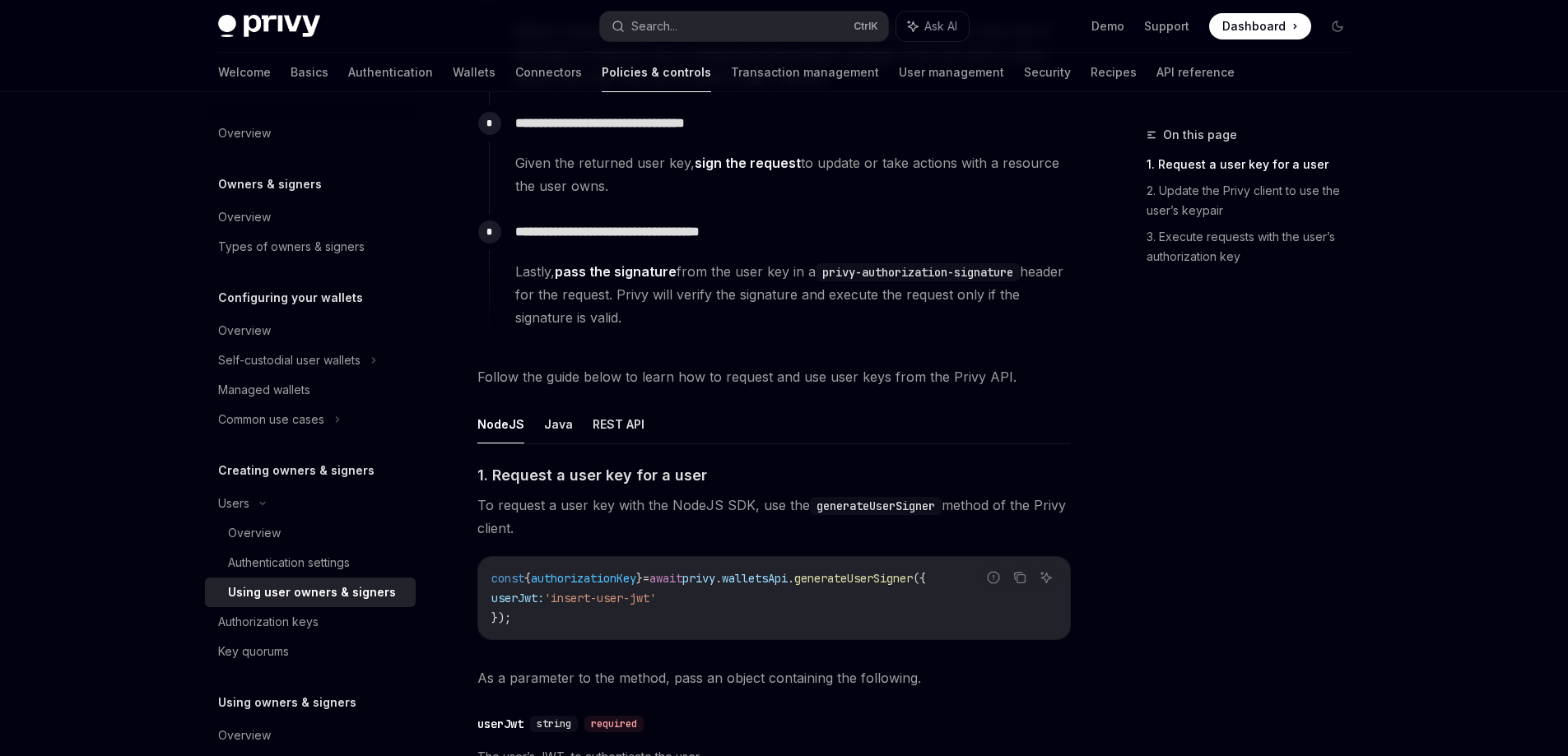
scroll to position [329, 0]
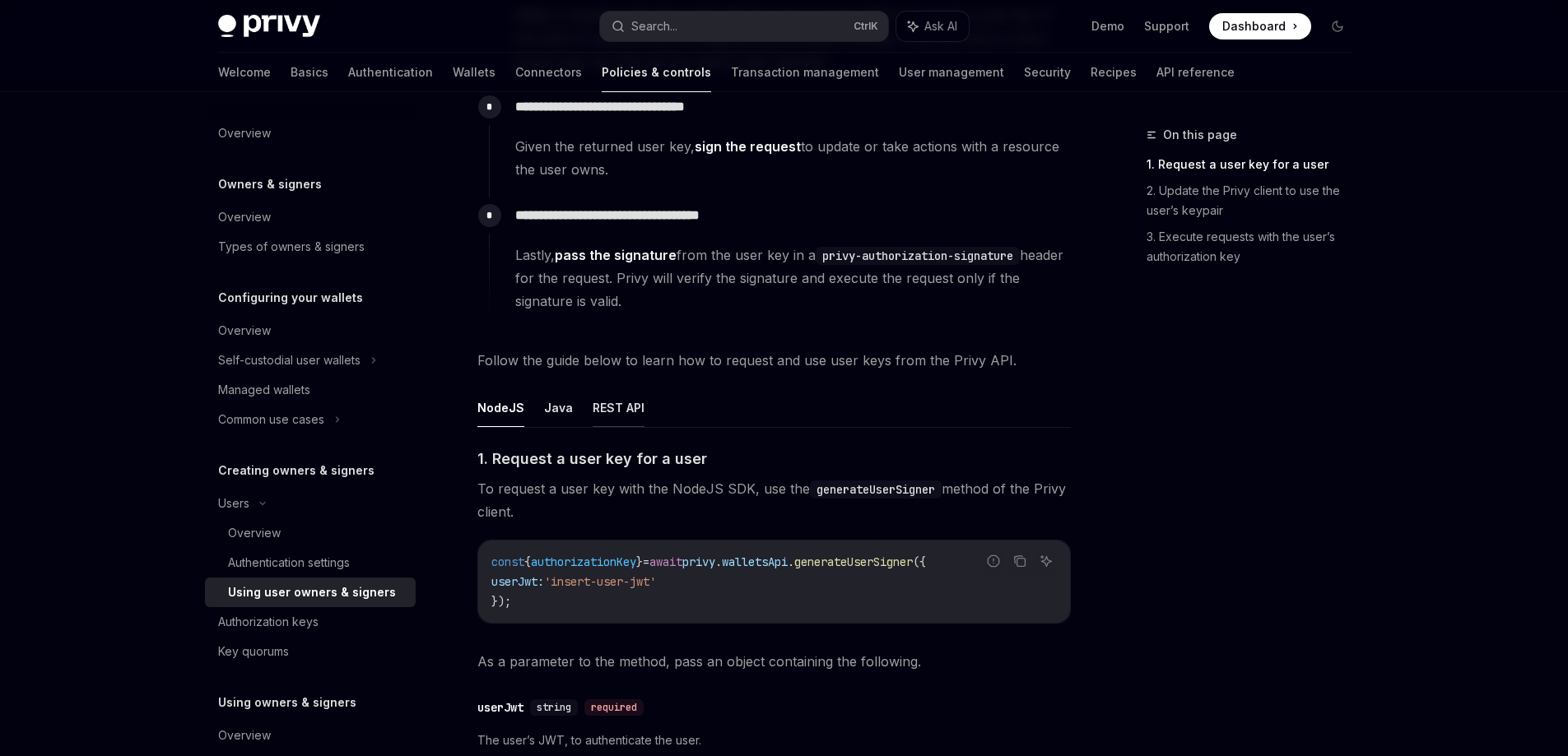
click at [602, 411] on button "REST API" at bounding box center [618, 407] width 52 height 38
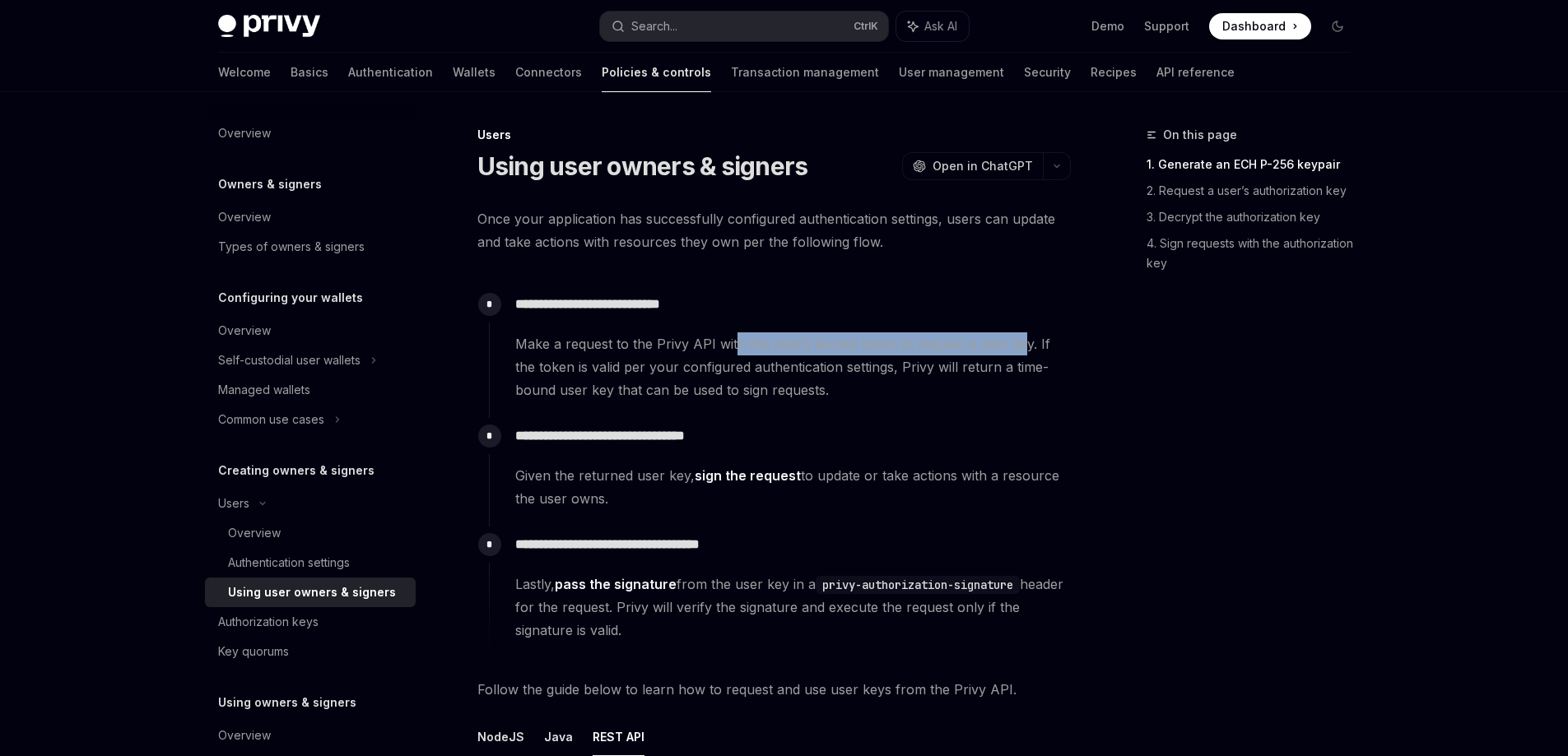
drag, startPoint x: 733, startPoint y: 343, endPoint x: 1017, endPoint y: 350, distance: 284.1
click at [1017, 350] on span "Make a request to the Privy API with the user’s access token to request a user …" at bounding box center [792, 367] width 555 height 69
click at [773, 375] on span "Make a request to the Privy API with the user’s access token to request a user …" at bounding box center [792, 367] width 555 height 69
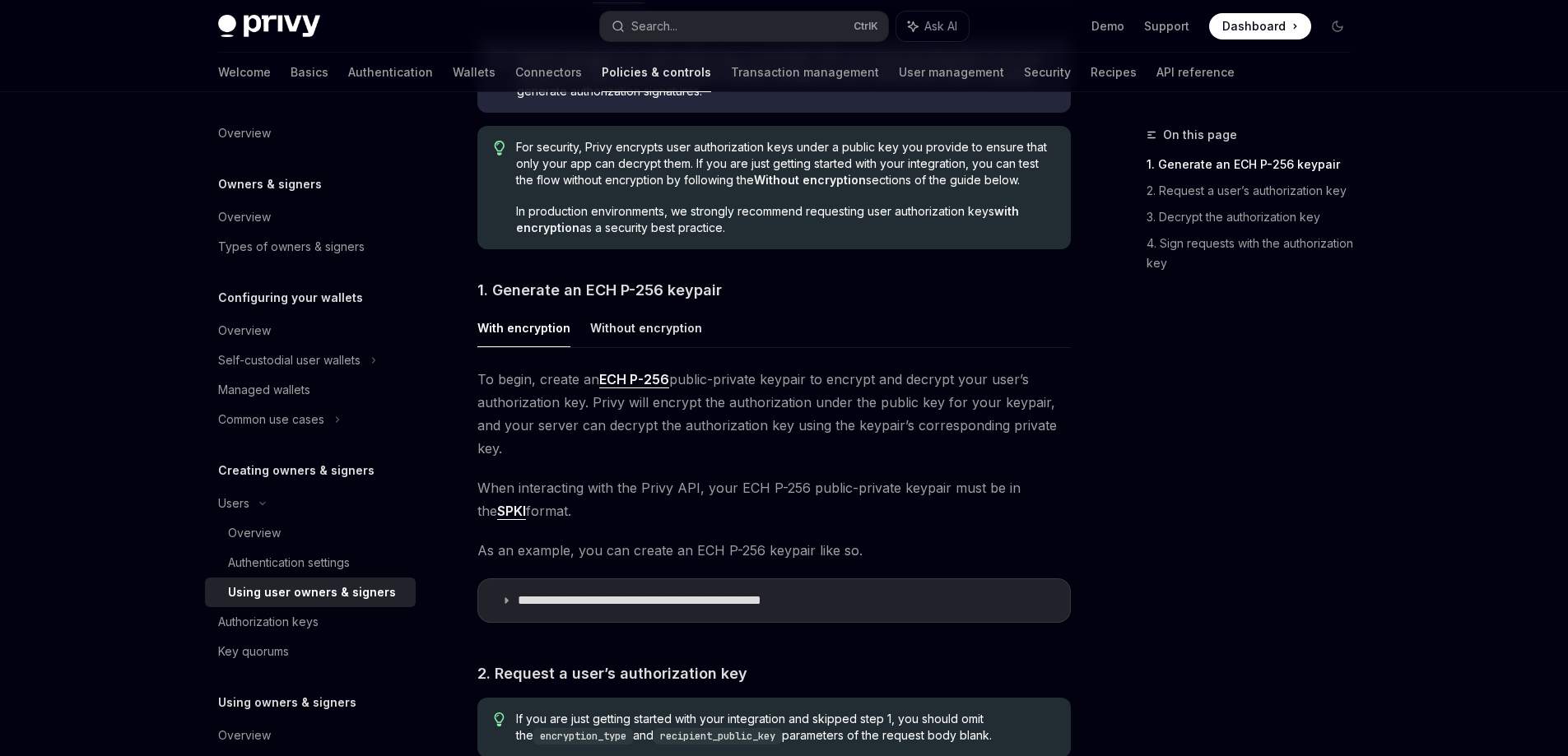
scroll to position [741, 0]
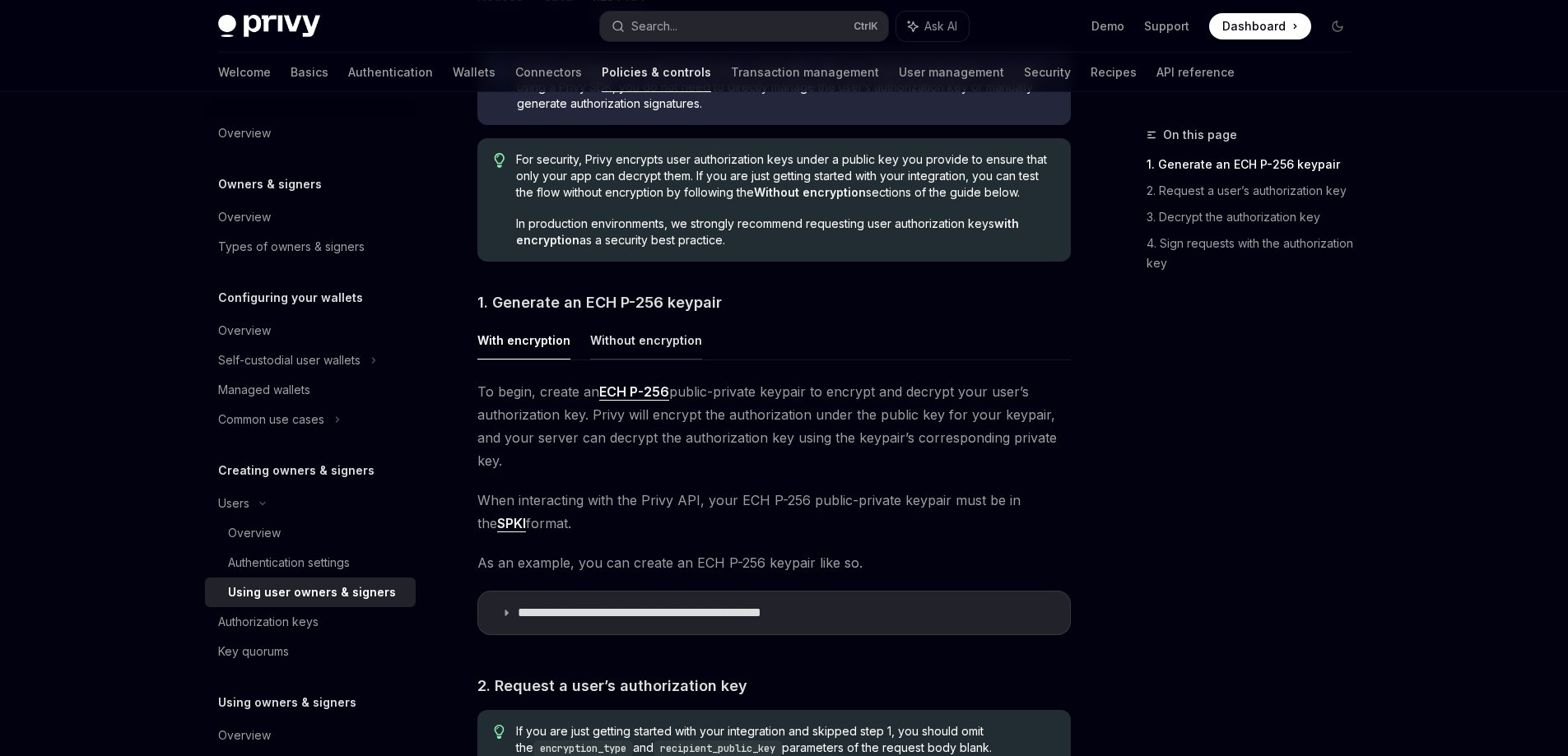
click at [673, 344] on button "Without encryption" at bounding box center [646, 340] width 112 height 38
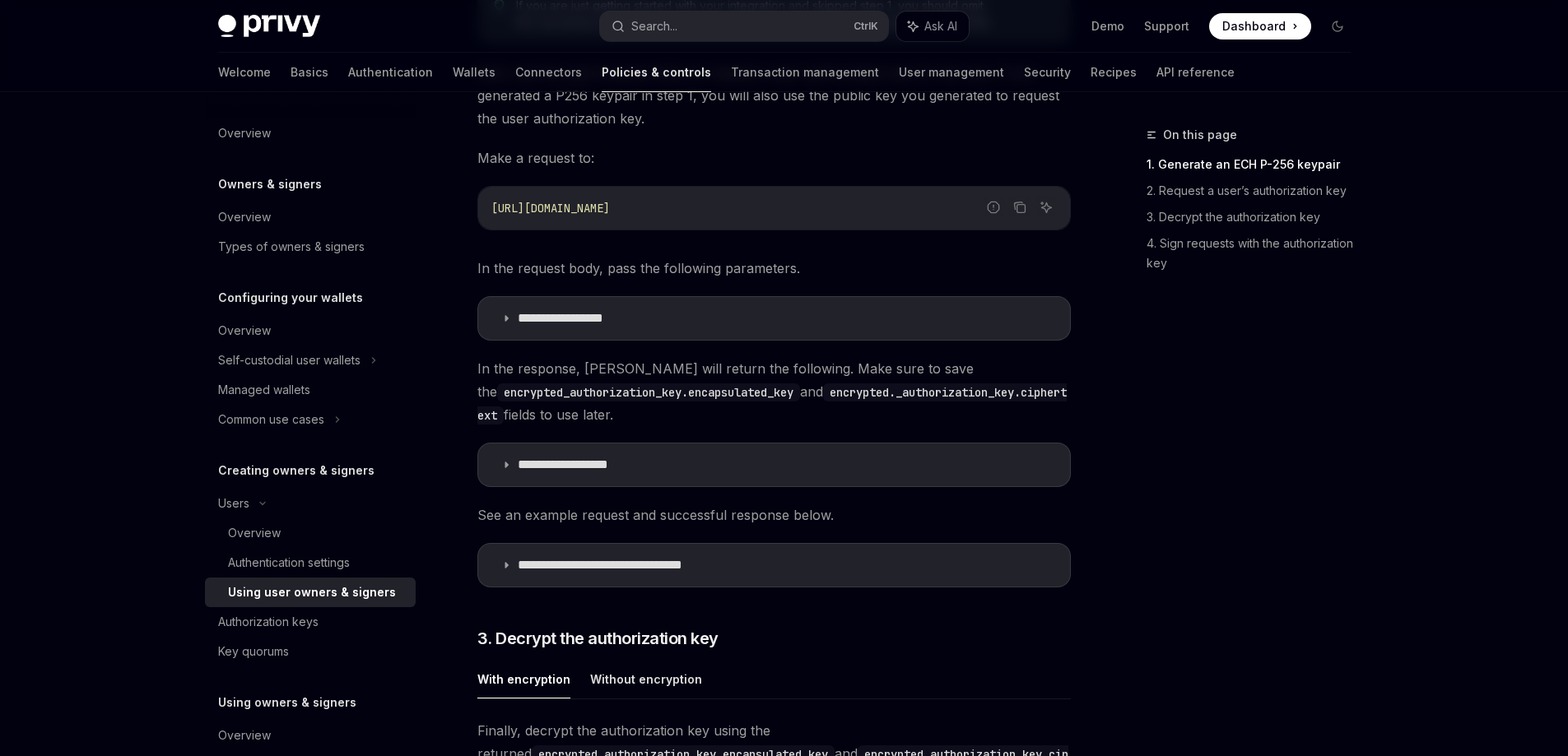
scroll to position [1234, 0]
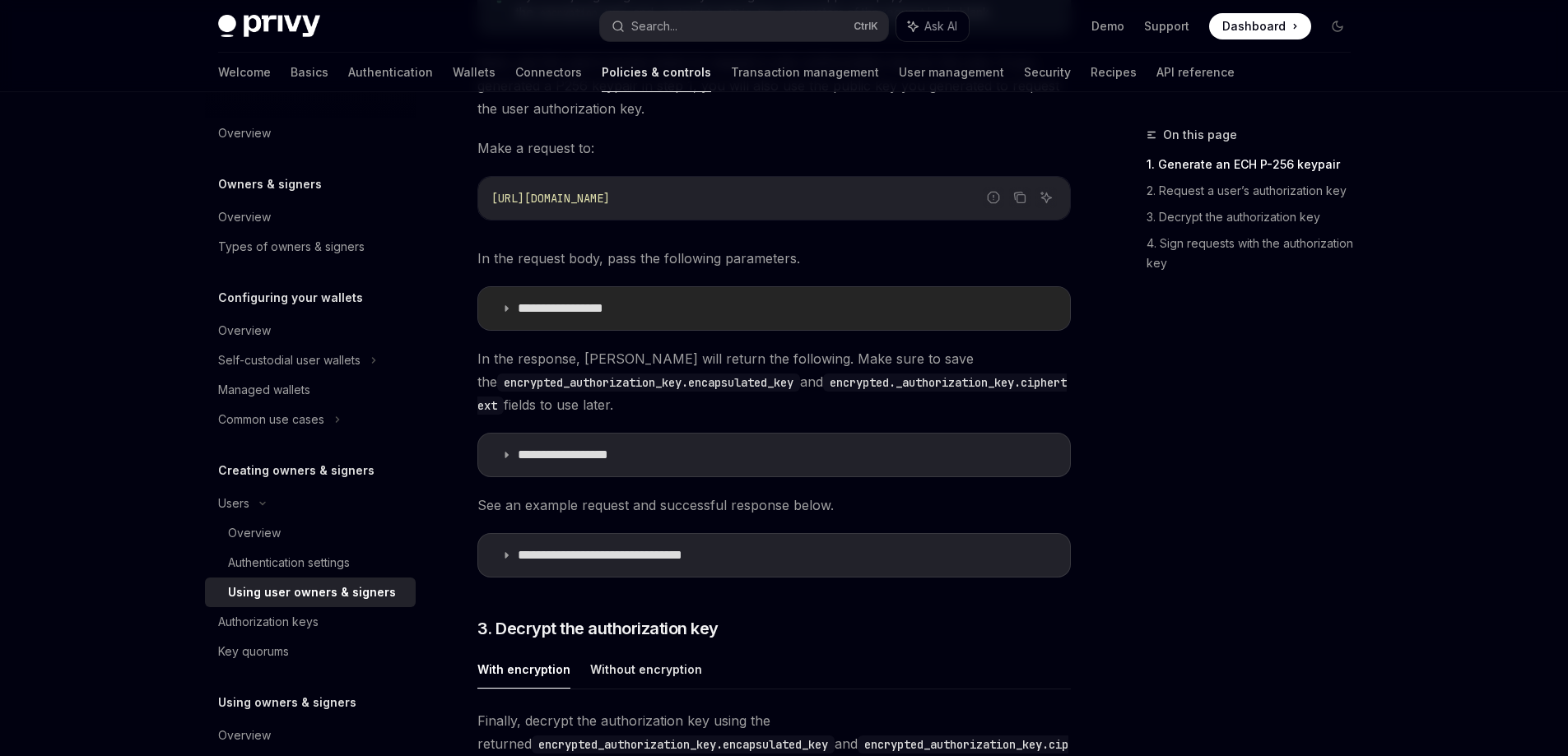
click at [649, 318] on summary "**********" at bounding box center [774, 309] width 592 height 43
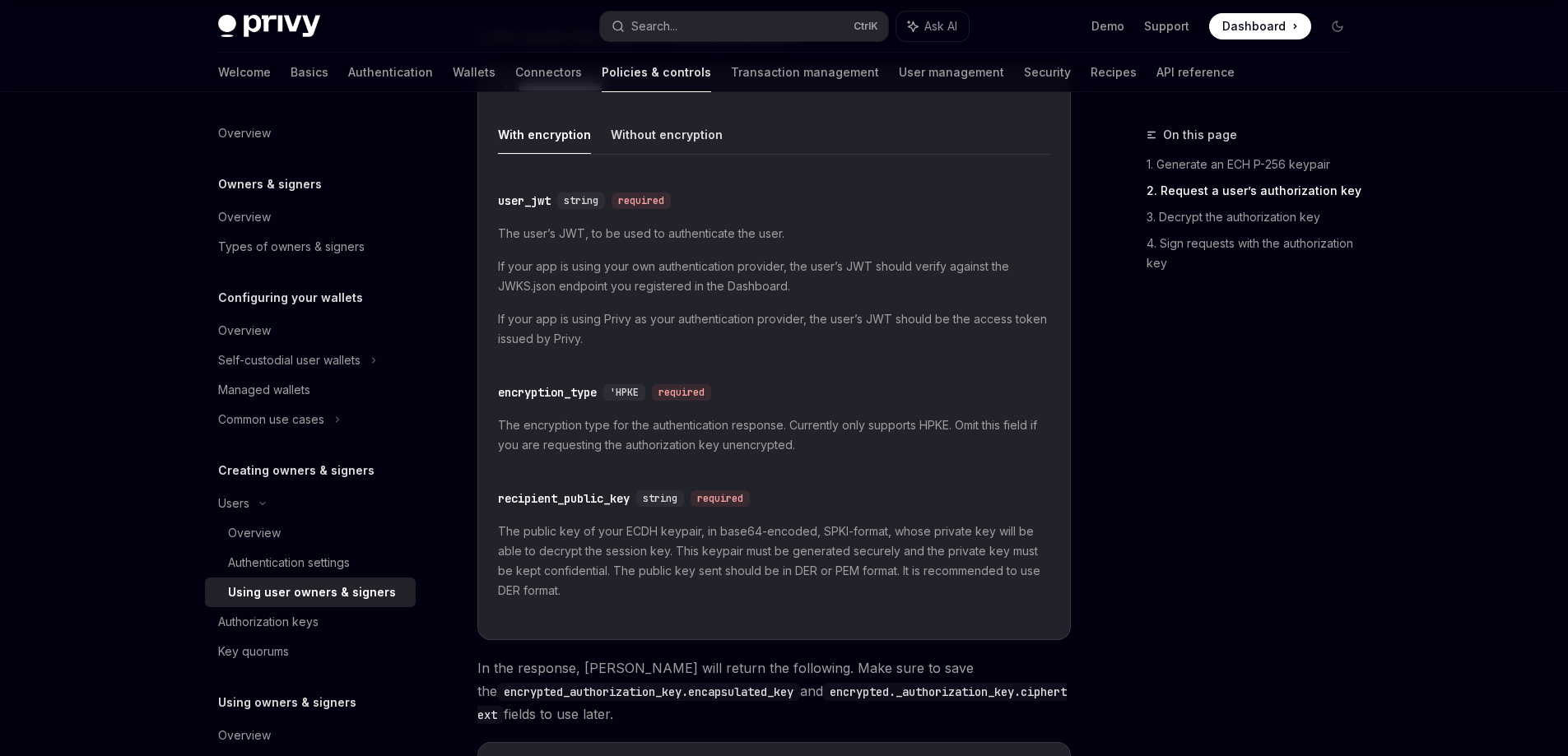
scroll to position [1399, 0]
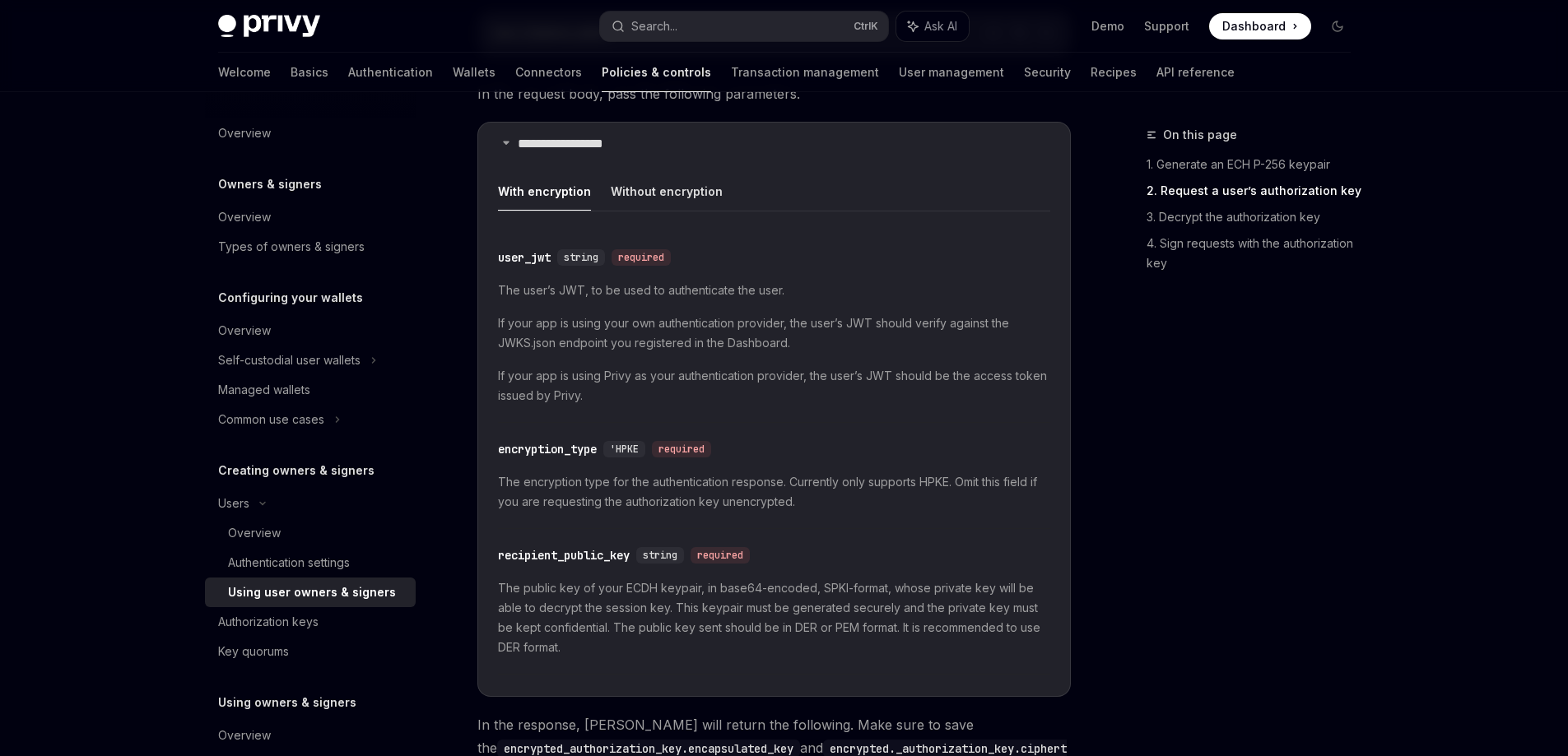
click at [44, 526] on div "Privy Docs home page Search... Ctrl K Ask AI Demo Support Dashboard Dashboard S…" at bounding box center [784, 90] width 1568 height 2977
click at [653, 199] on button "Without encryption" at bounding box center [666, 190] width 112 height 38
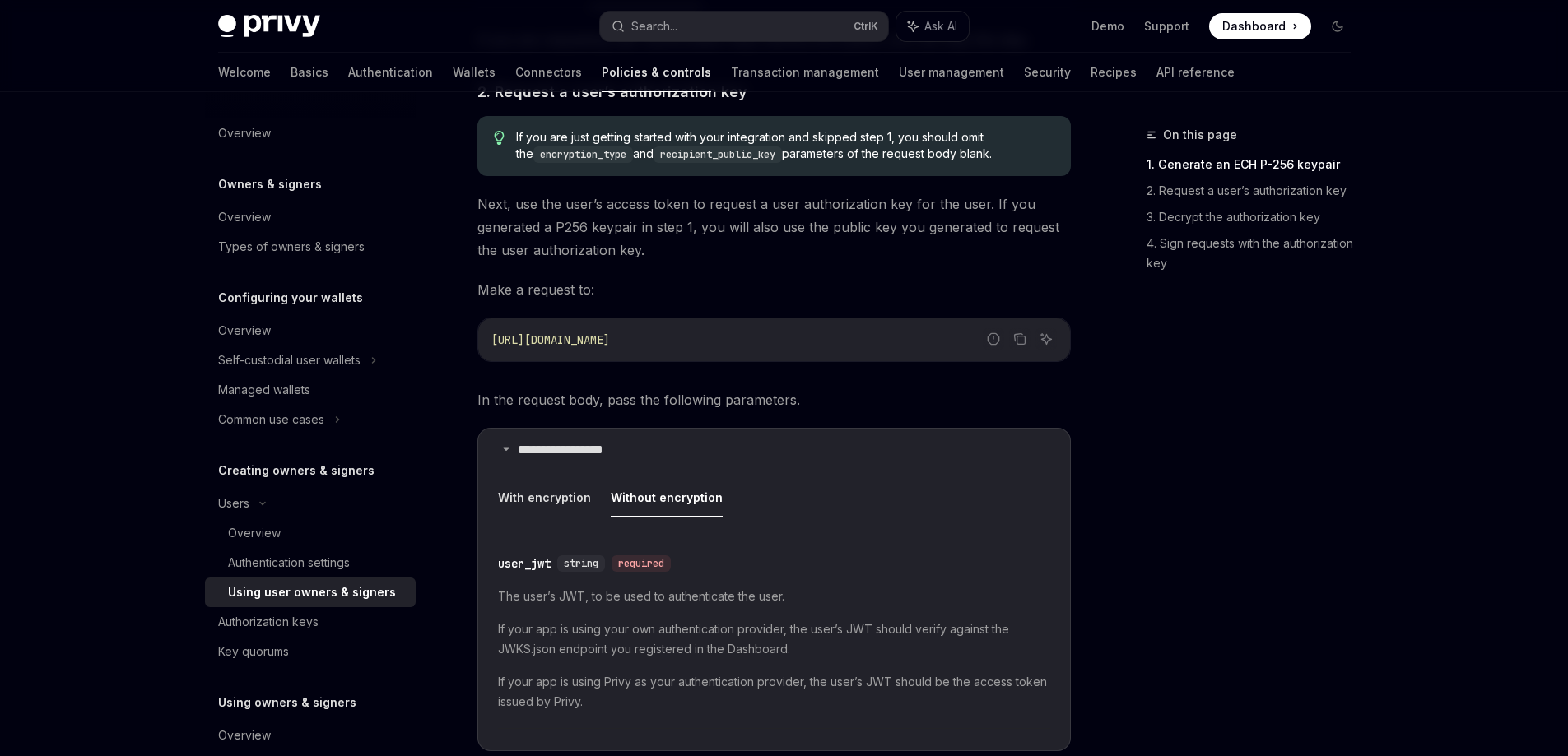
scroll to position [1234, 0]
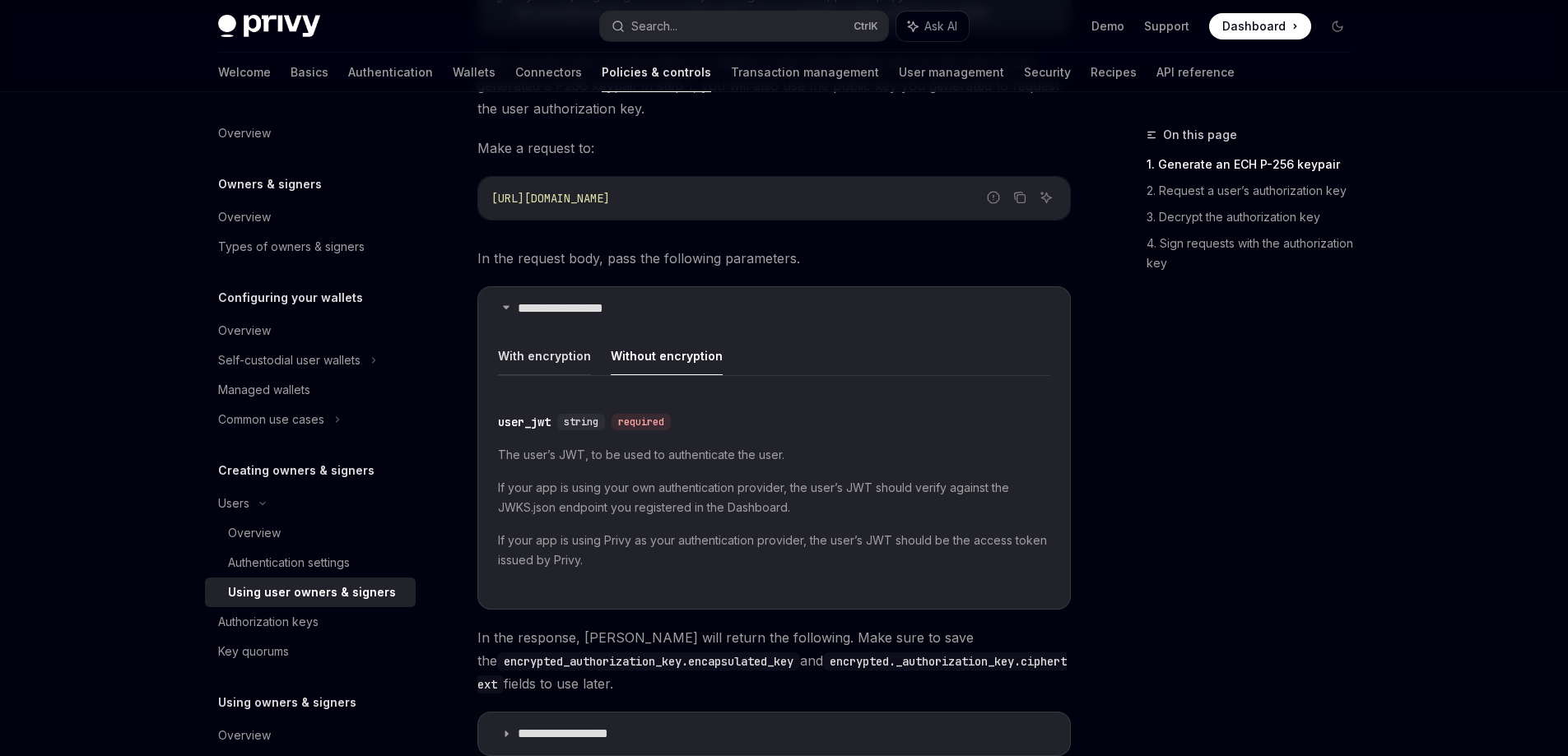
click at [580, 372] on button "With encryption" at bounding box center [544, 355] width 93 height 38
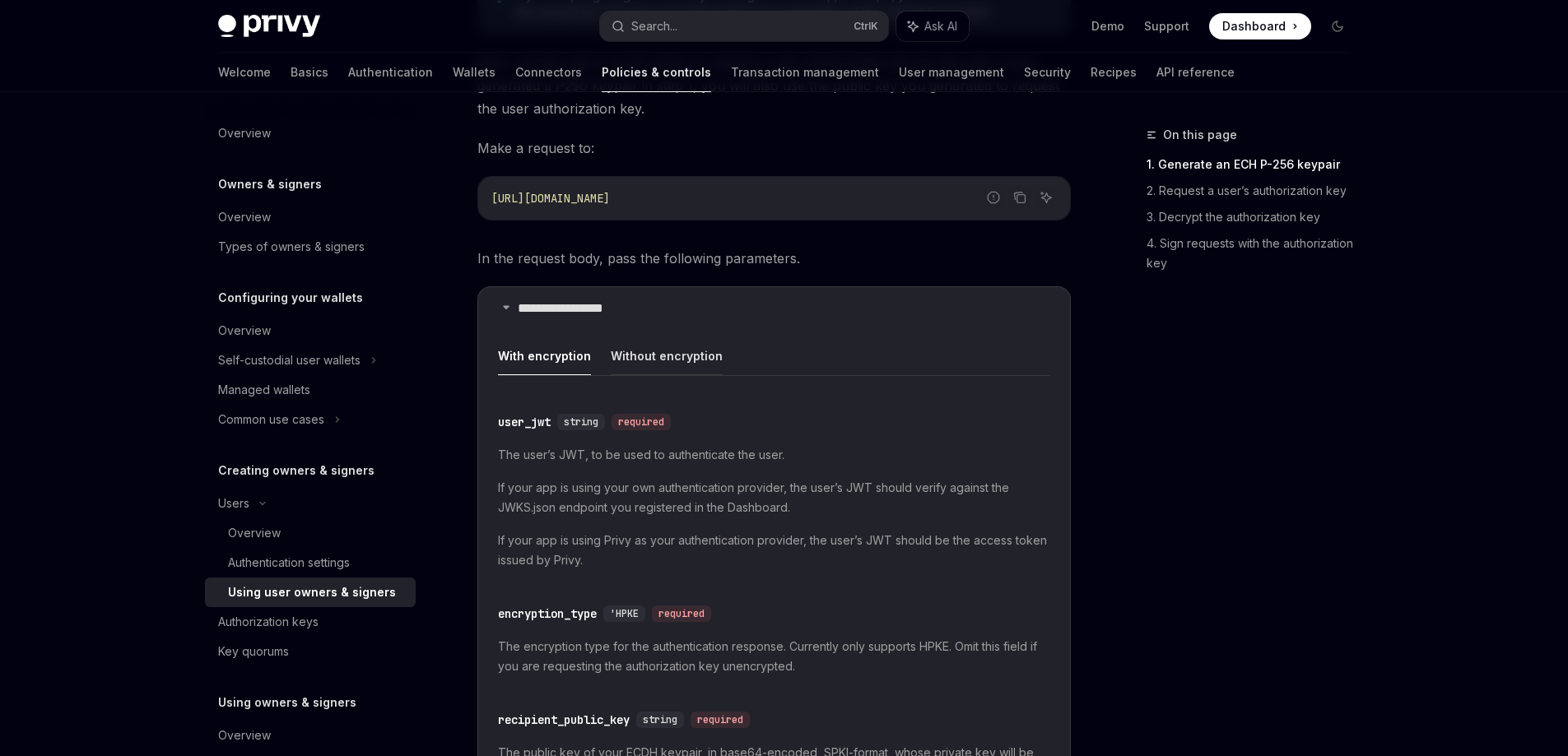
click at [645, 365] on button "Without encryption" at bounding box center [666, 355] width 112 height 38
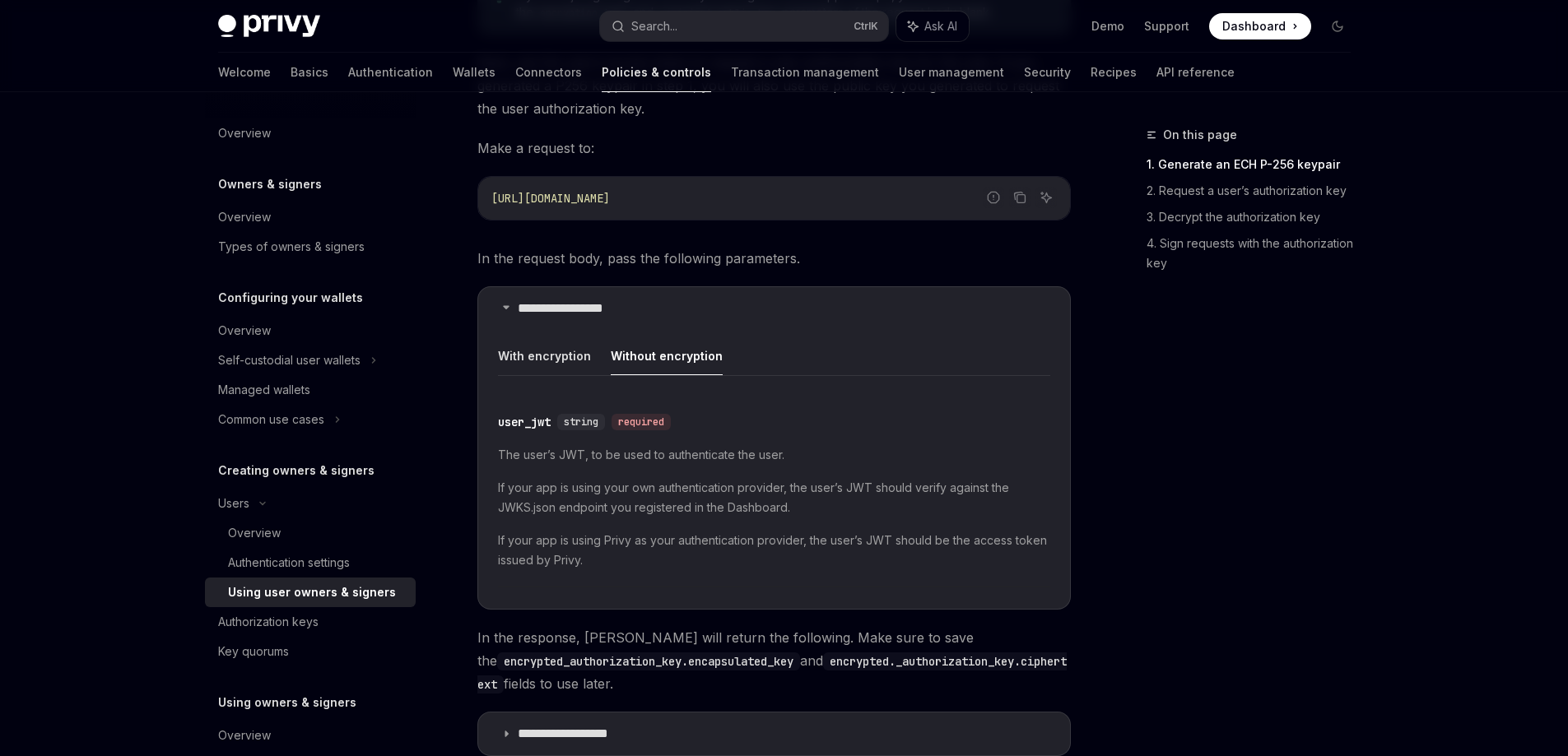
click at [153, 701] on div "Privy Docs home page Search... Ctrl K Ask AI Demo Support Dashboard Dashboard S…" at bounding box center [784, 128] width 1568 height 2725
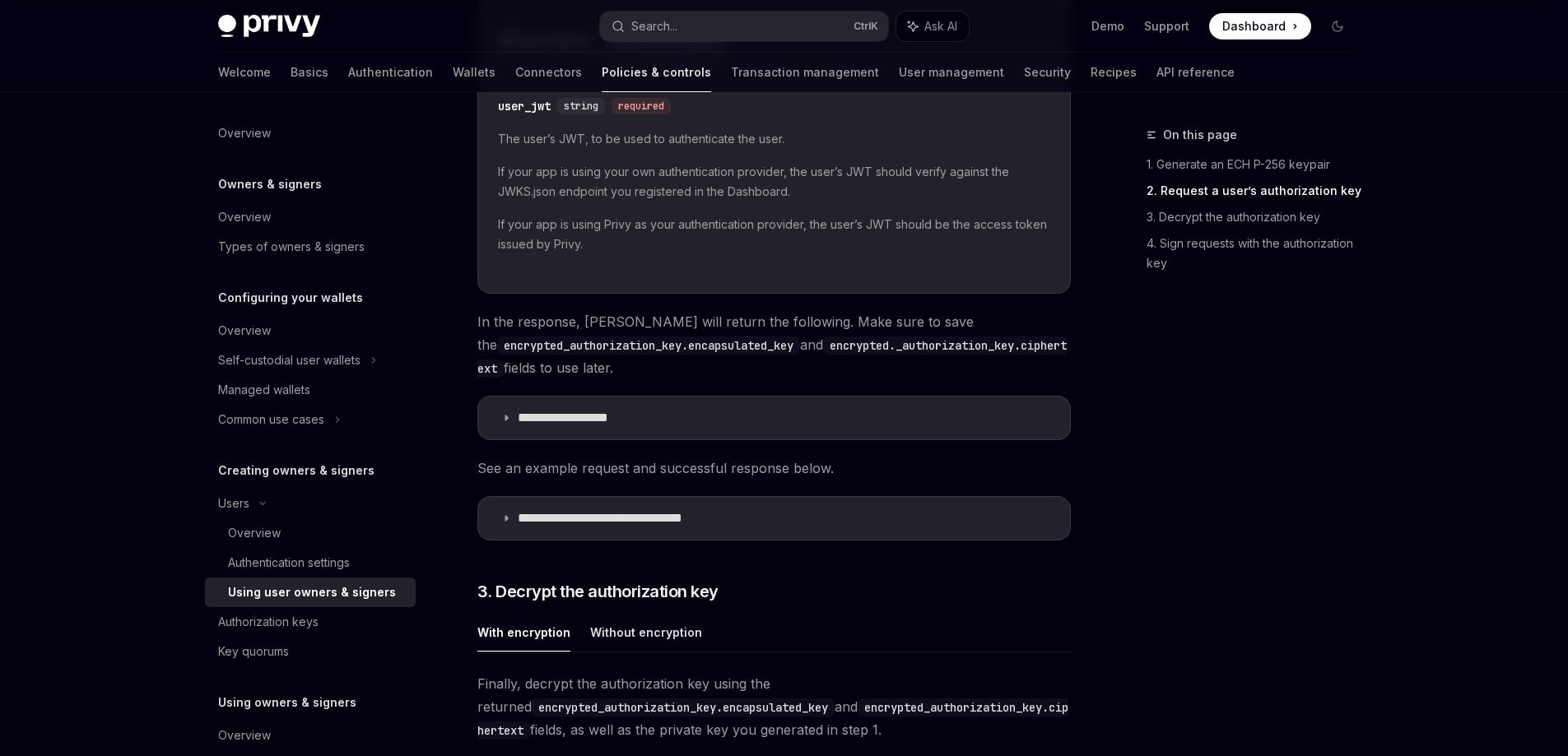
scroll to position [1564, 0]
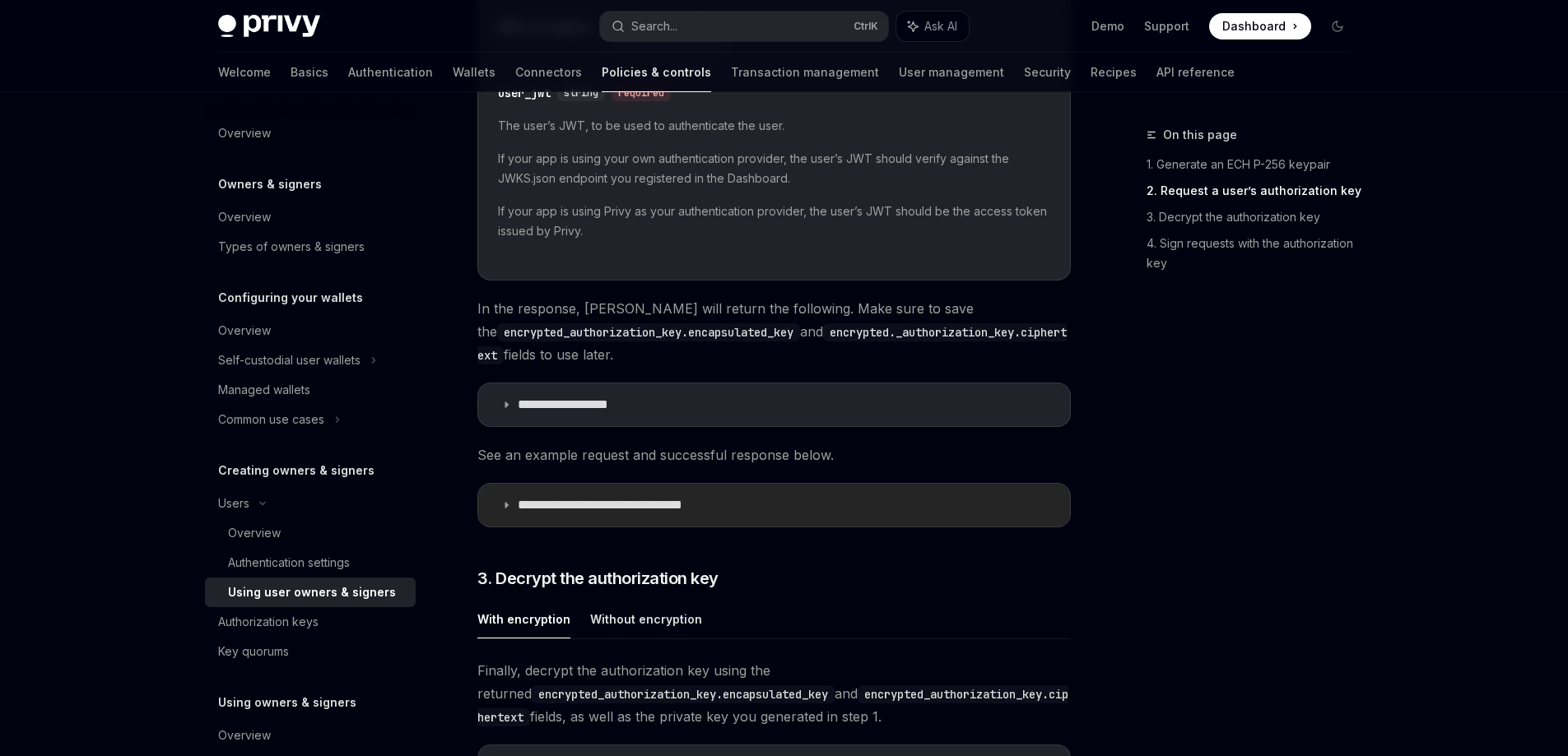
click at [637, 492] on summary "**********" at bounding box center [774, 506] width 592 height 43
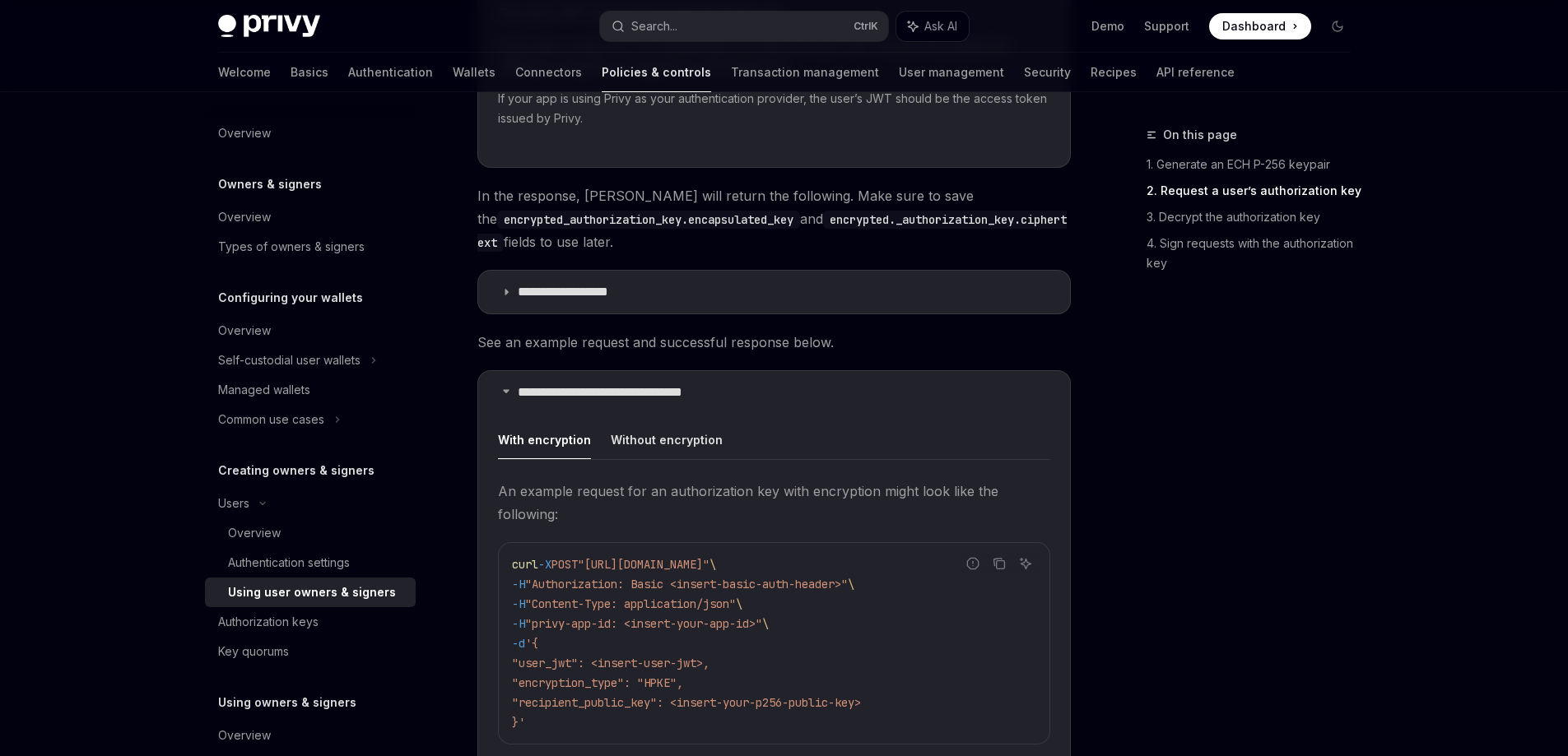
scroll to position [1810, 0]
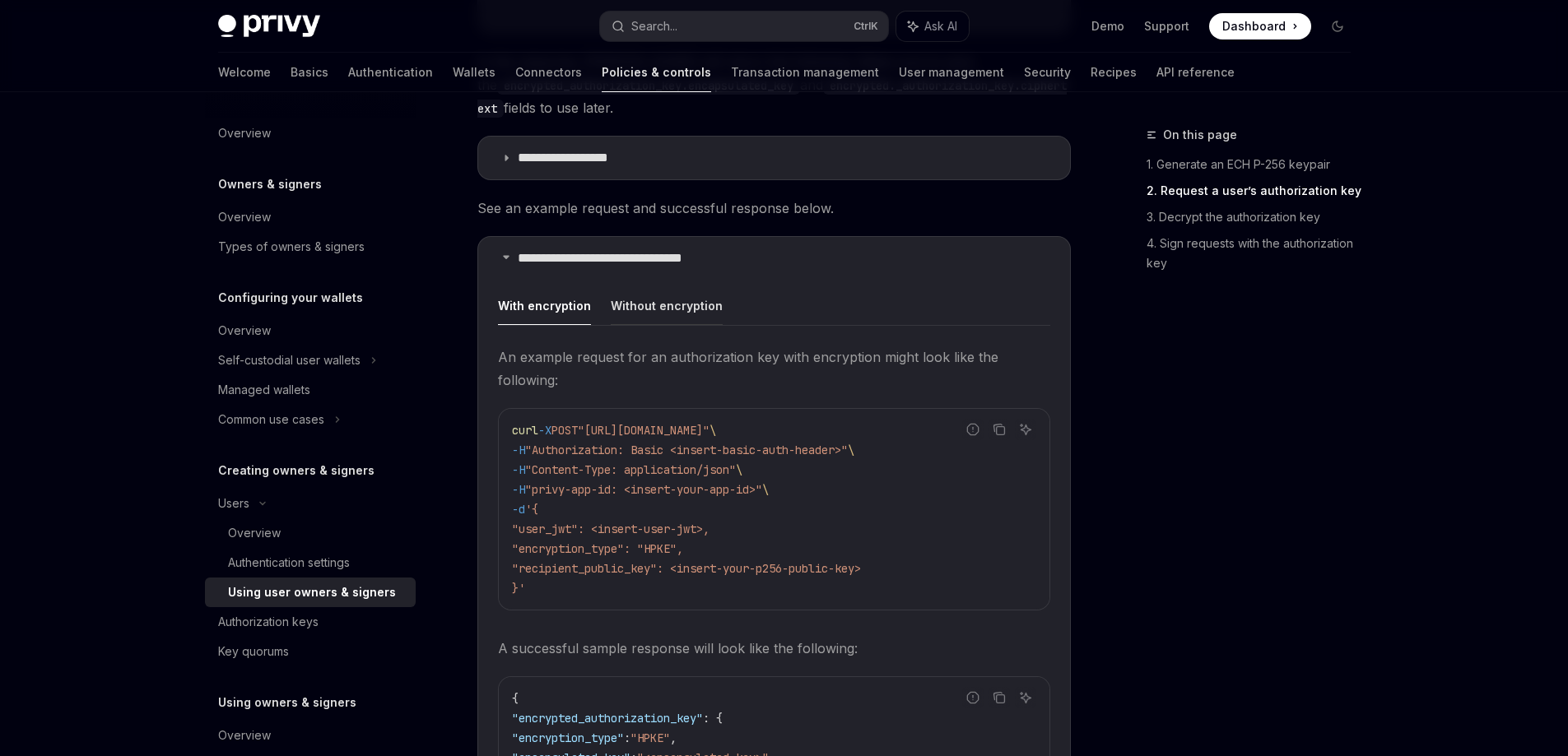
click at [661, 311] on button "Without encryption" at bounding box center [666, 305] width 112 height 38
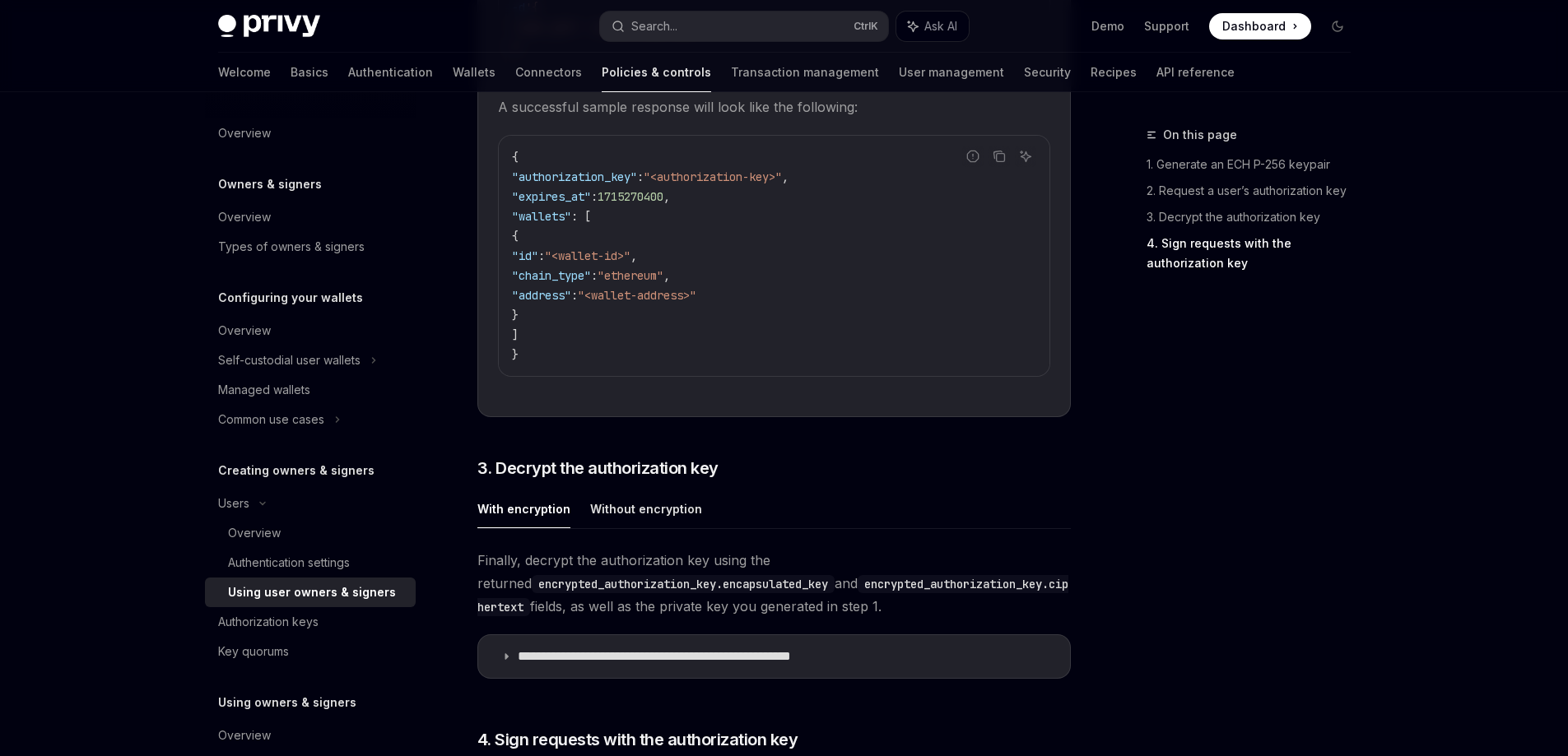
scroll to position [2469, 0]
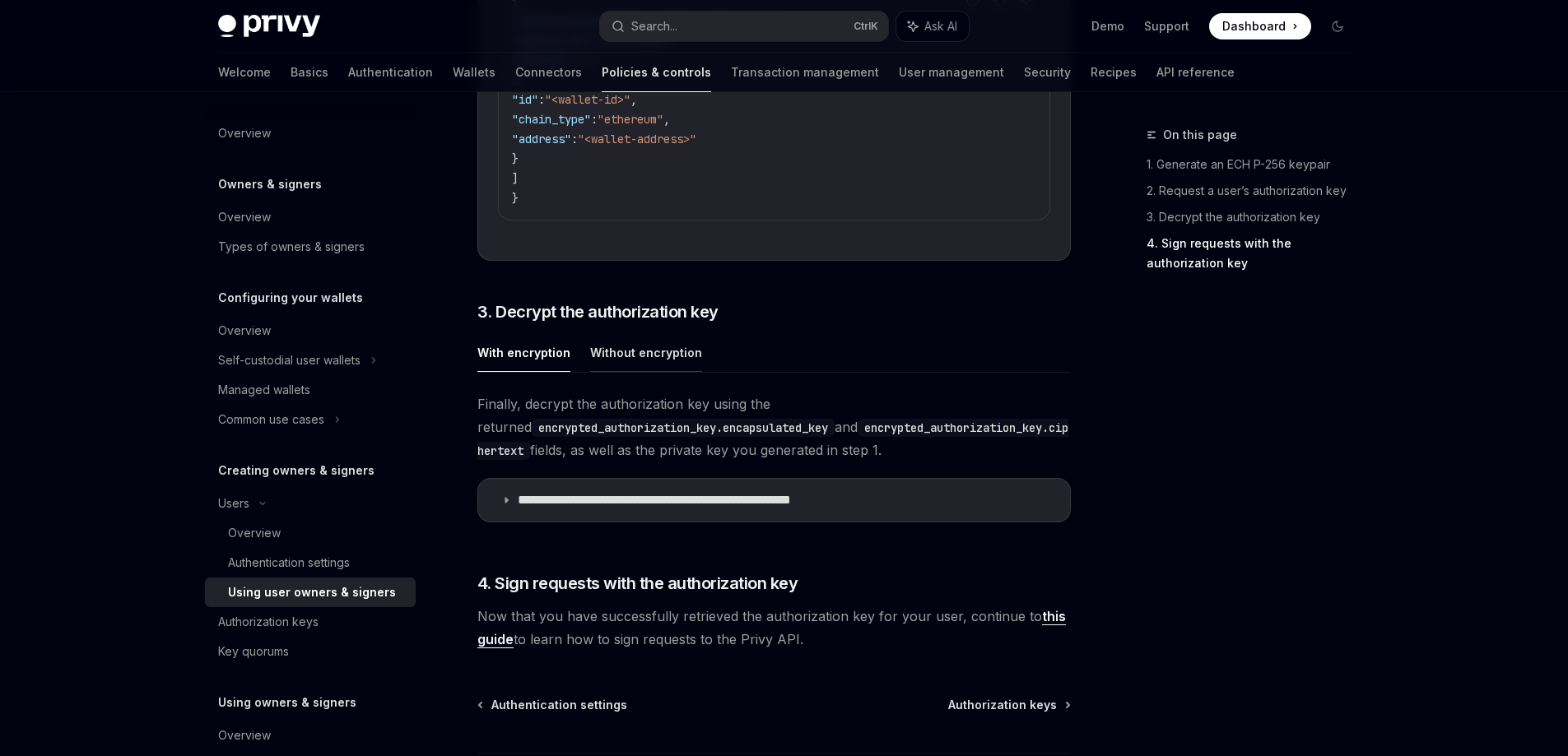
click at [652, 361] on button "Without encryption" at bounding box center [646, 352] width 112 height 38
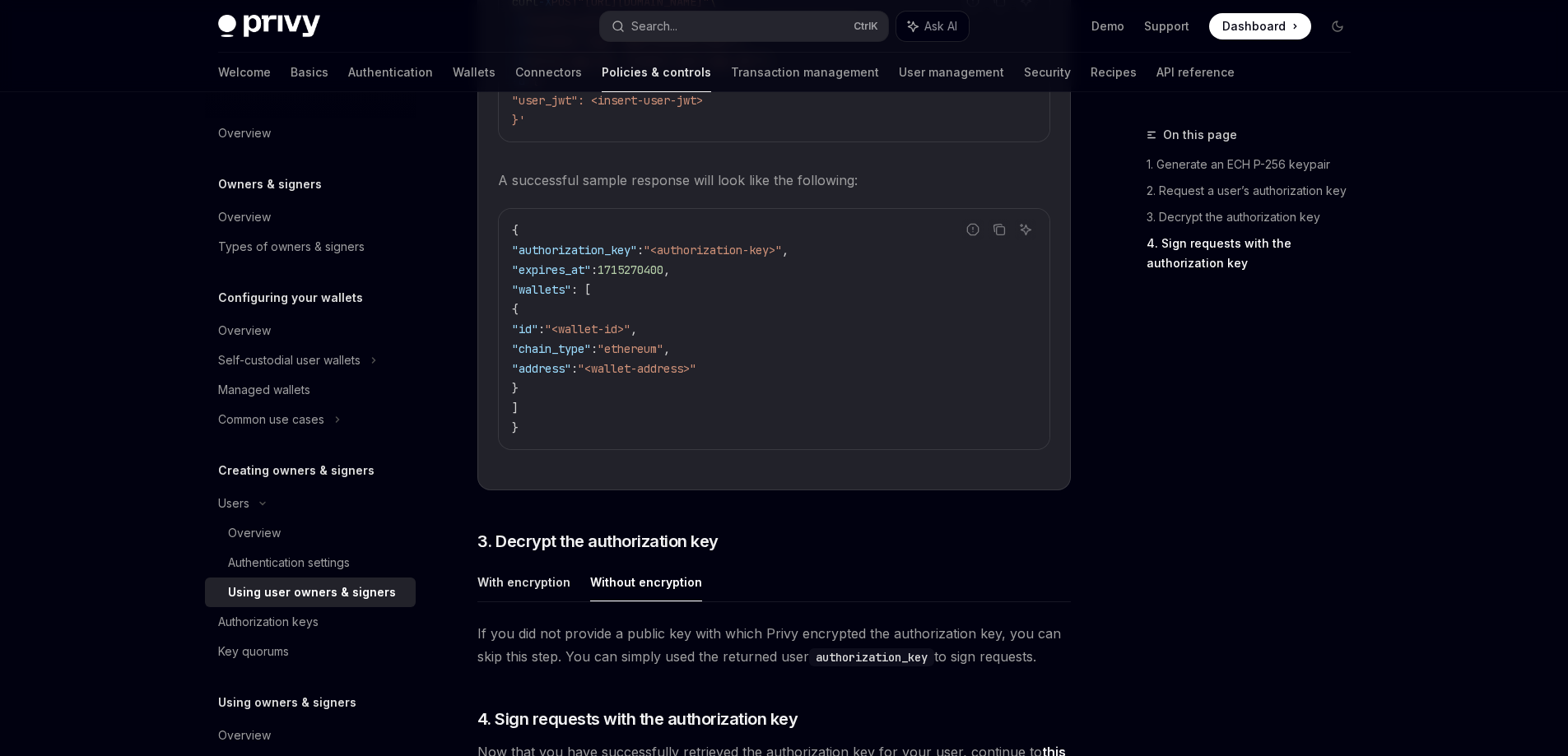
scroll to position [2222, 0]
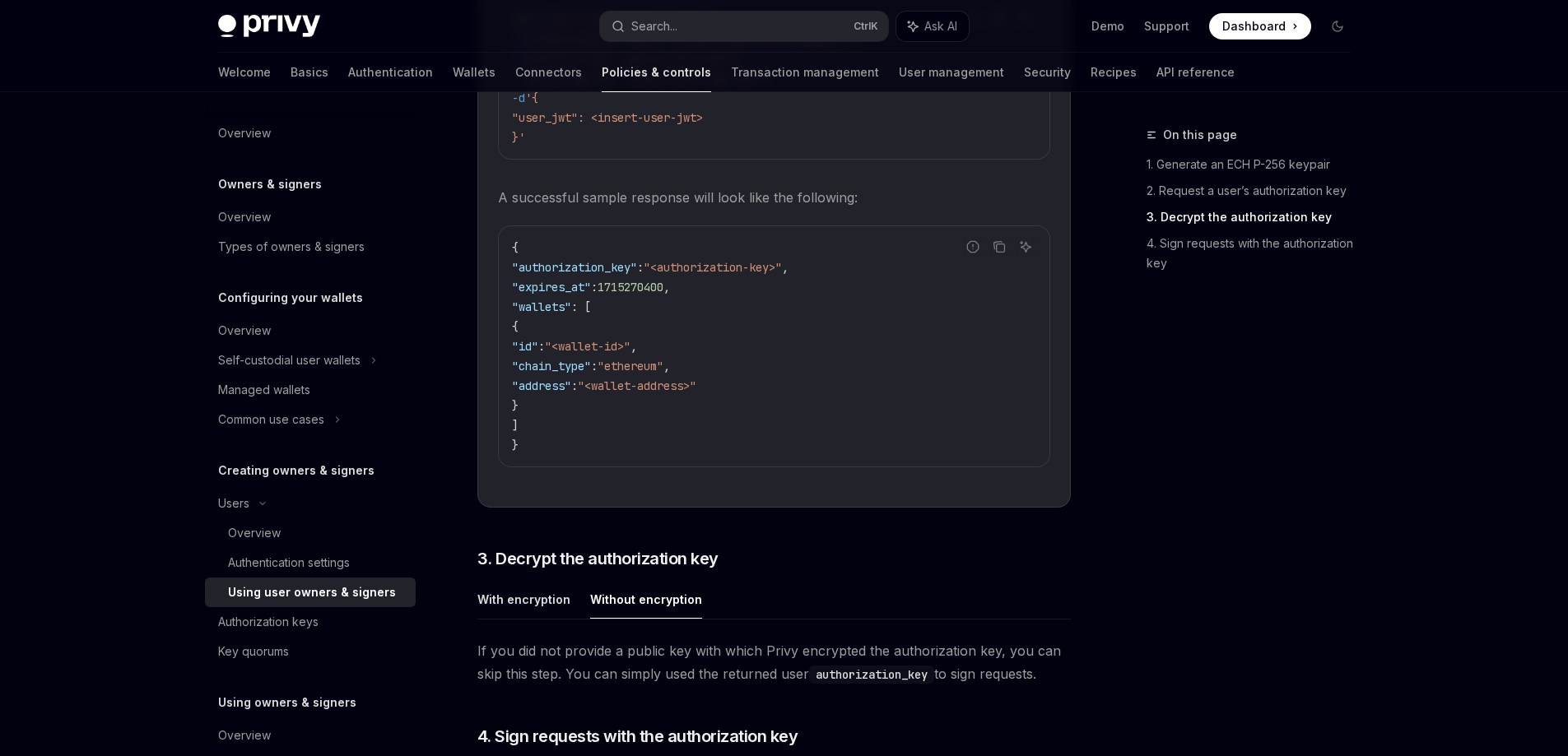
drag, startPoint x: 1293, startPoint y: 670, endPoint x: 1271, endPoint y: 655, distance: 26.6
click at [1293, 670] on div "On this page 1. Generate an ECH P-256 keypair 2. Request a user’s authorization…" at bounding box center [1239, 440] width 251 height 631
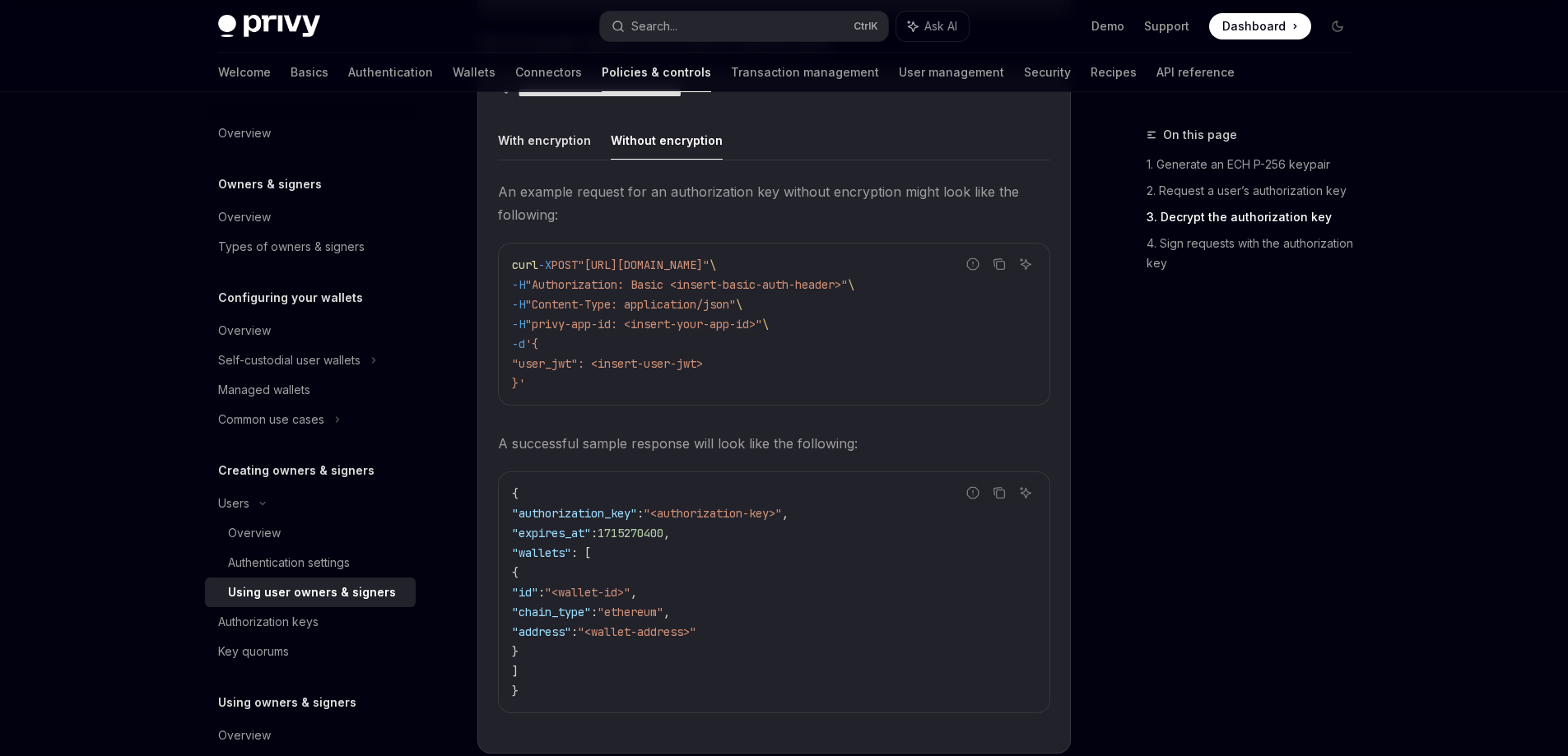
scroll to position [1974, 0]
click at [1149, 695] on div "On this page 1. Generate an ECH P-256 keypair 2. Request a user’s authorization…" at bounding box center [1239, 440] width 251 height 631
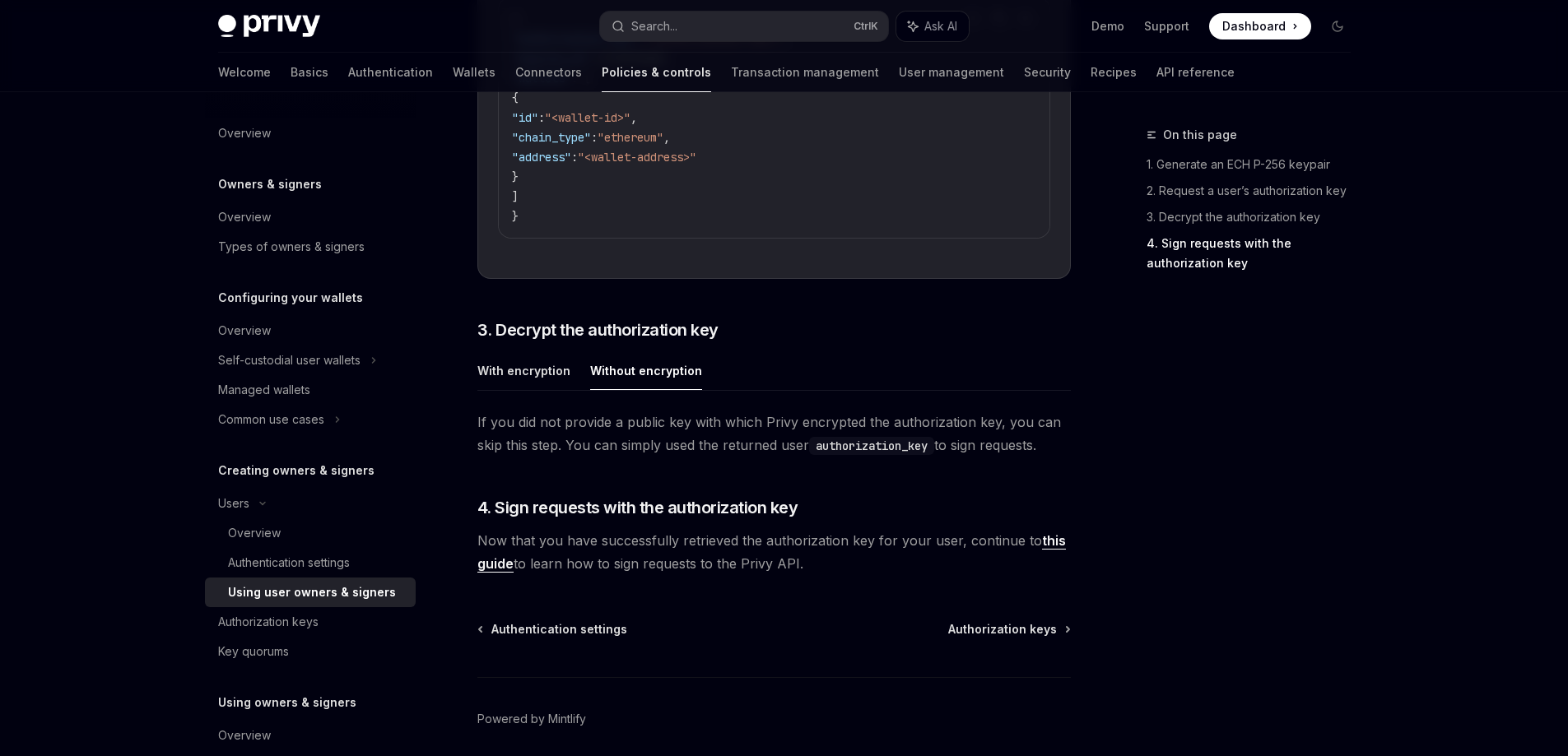
scroll to position [2514, 0]
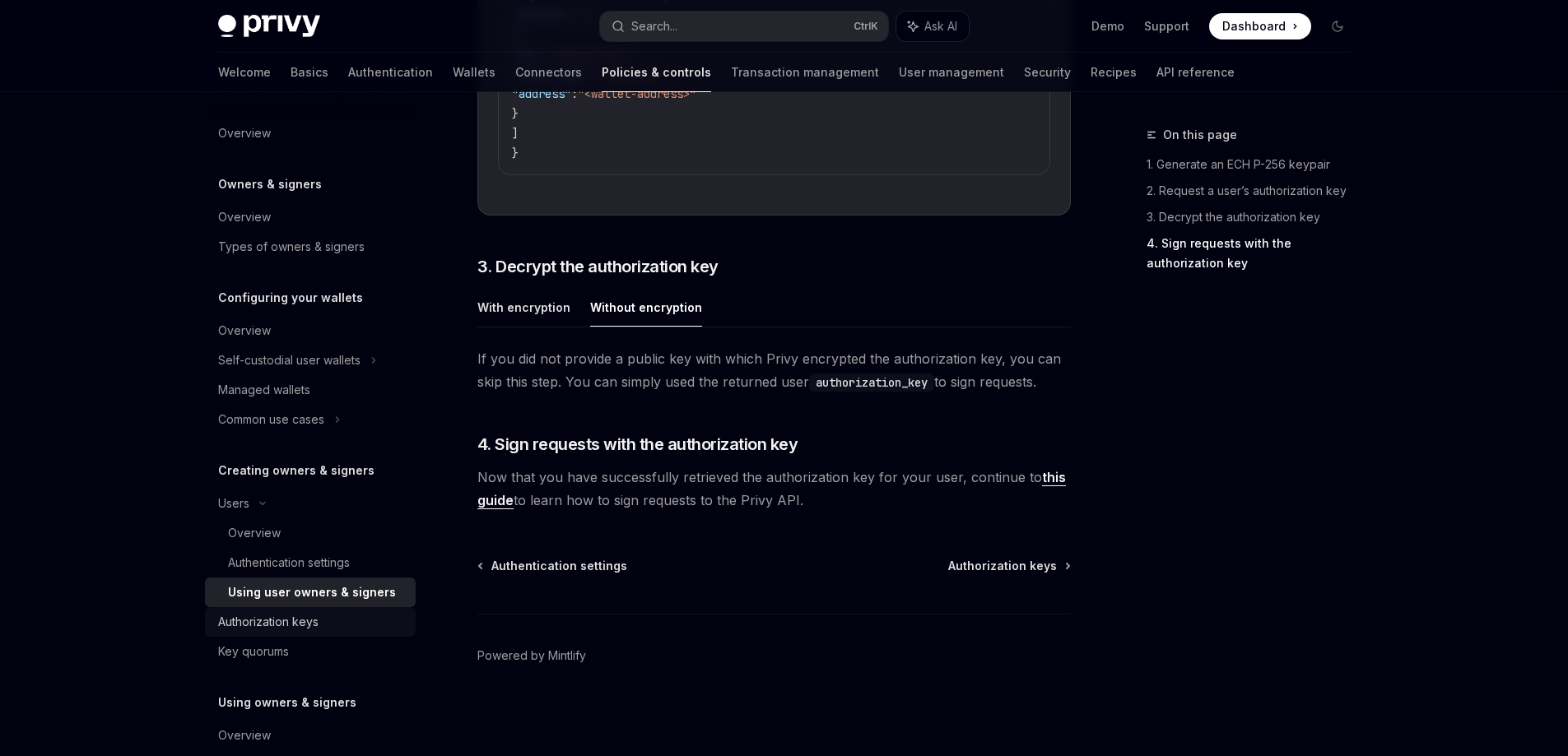
click at [326, 616] on div "Authorization keys" at bounding box center [312, 622] width 188 height 20
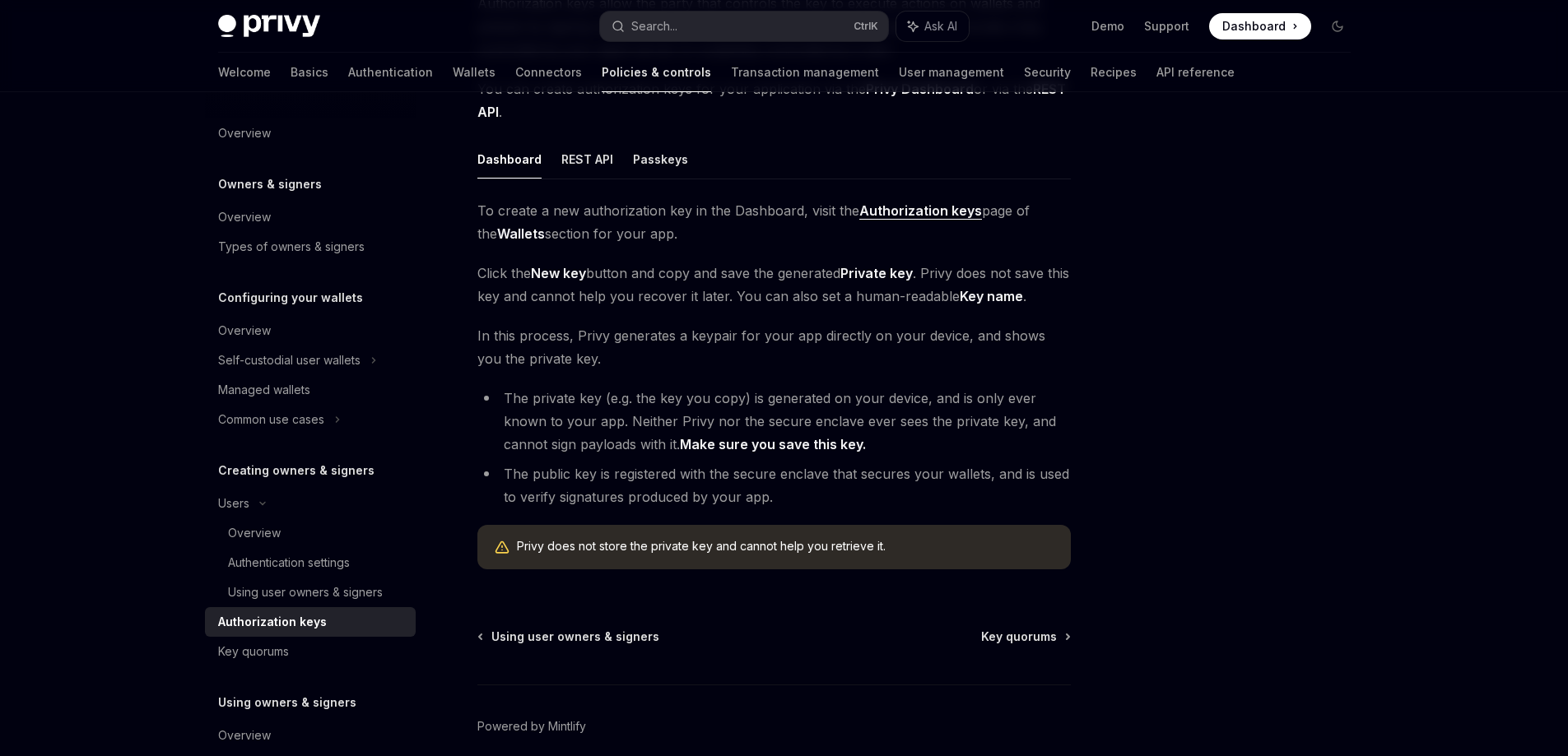
scroll to position [122, 0]
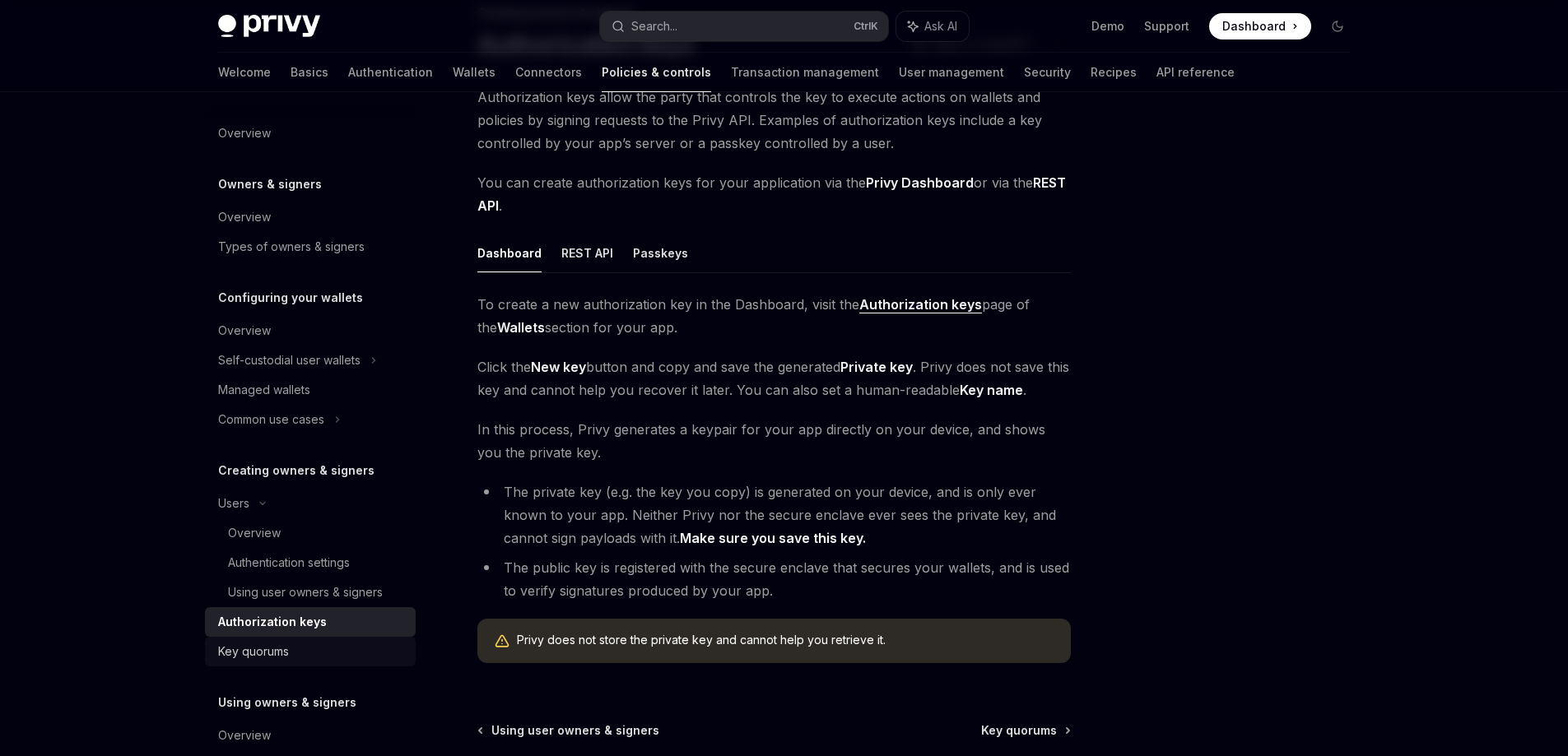
click at [327, 641] on link "Key quorums" at bounding box center [310, 652] width 211 height 30
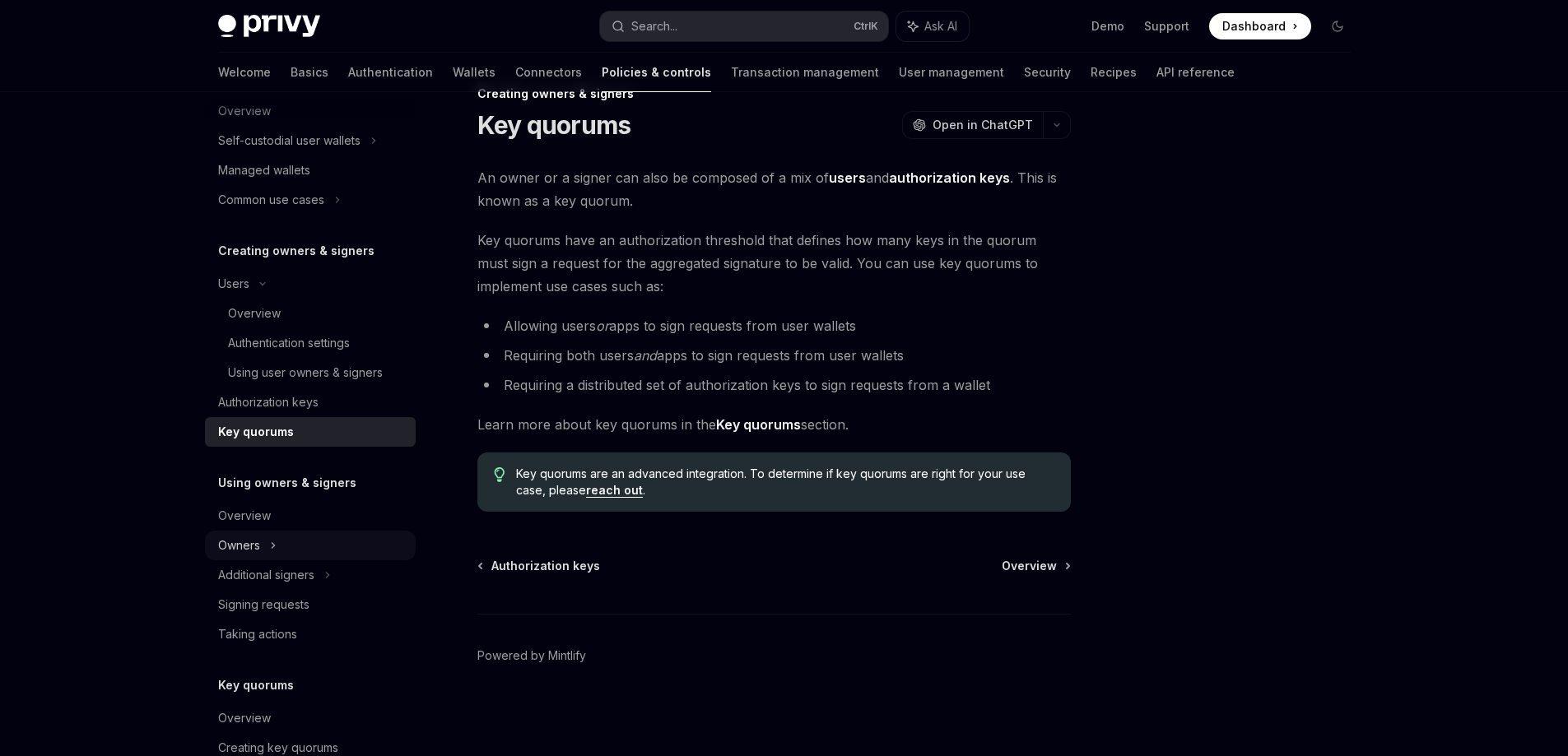
scroll to position [247, 0]
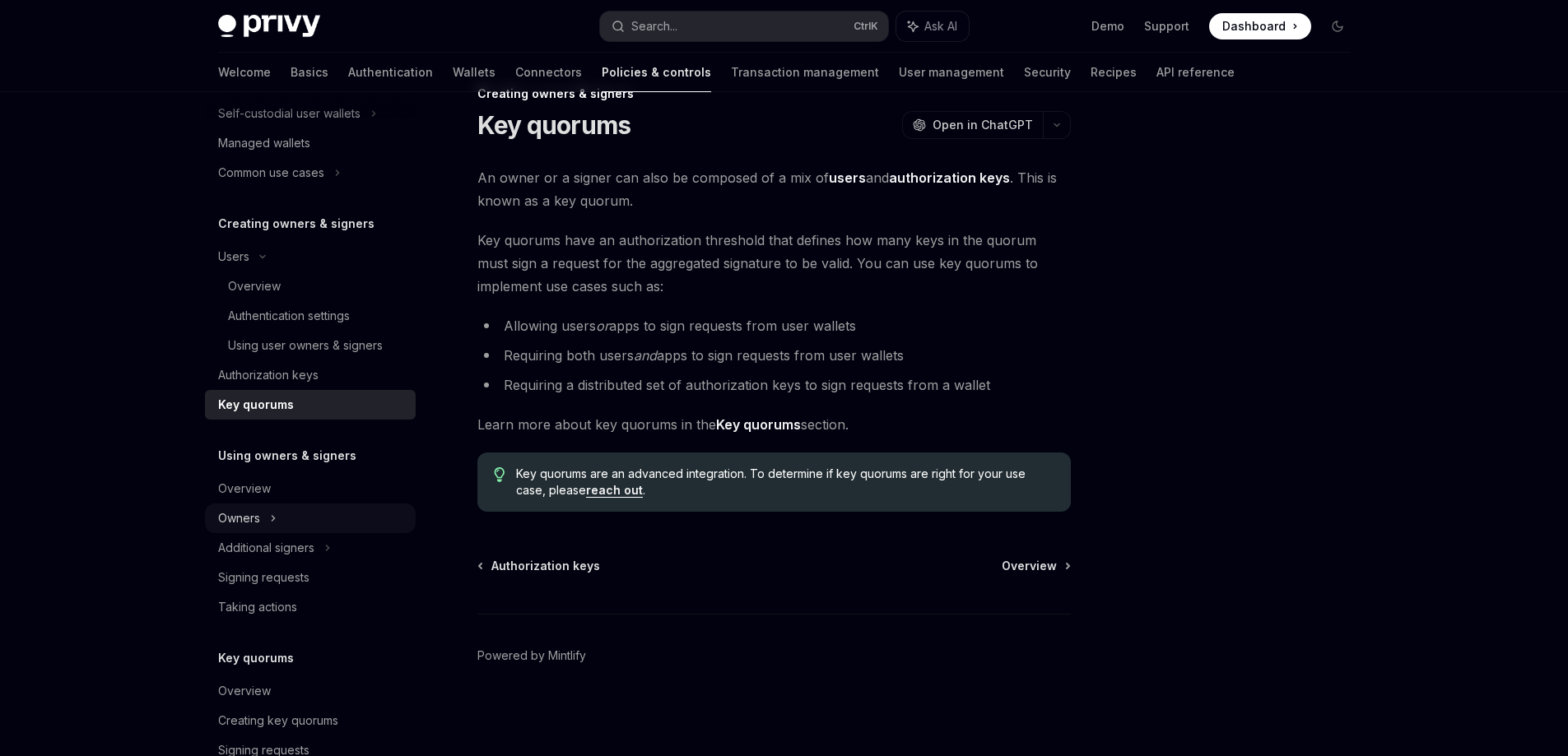
drag, startPoint x: 279, startPoint y: 516, endPoint x: 291, endPoint y: 525, distance: 15.0
click at [279, 516] on div "Owners" at bounding box center [310, 519] width 211 height 30
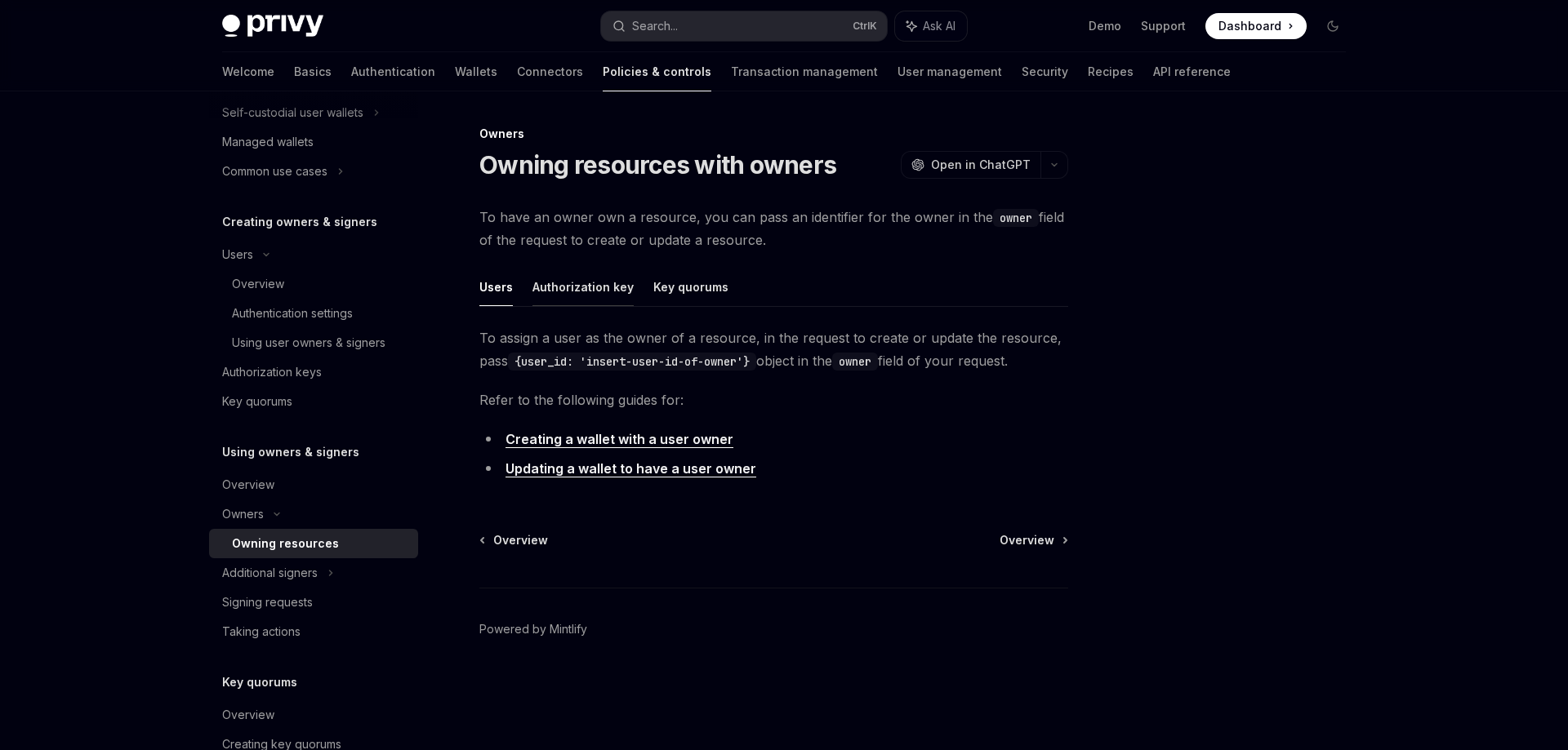
click at [574, 291] on button "Authorization key" at bounding box center [583, 287] width 101 height 38
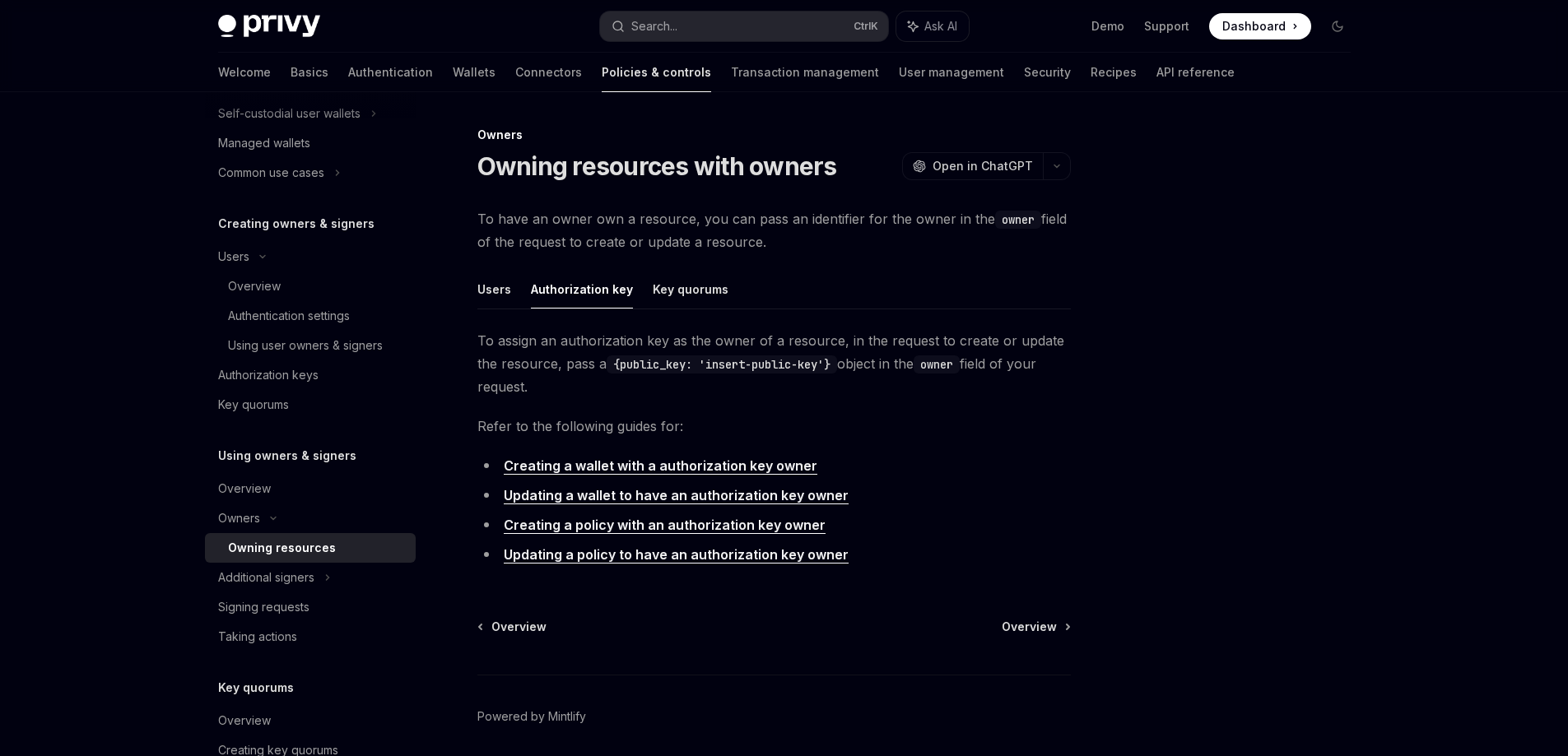
click at [721, 529] on link "Creating a policy with an authorization key owner" at bounding box center [664, 525] width 322 height 17
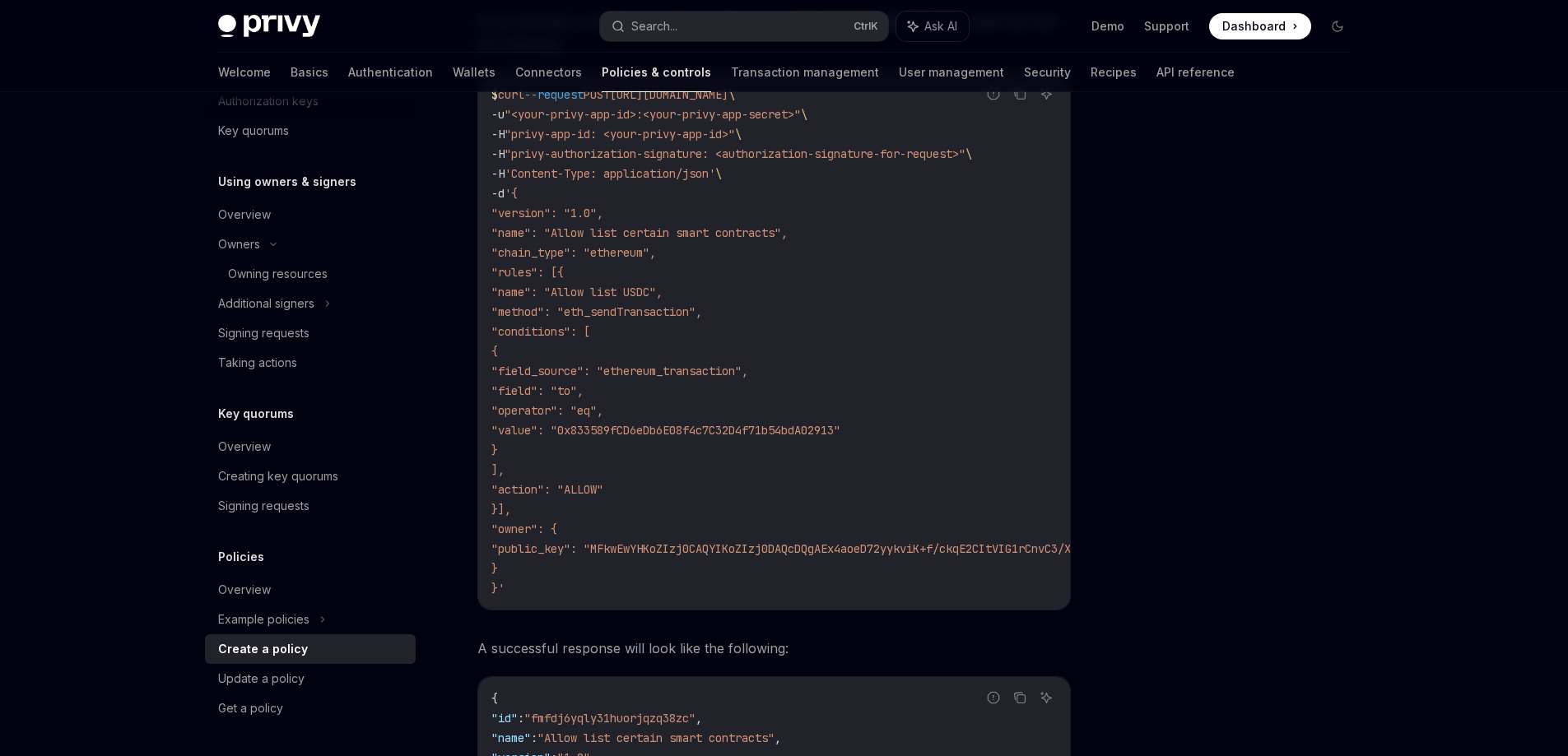
scroll to position [2166, 0]
click at [292, 672] on div "Update a policy" at bounding box center [261, 678] width 86 height 20
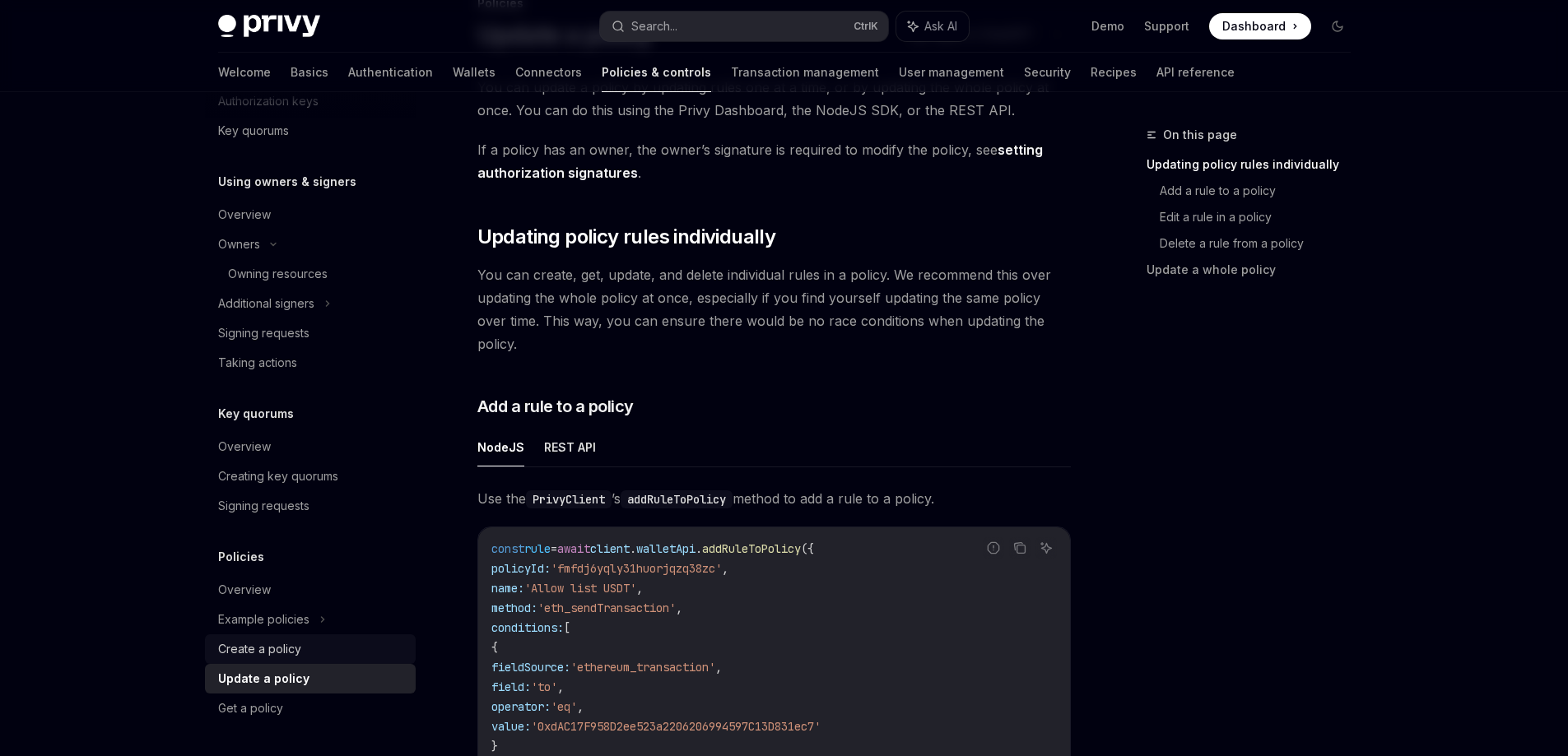
scroll to position [164, 0]
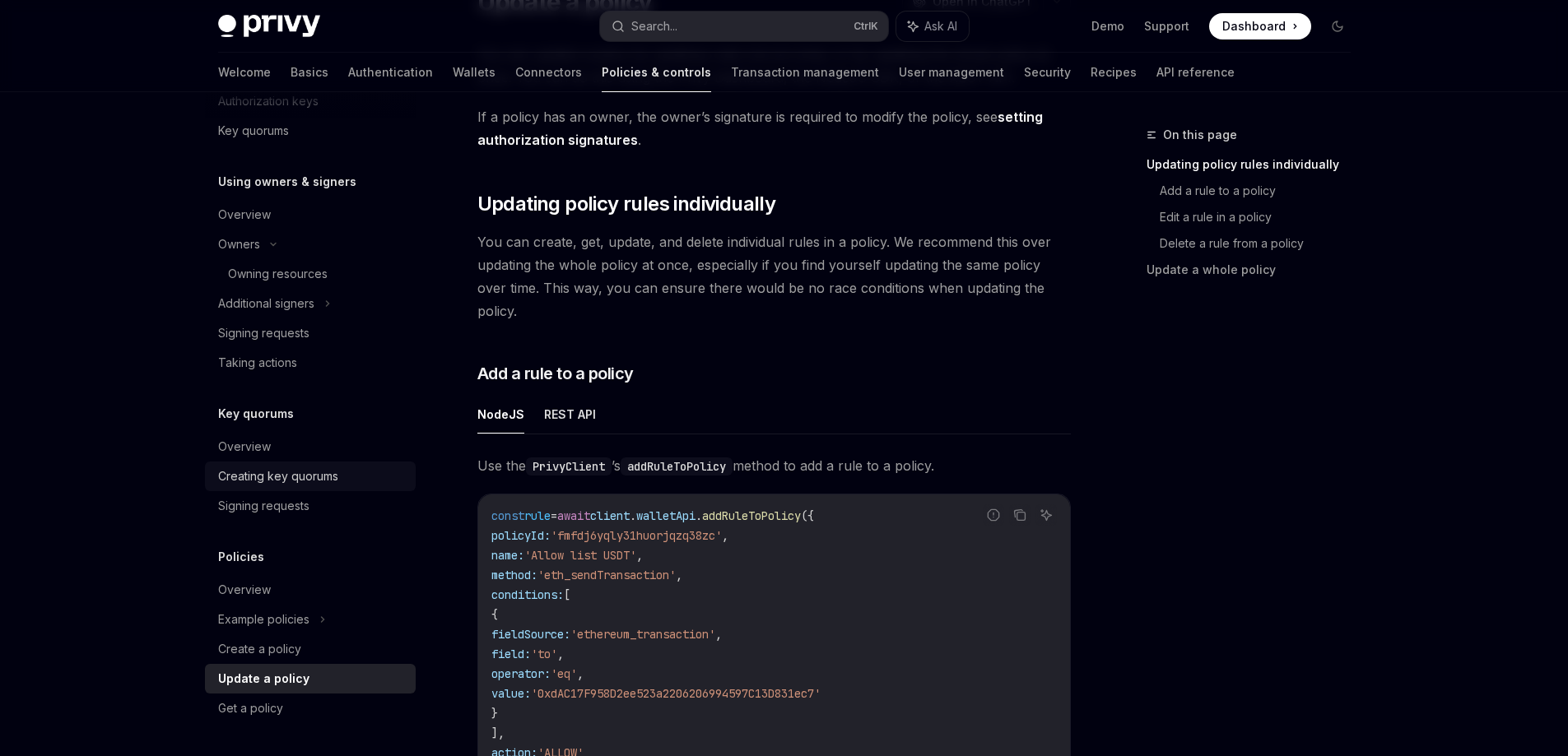
click at [303, 477] on div "Creating key quorums" at bounding box center [278, 476] width 120 height 20
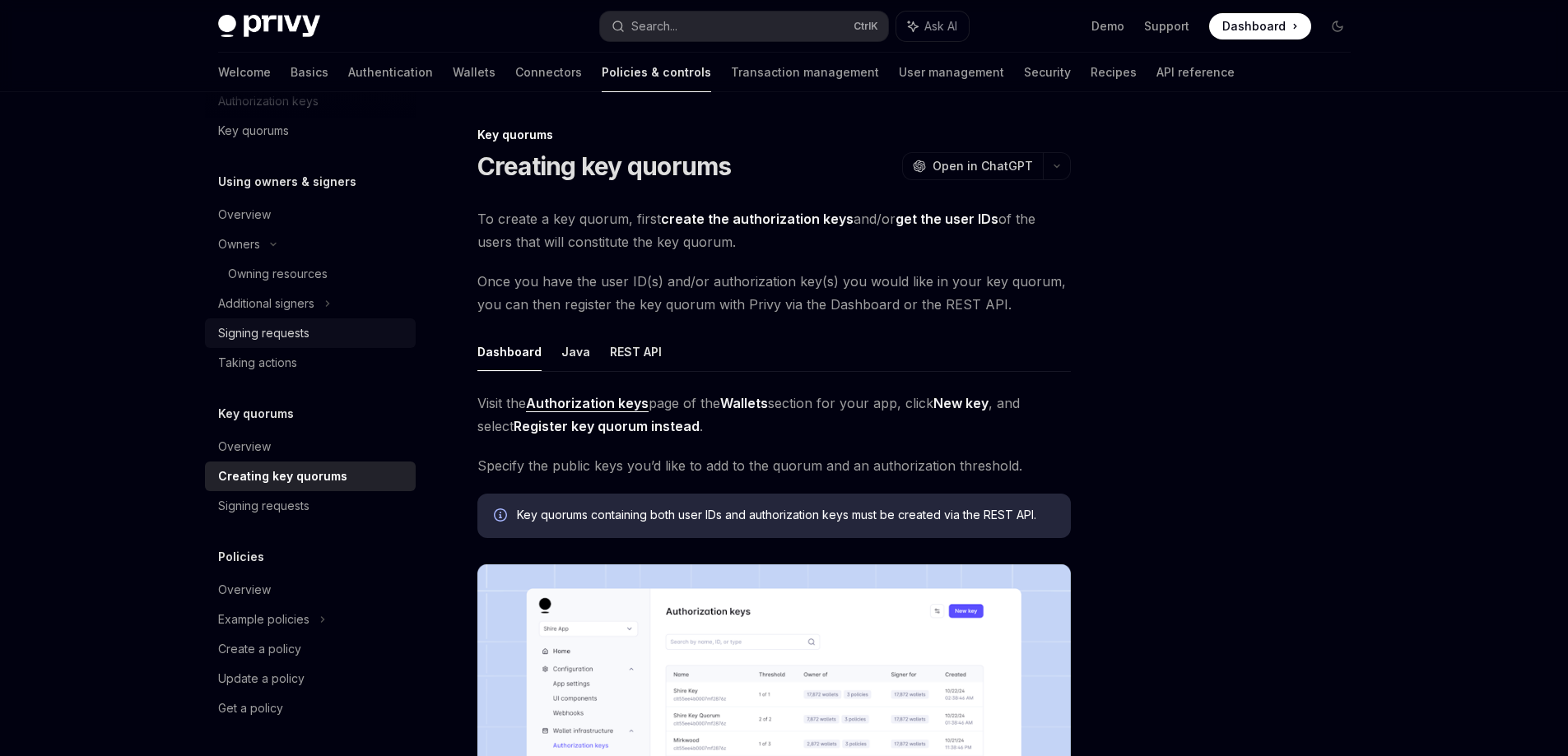
click at [307, 327] on div "Signing requests" at bounding box center [263, 333] width 91 height 20
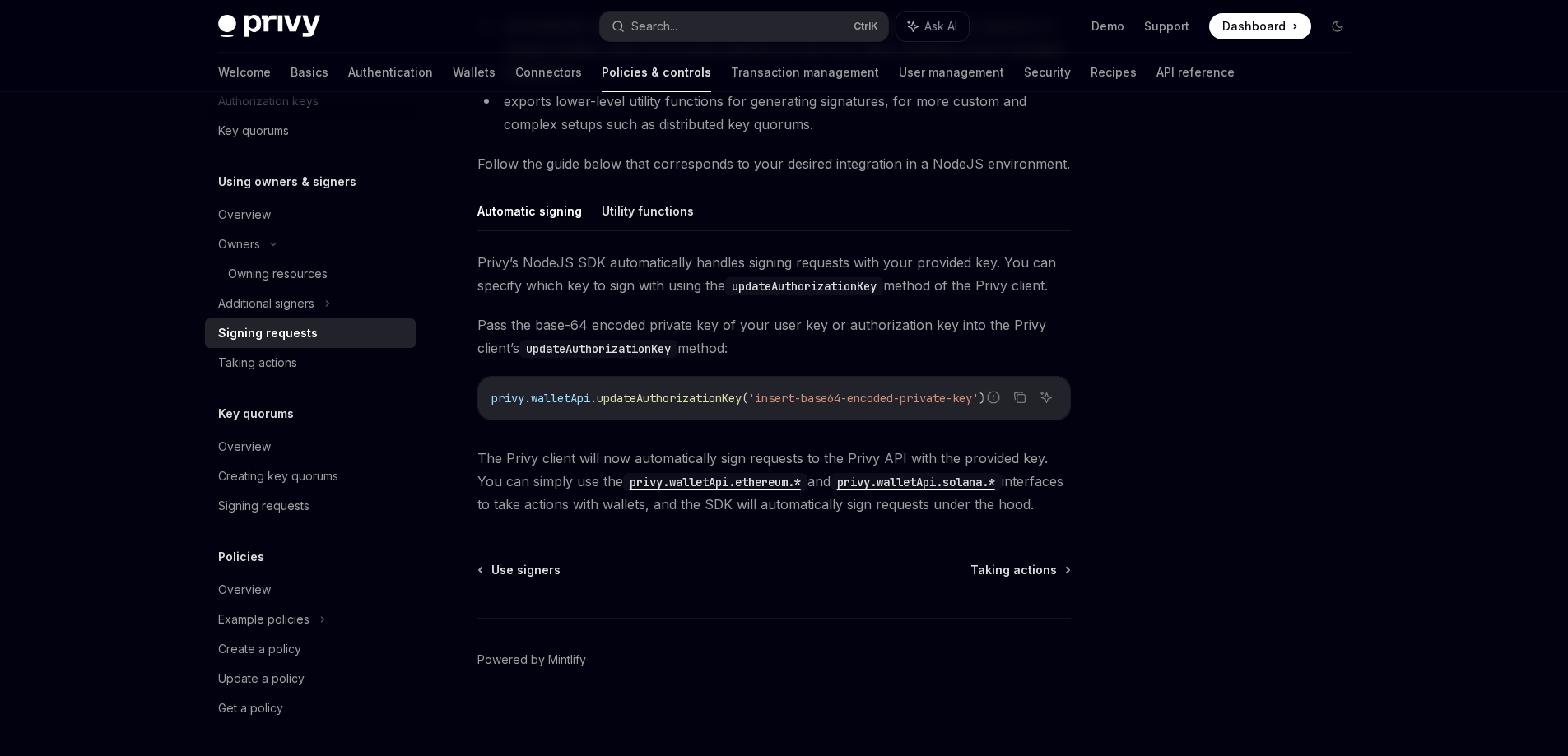
scroll to position [431, 0]
click at [297, 358] on div "Taking actions" at bounding box center [312, 362] width 188 height 20
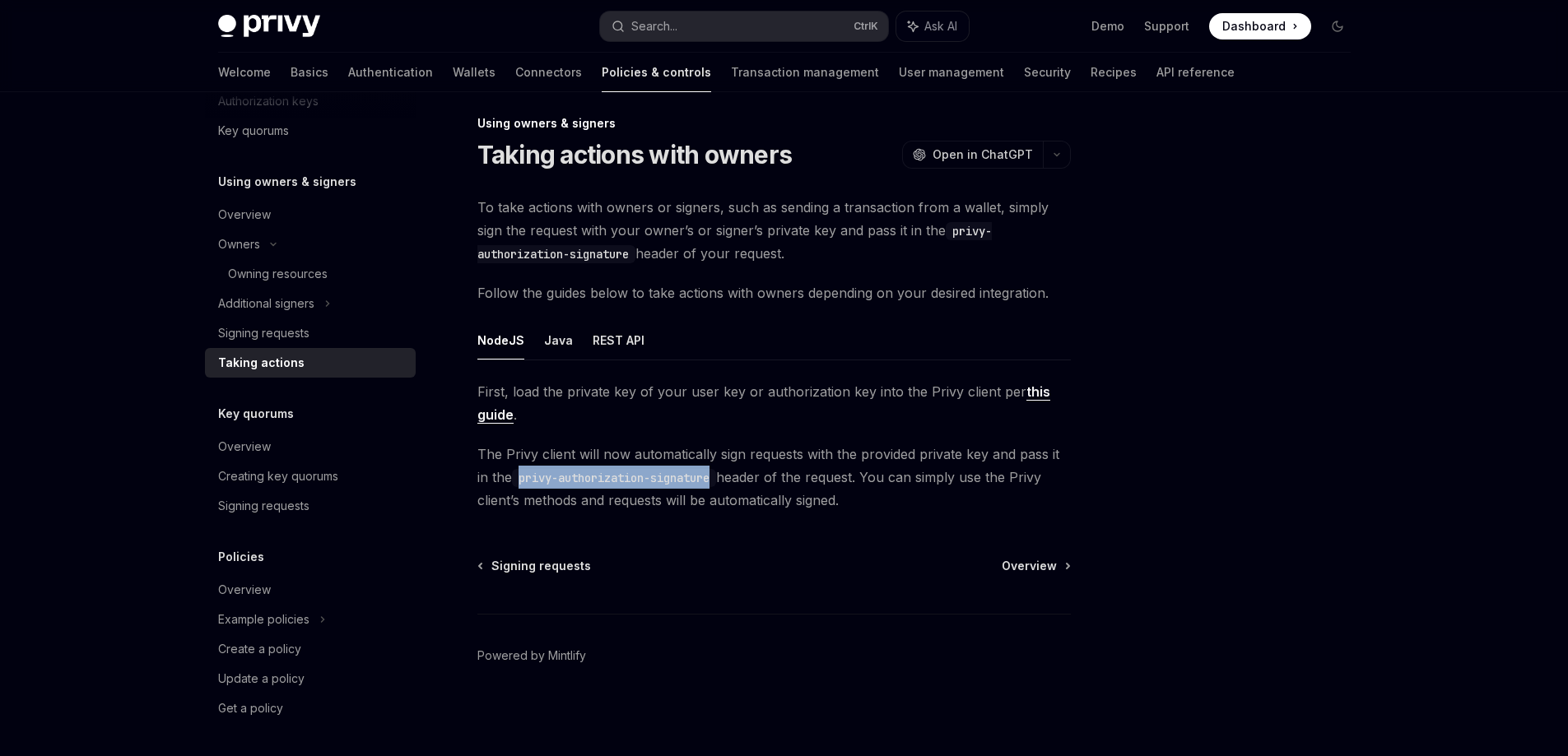
drag, startPoint x: 525, startPoint y: 479, endPoint x: 723, endPoint y: 474, distance: 198.1
click at [716, 474] on code "privy-authorization-signature" at bounding box center [615, 477] width 205 height 18
click at [616, 328] on button "REST API" at bounding box center [618, 340] width 52 height 38
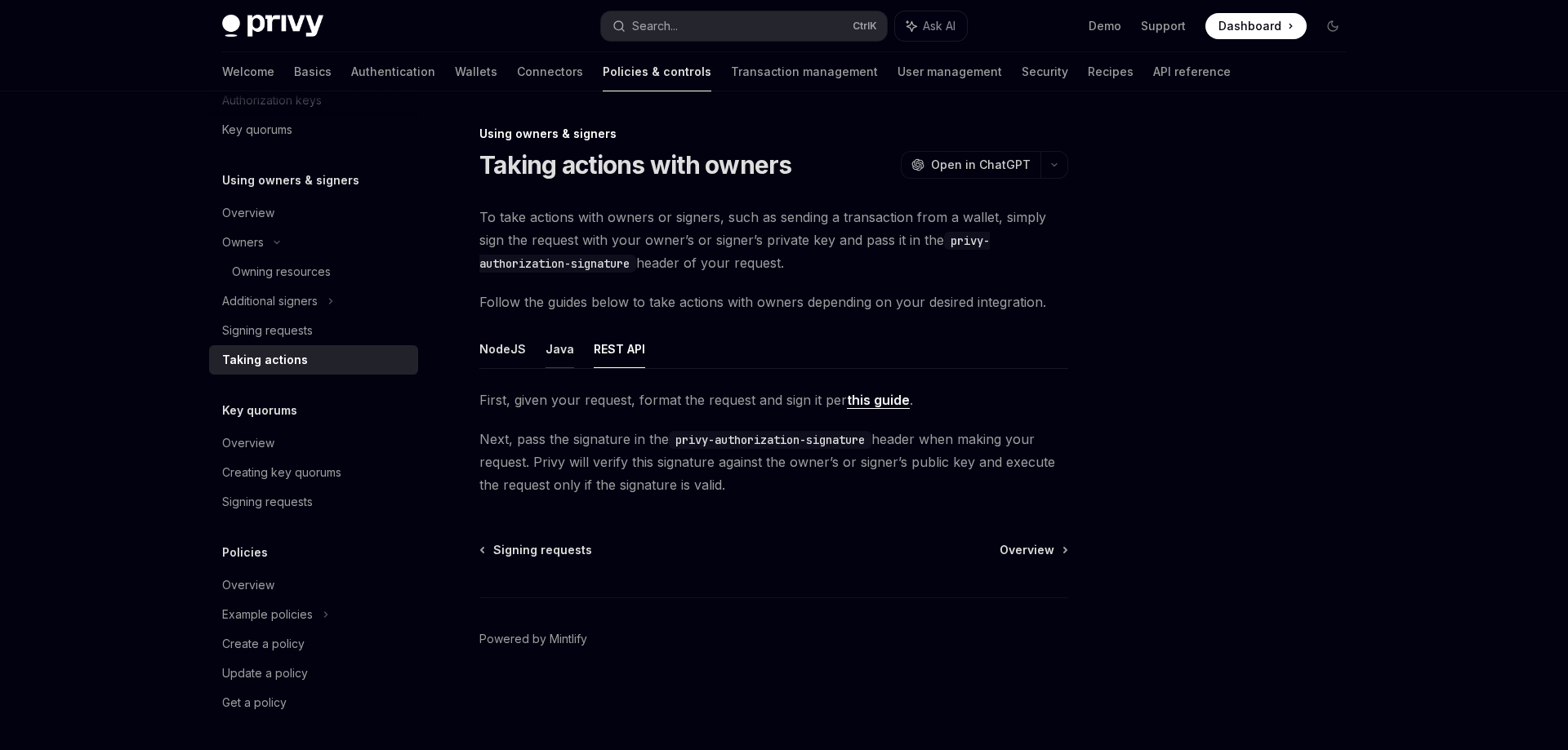
click at [557, 352] on button "Java" at bounding box center [560, 348] width 29 height 38
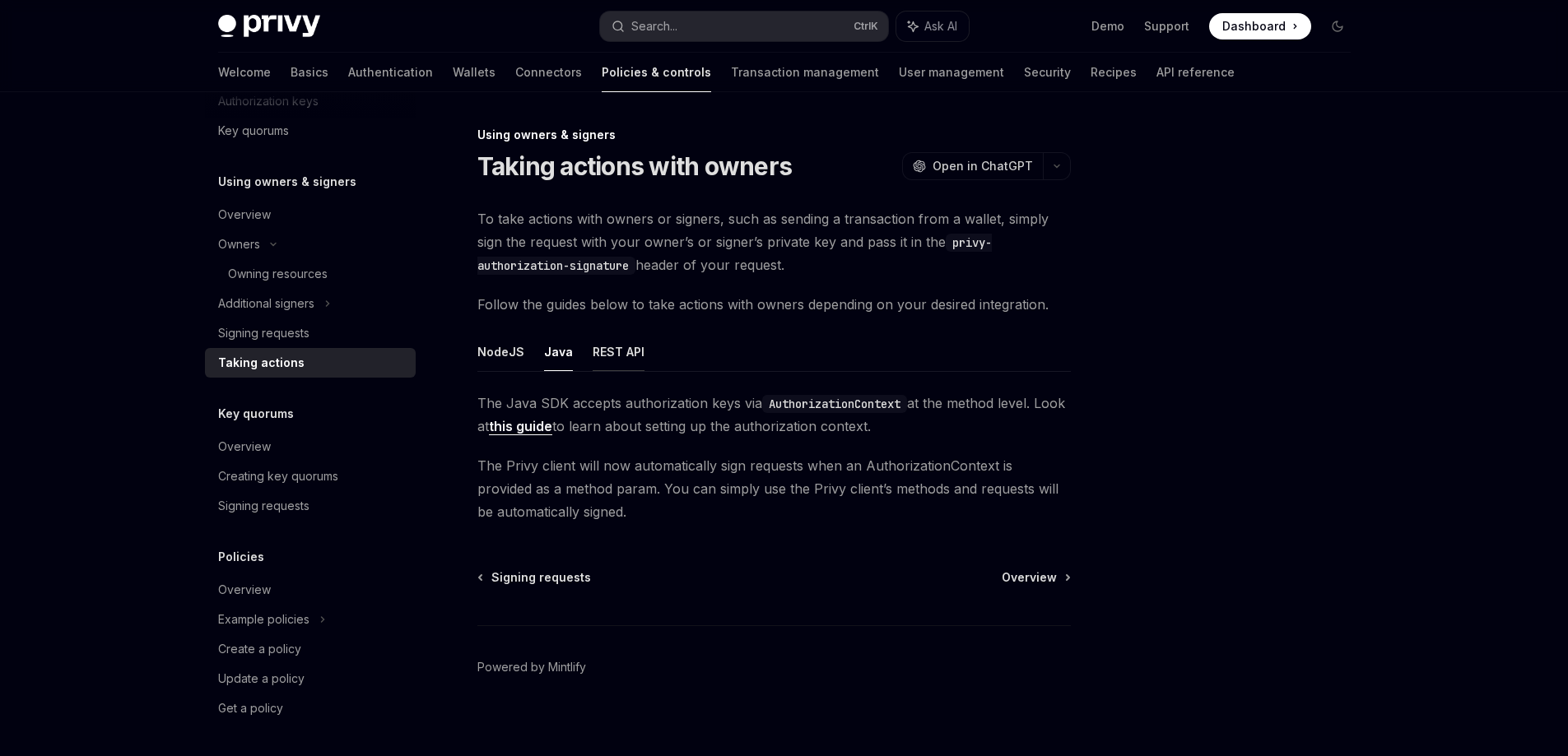
click at [605, 353] on button "REST API" at bounding box center [618, 351] width 52 height 38
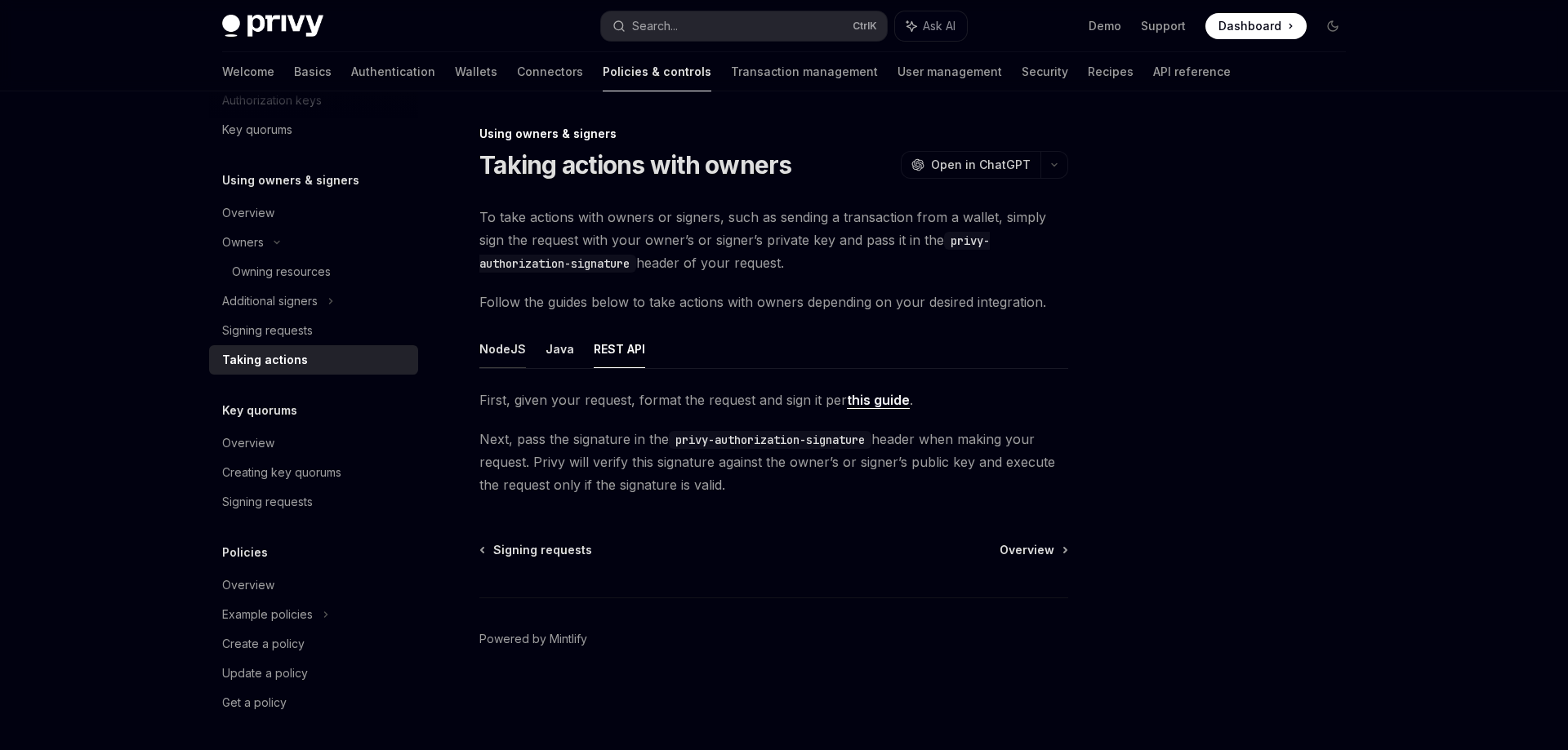
click at [514, 357] on button "NodeJS" at bounding box center [503, 348] width 47 height 38
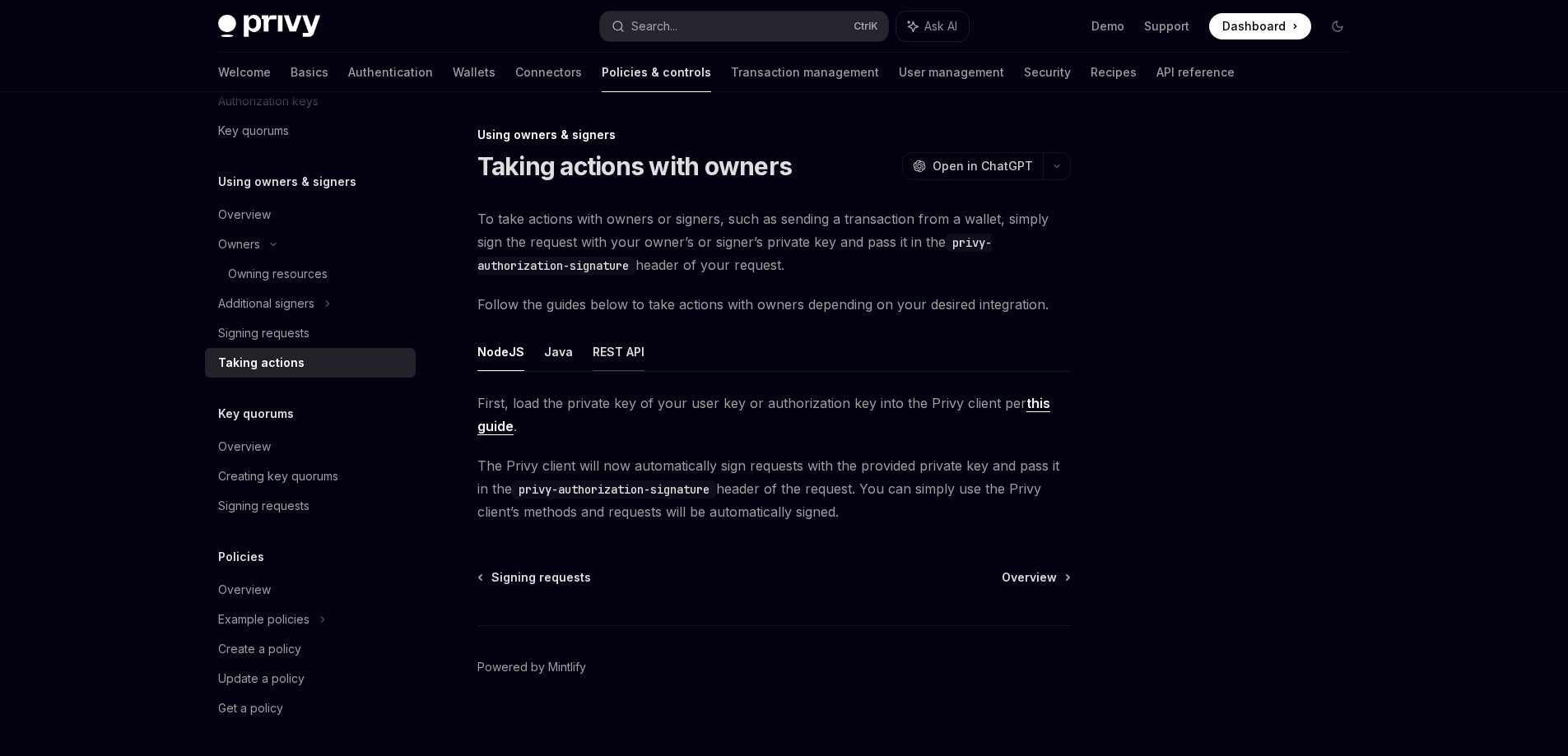
click at [600, 355] on button "REST API" at bounding box center [618, 351] width 52 height 38
type textarea "*"
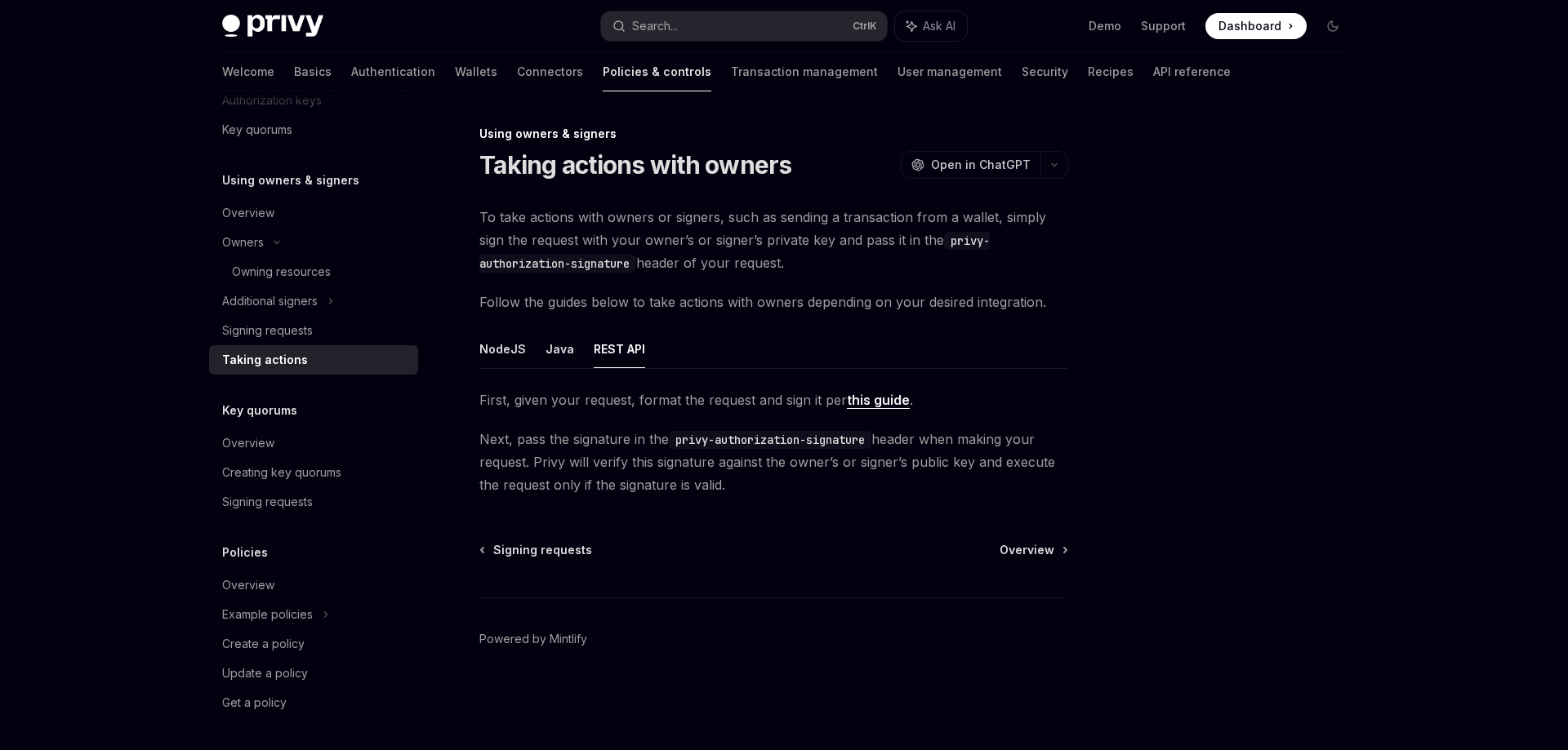
click at [1426, 655] on div "Privy Docs home page Search... Ctrl K Ask AI Demo Support Dashboard Dashboard S…" at bounding box center [784, 375] width 1568 height 750
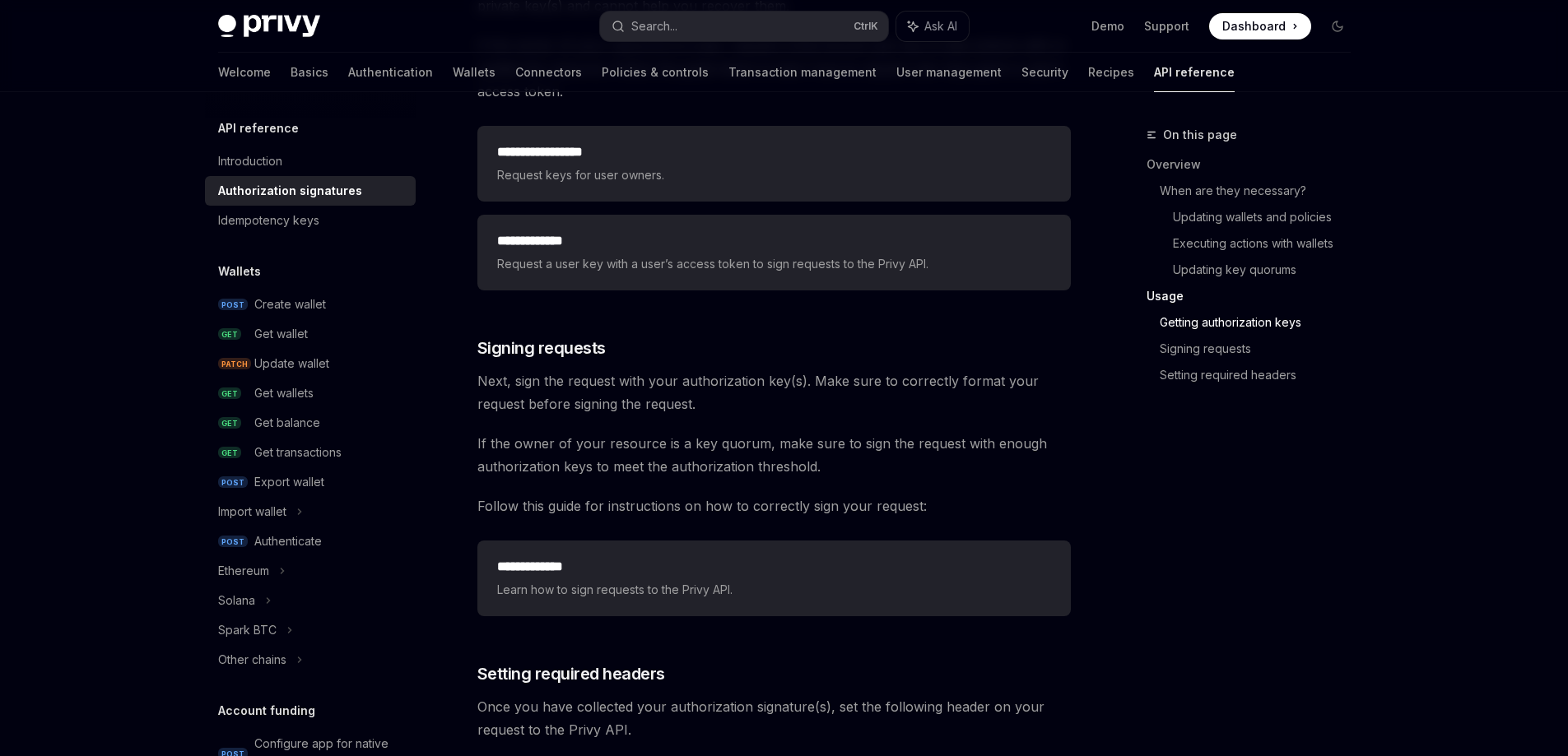
scroll to position [2274, 0]
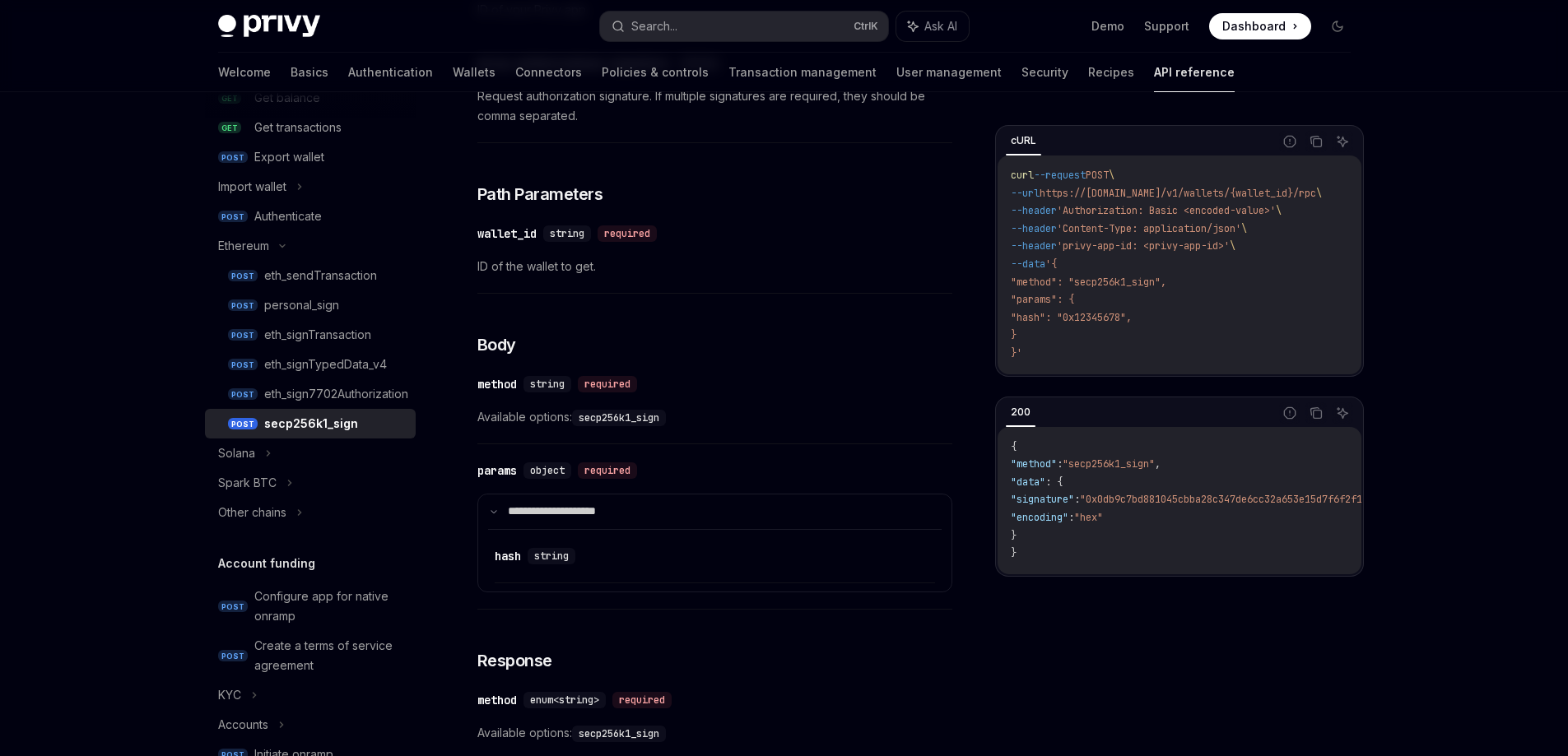
scroll to position [412, 0]
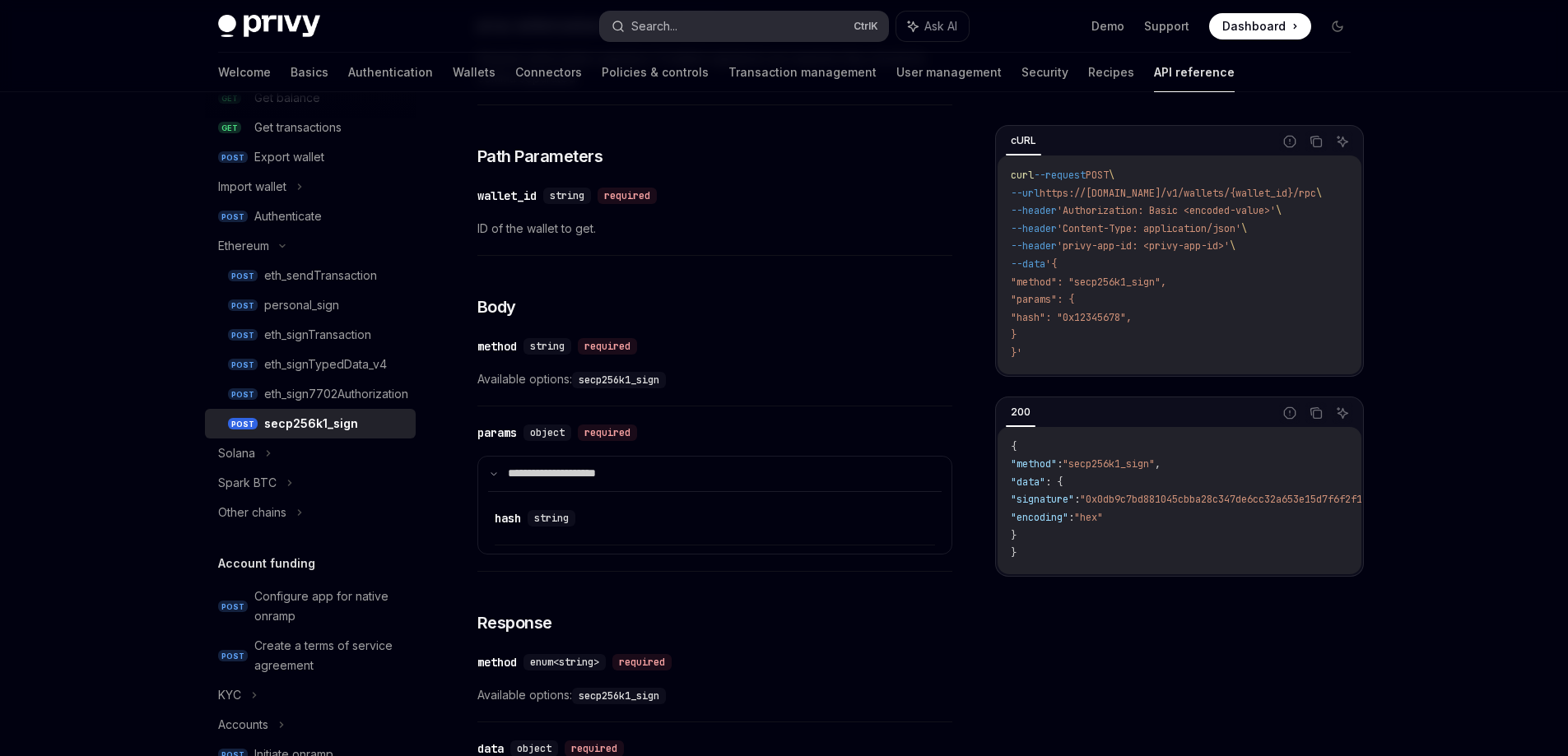
click at [724, 34] on button "Search... Ctrl K" at bounding box center [743, 26] width 288 height 30
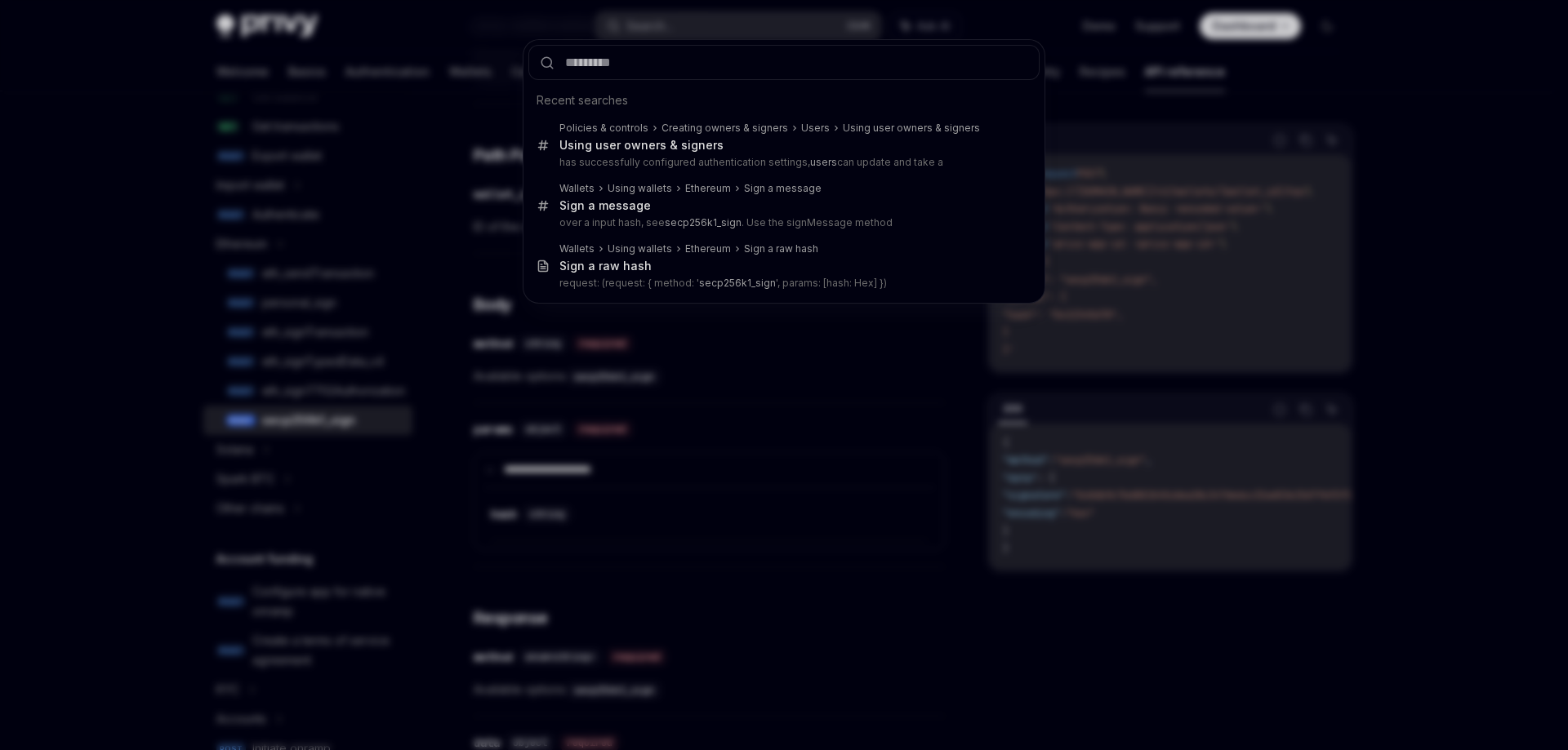
type input "**********"
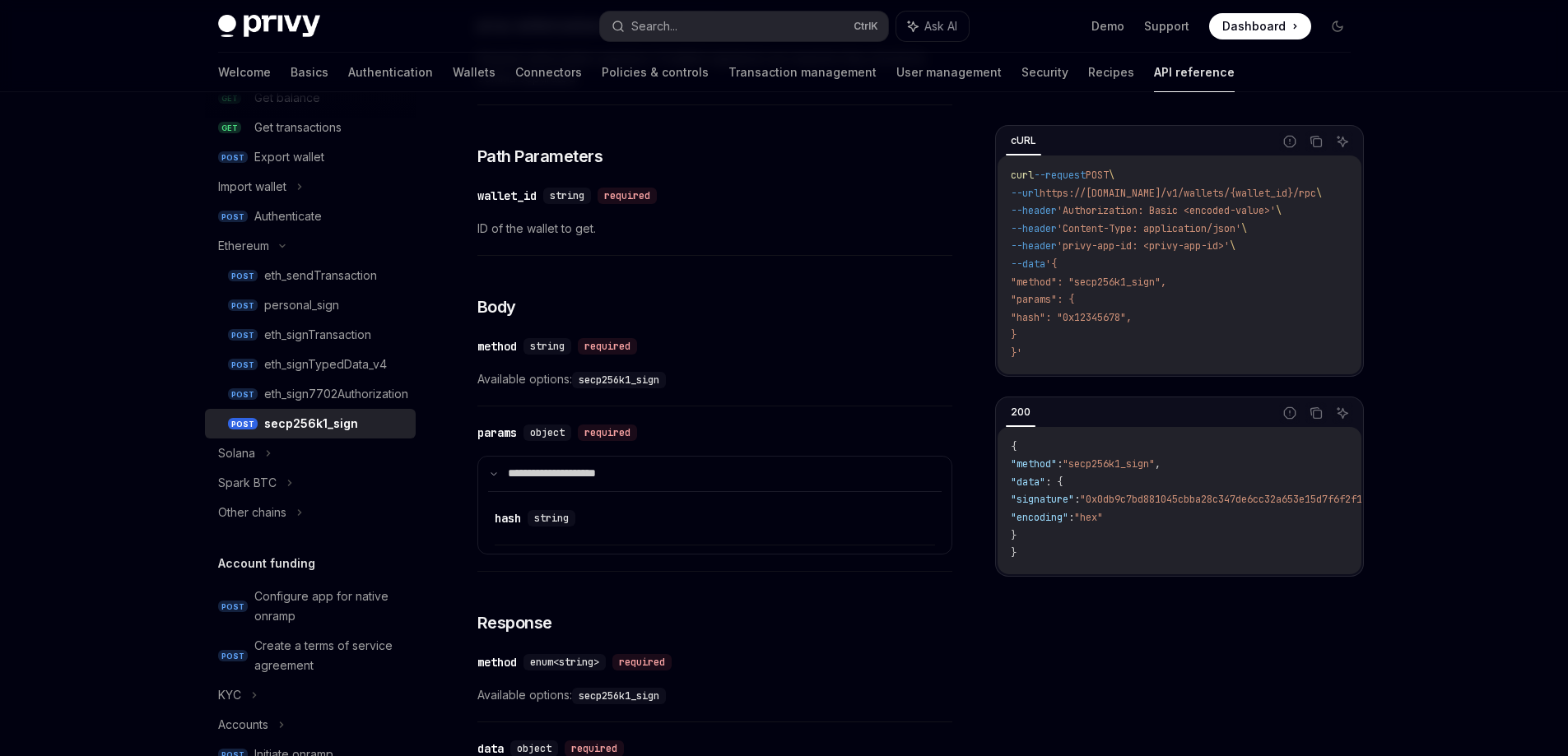
type textarea "*"
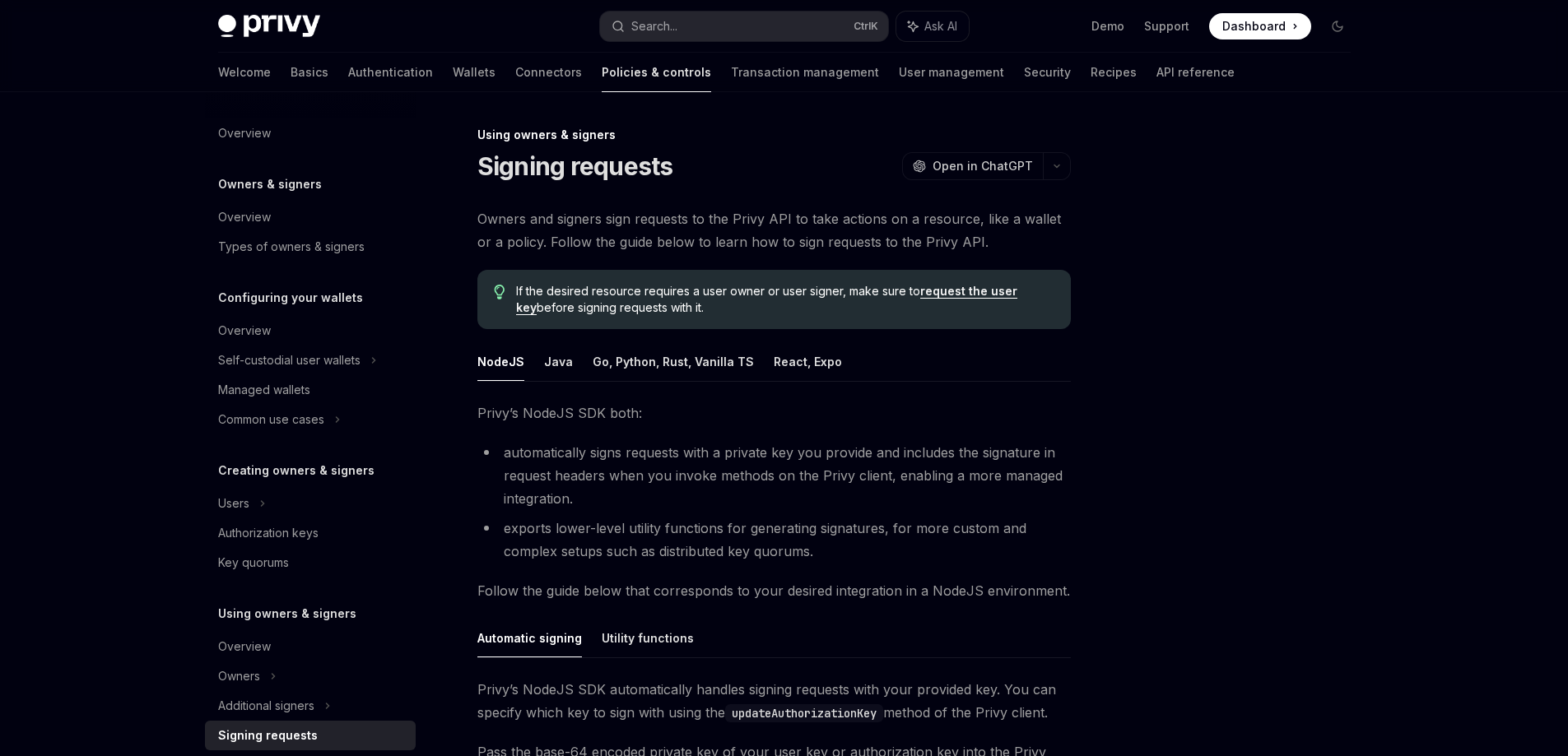
drag, startPoint x: 1278, startPoint y: 687, endPoint x: 1358, endPoint y: 669, distance: 82.0
click at [1281, 688] on div at bounding box center [1239, 440] width 251 height 631
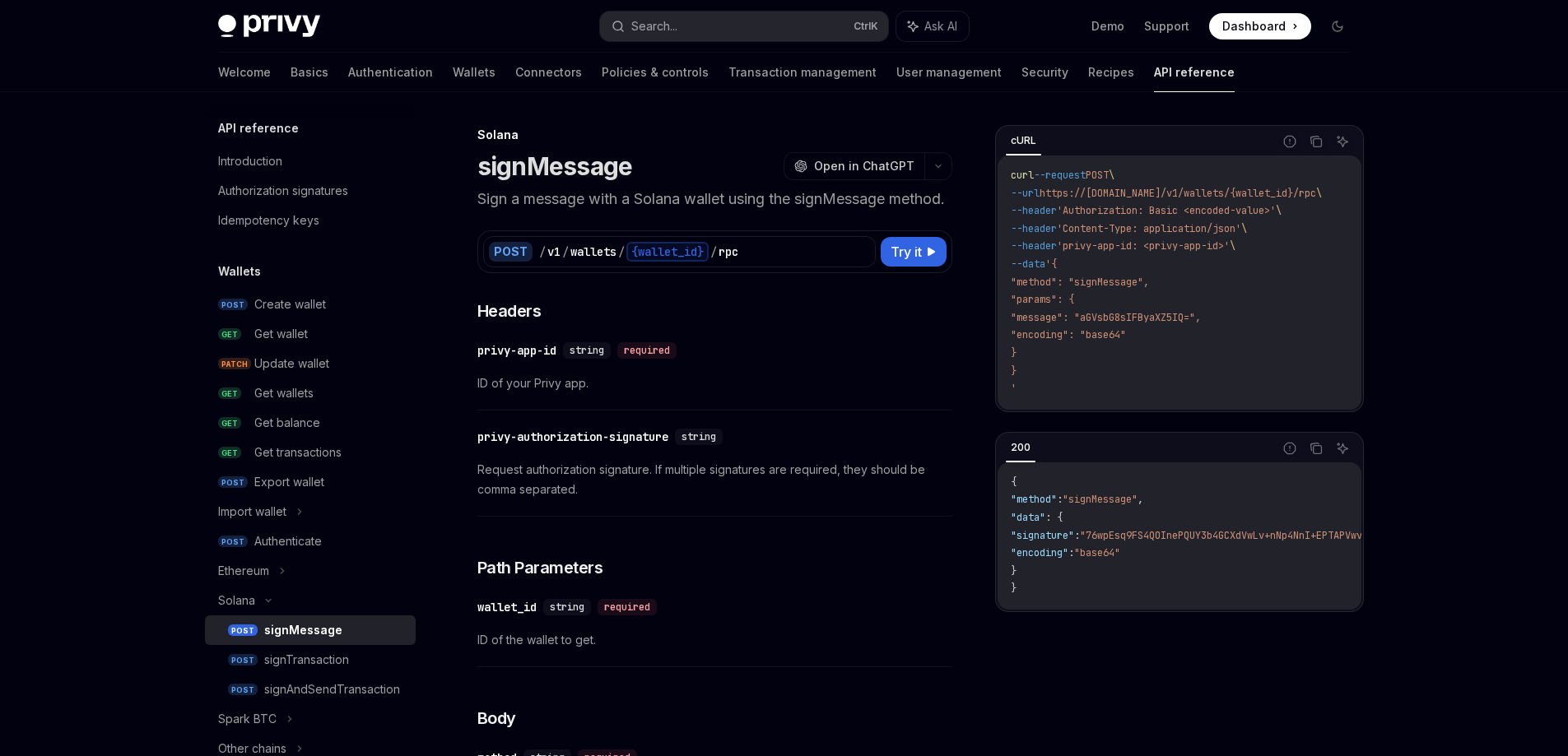
click at [1170, 652] on div "cURL Report incorrect code Copy Ask AI curl --request POST \ --url https://[DOM…" at bounding box center [1180, 440] width 369 height 631
